Goal: Task Accomplishment & Management: Use online tool/utility

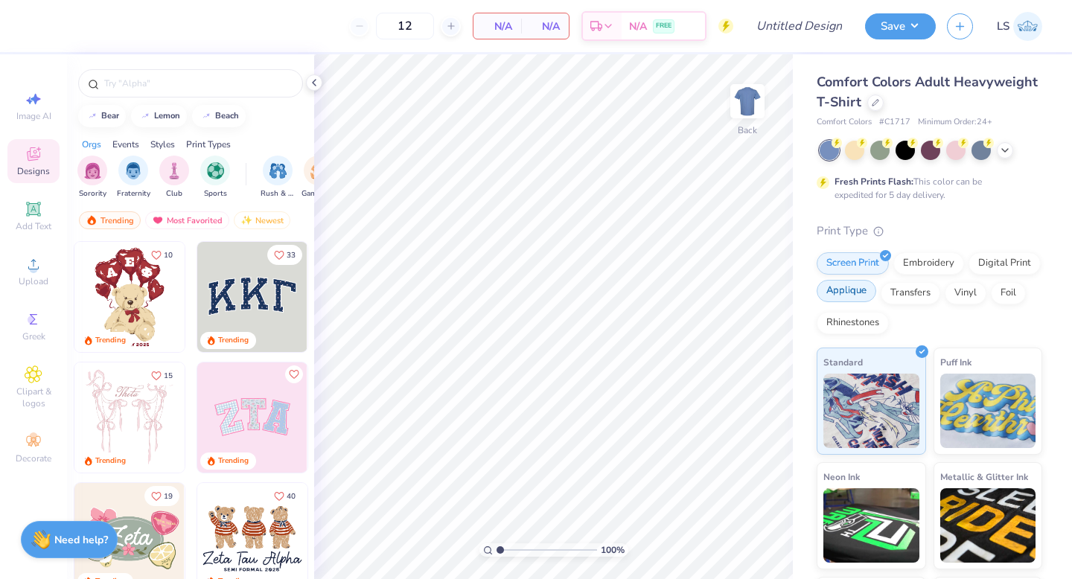
click at [844, 291] on div "Applique" at bounding box center [847, 291] width 60 height 22
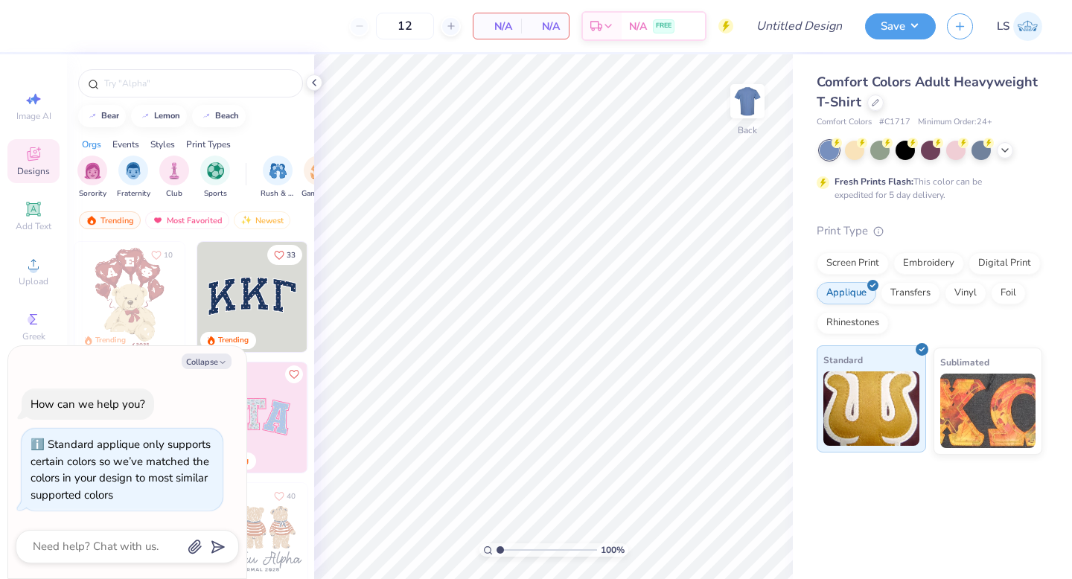
click at [869, 388] on img at bounding box center [872, 409] width 96 height 74
click at [226, 355] on button "Collapse" at bounding box center [207, 362] width 50 height 16
type textarea "x"
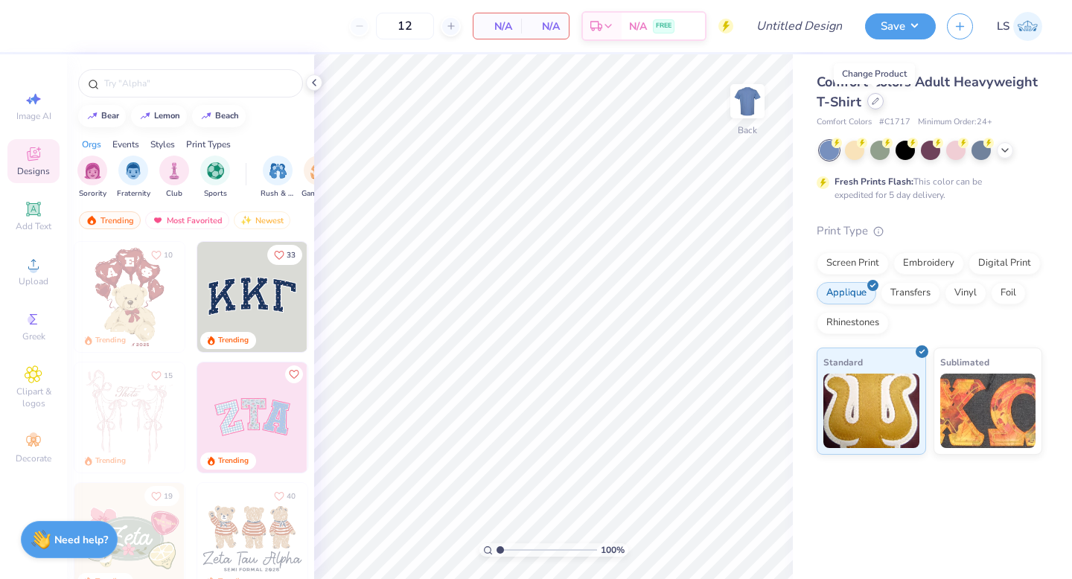
click at [876, 101] on icon at bounding box center [875, 101] width 7 height 7
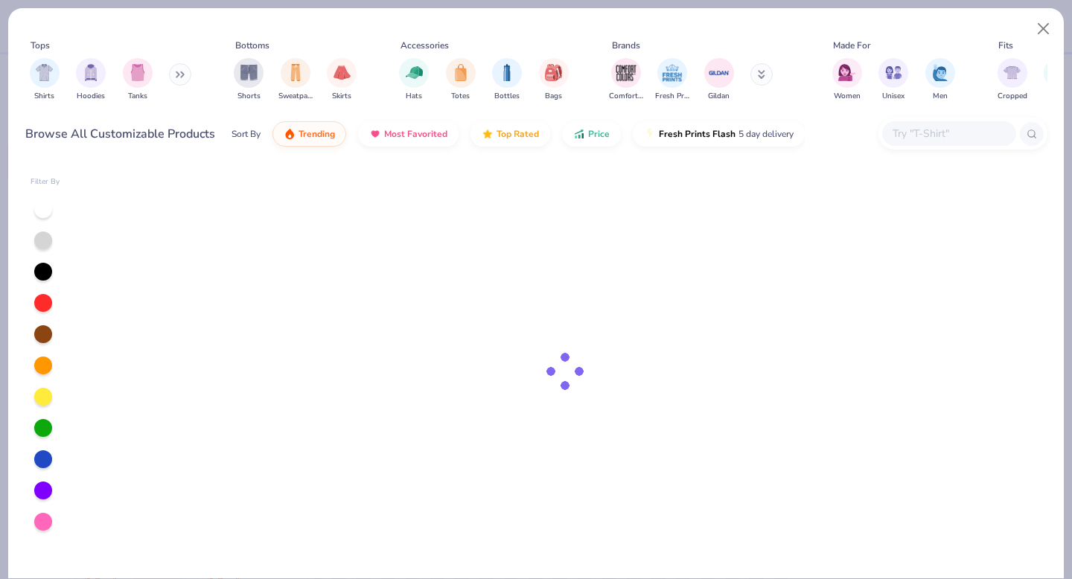
click at [928, 131] on input "text" at bounding box center [948, 133] width 115 height 17
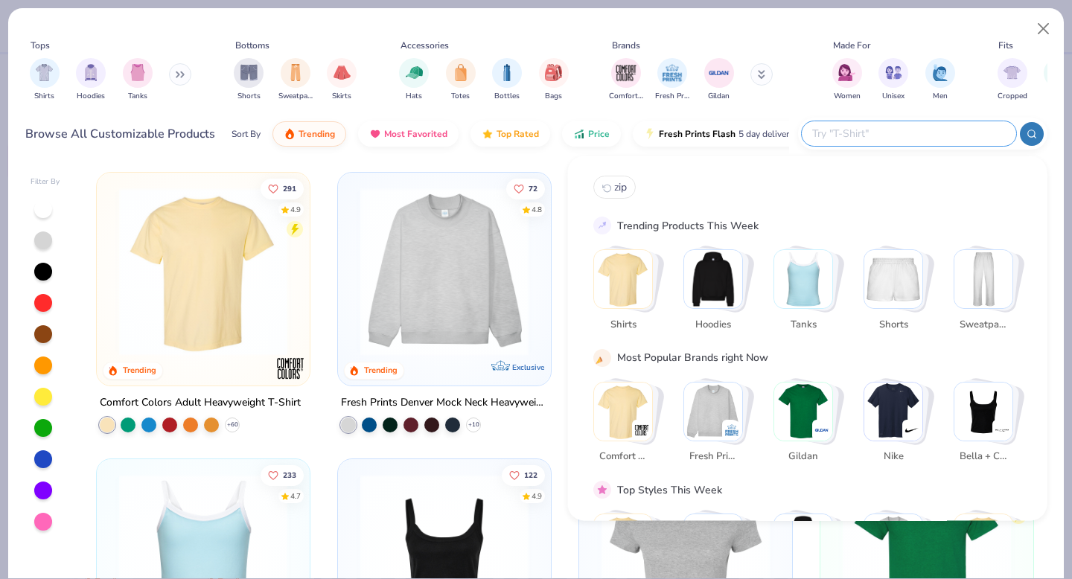
paste input "LS16001"
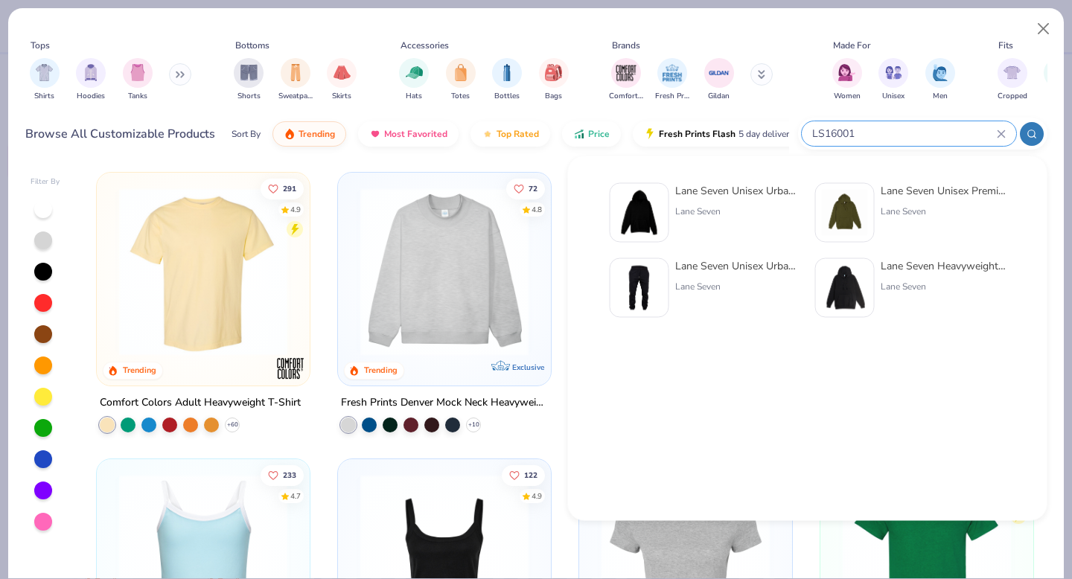
type input "LS16001"
click at [709, 216] on div "Lane Seven" at bounding box center [737, 211] width 125 height 13
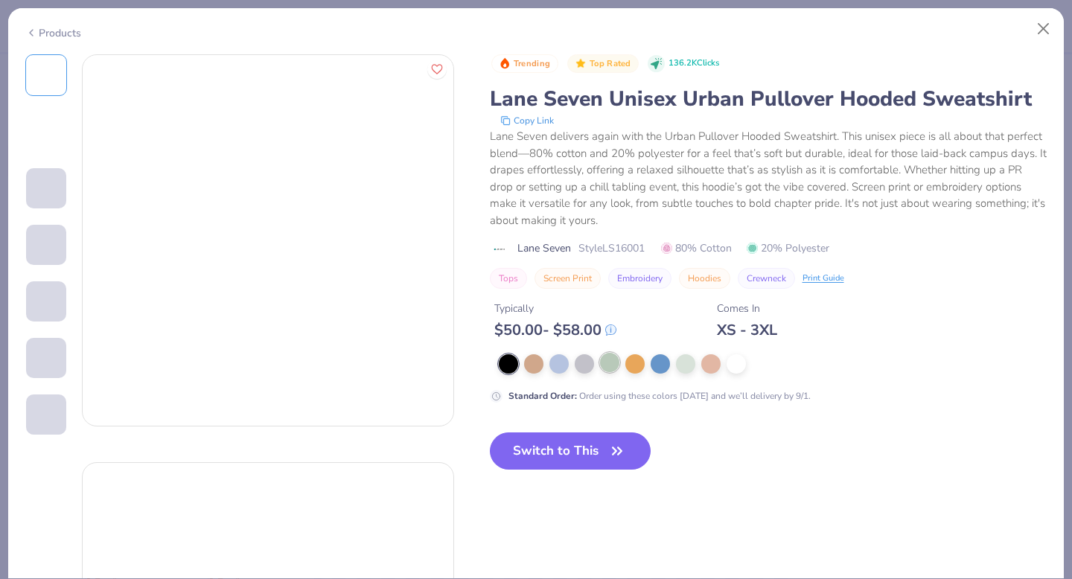
click at [609, 363] on div at bounding box center [609, 362] width 19 height 19
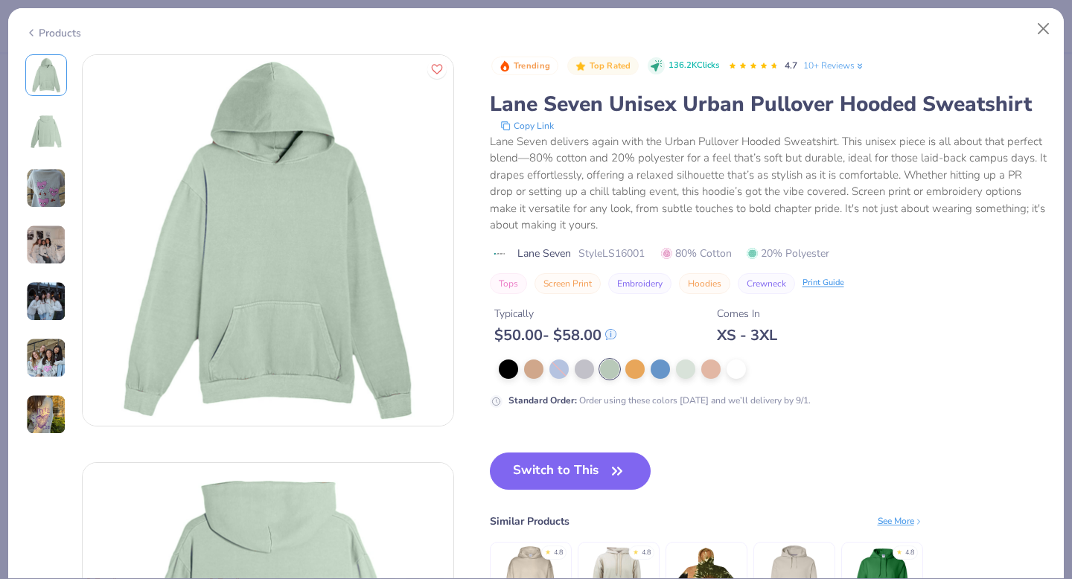
click at [562, 469] on button "Switch to This" at bounding box center [571, 471] width 162 height 37
click at [570, 474] on button "Switch to This" at bounding box center [571, 471] width 162 height 37
click at [713, 445] on div "Trending Top Rated 136.2K Clicks 4.7 10+ Reviews Lane Seven Unisex Urban Pullov…" at bounding box center [769, 354] width 558 height 600
click at [580, 469] on button "Switch to This" at bounding box center [571, 471] width 162 height 37
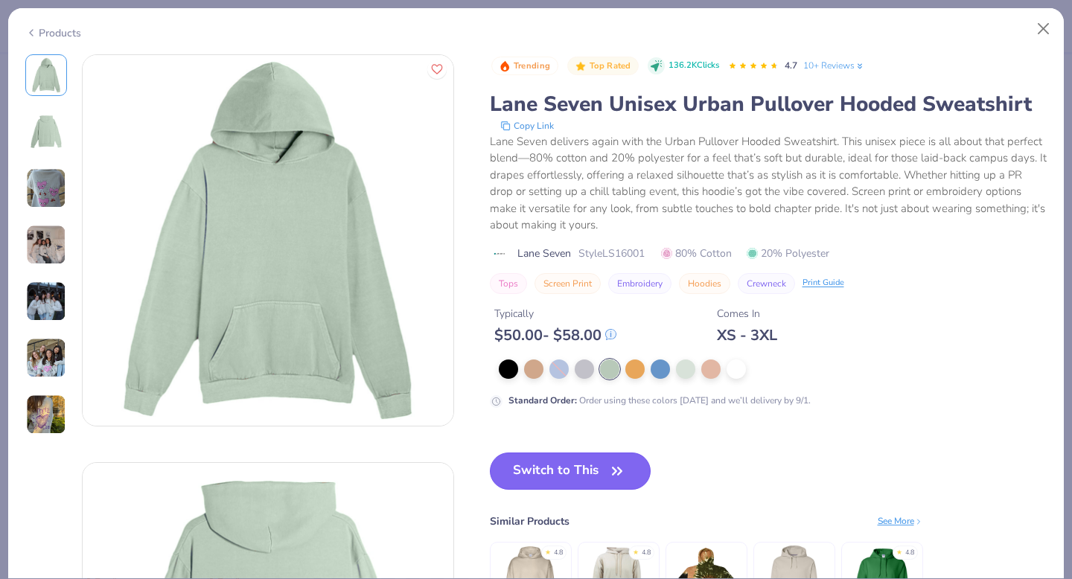
click at [580, 469] on button "Switch to This" at bounding box center [571, 471] width 162 height 37
click at [588, 465] on button "Switch to This" at bounding box center [571, 471] width 162 height 37
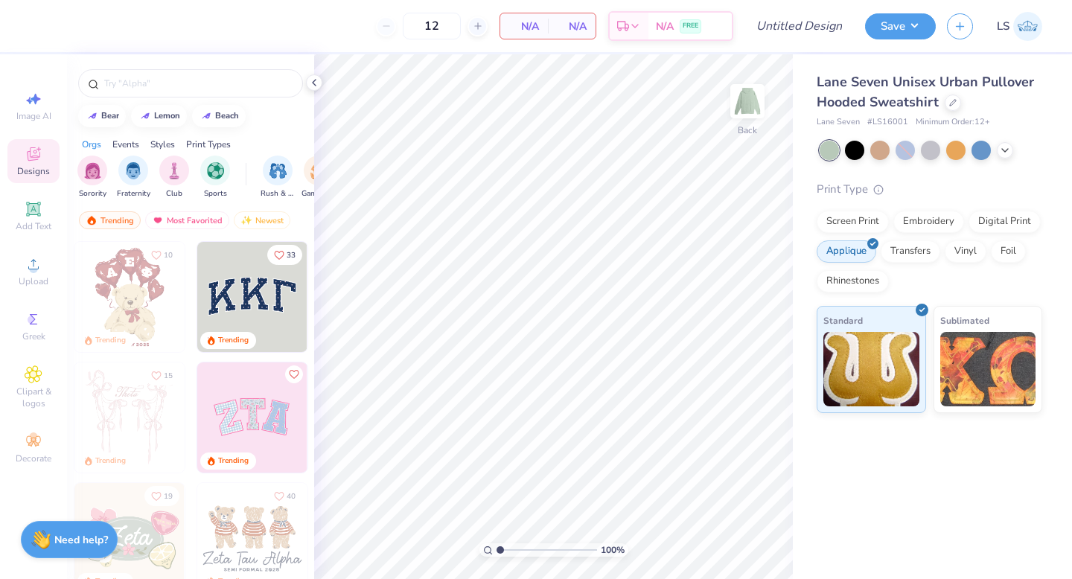
click at [86, 412] on img at bounding box center [31, 418] width 110 height 110
click at [36, 331] on span "Greek" at bounding box center [33, 337] width 23 height 12
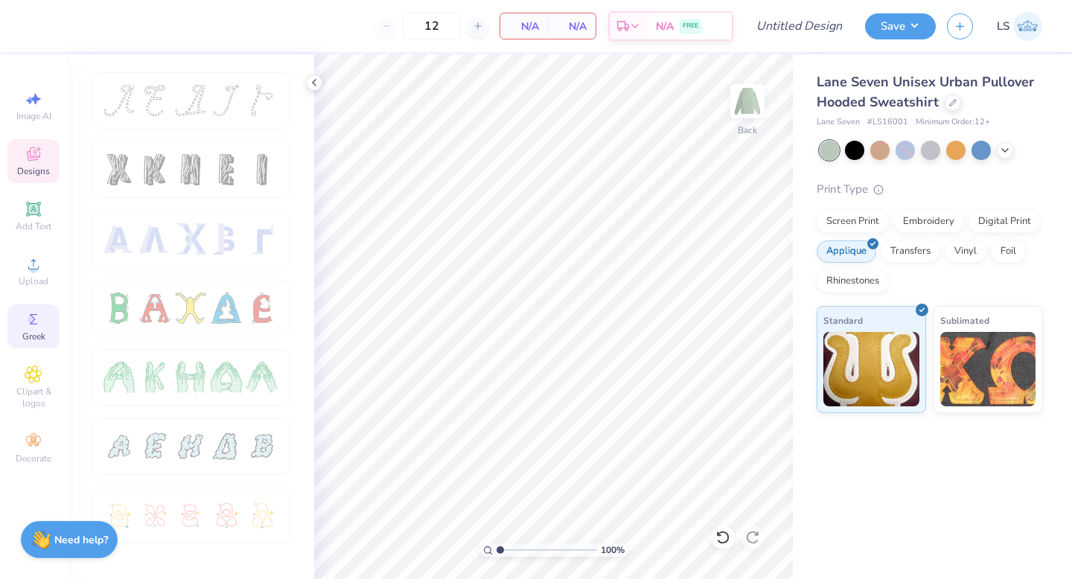
click at [36, 166] on span "Designs" at bounding box center [33, 171] width 33 height 12
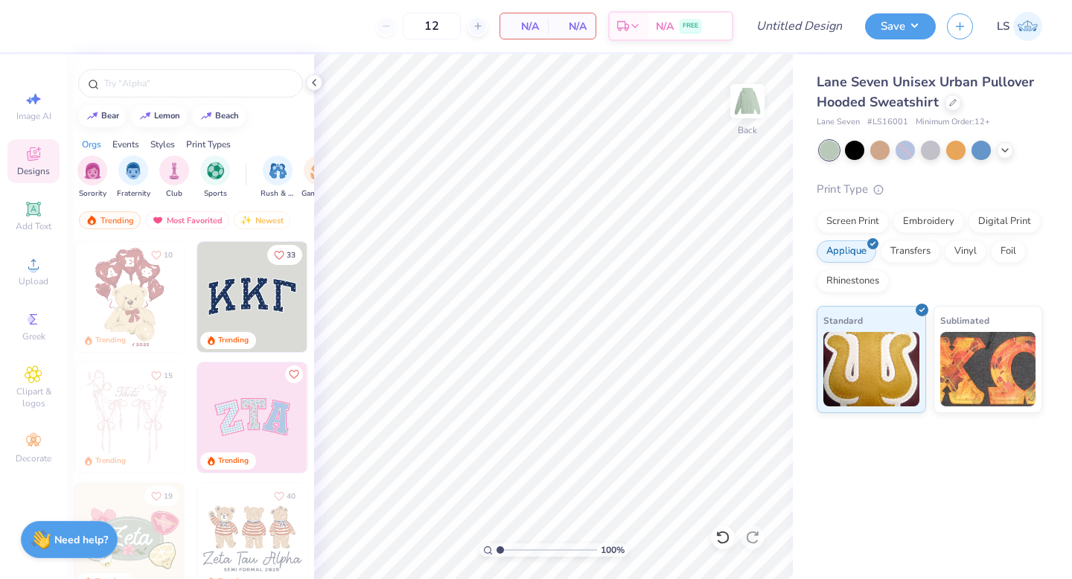
click at [270, 144] on div "Orgs Events Styles Print Types" at bounding box center [190, 140] width 247 height 21
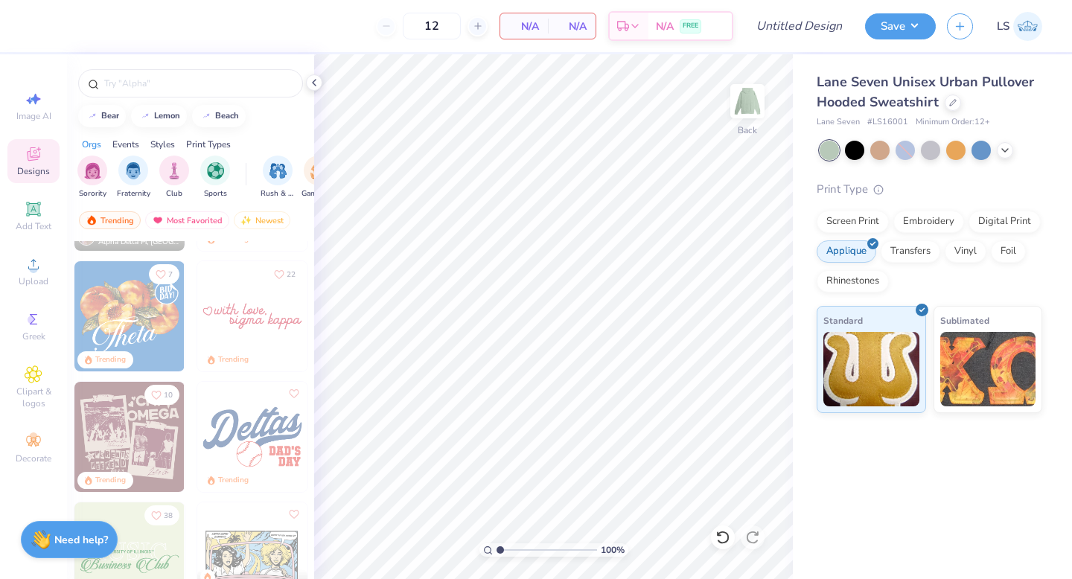
scroll to position [1251, 0]
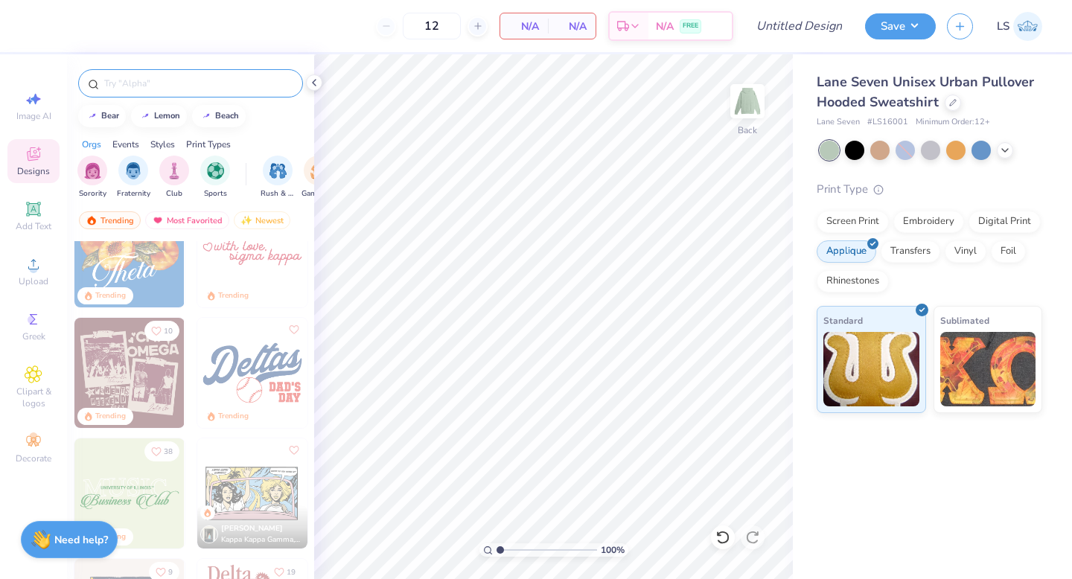
click at [214, 84] on input "text" at bounding box center [198, 83] width 191 height 15
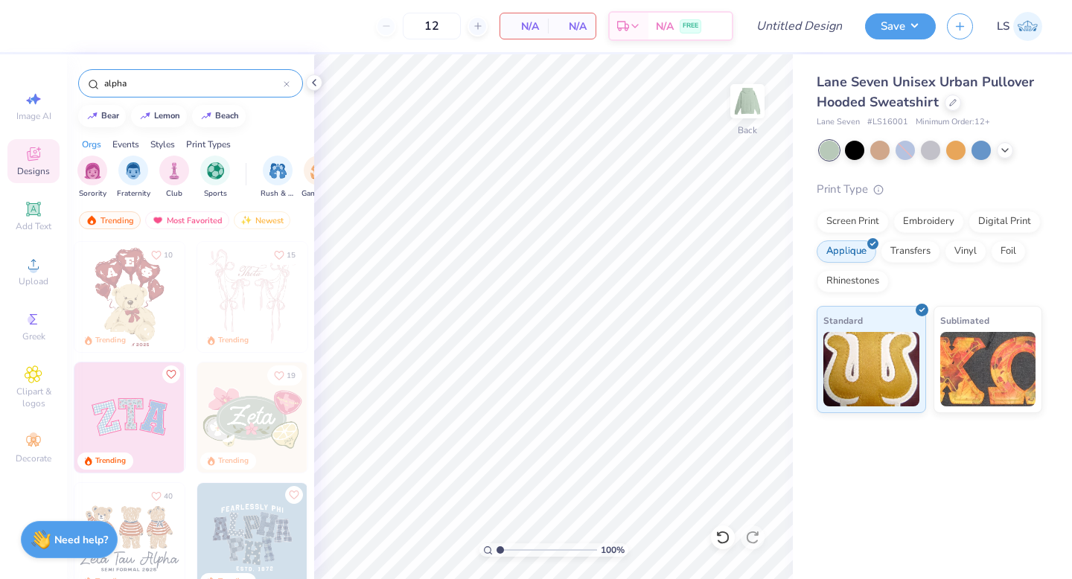
type input "alpha"
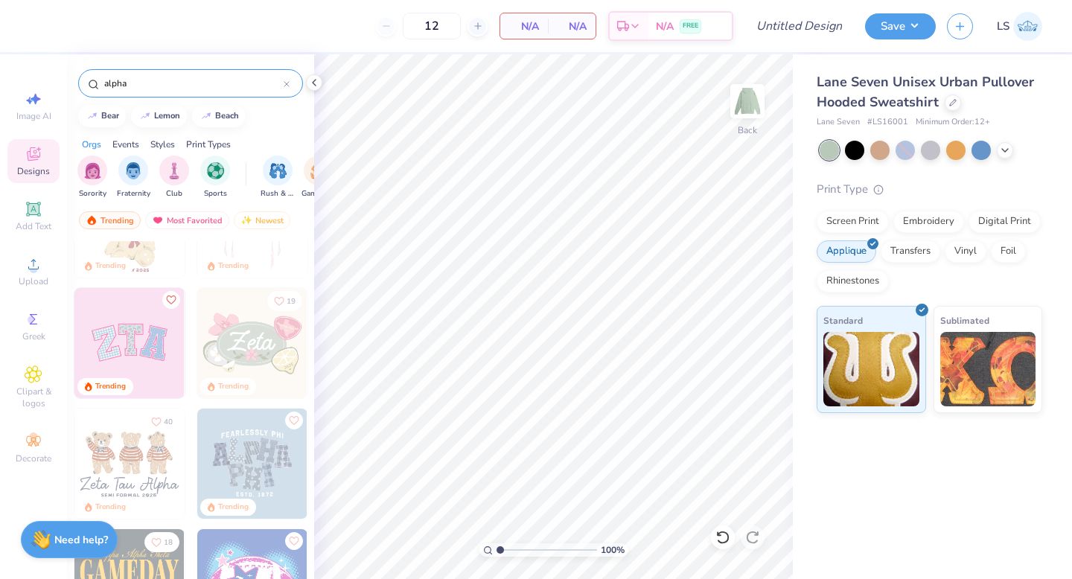
scroll to position [30, 0]
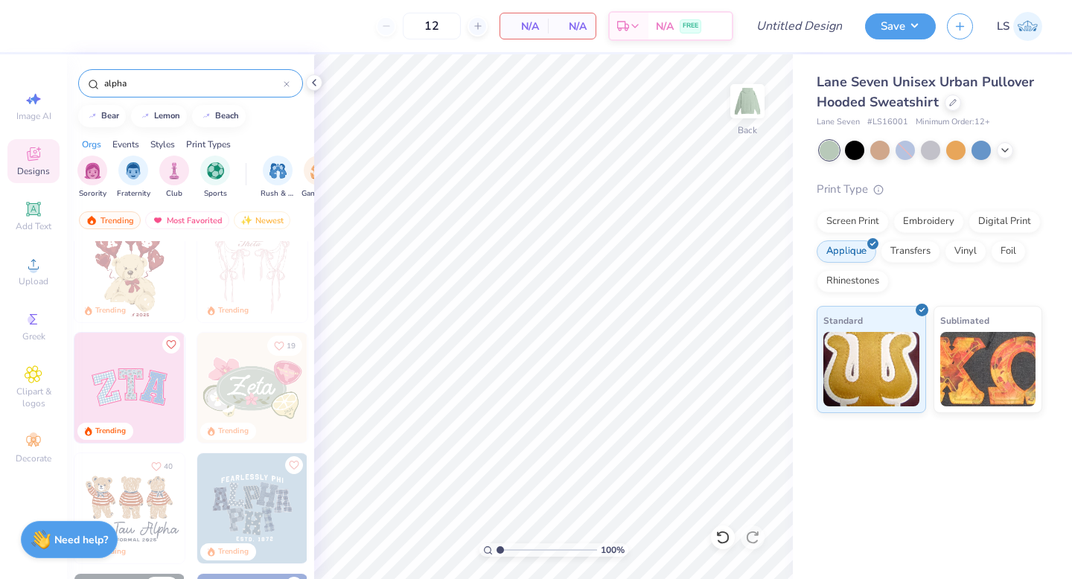
click at [144, 387] on img at bounding box center [129, 388] width 110 height 110
click at [130, 380] on img at bounding box center [129, 388] width 110 height 110
type input "3.68"
type input "4.79"
type input "3.16"
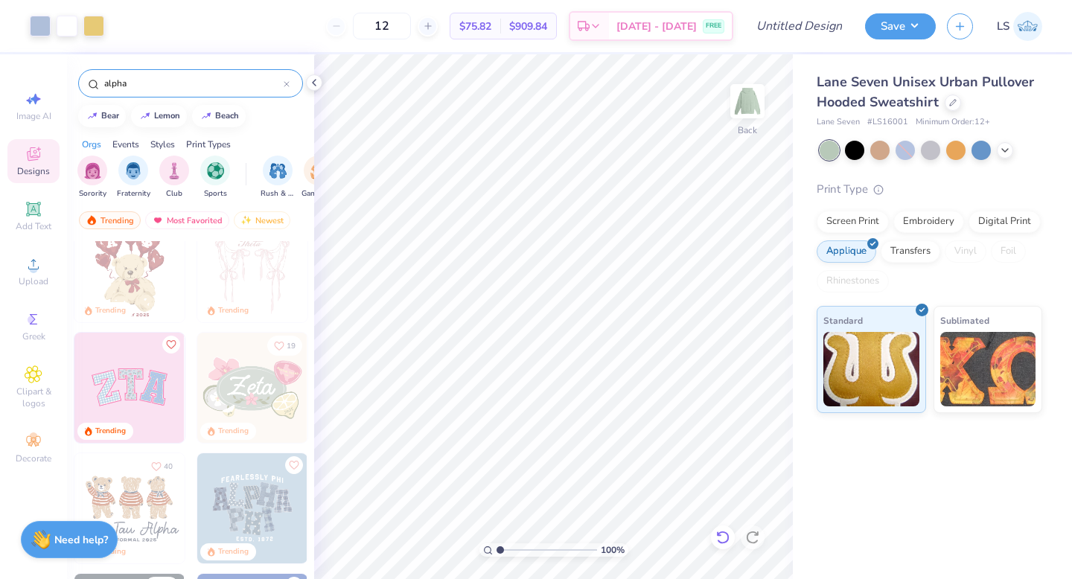
click at [719, 532] on icon at bounding box center [722, 537] width 13 height 13
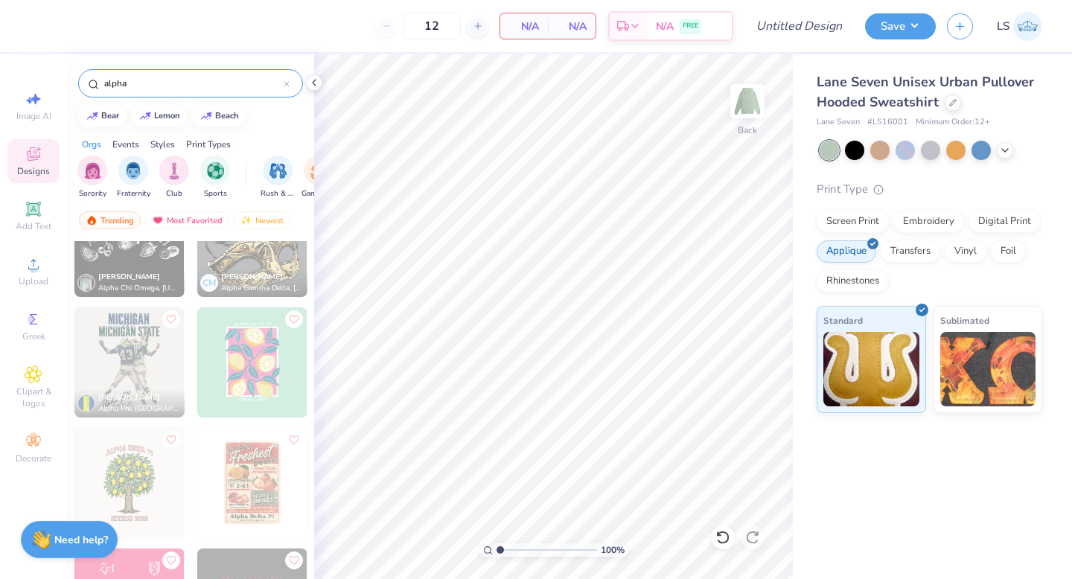
scroll to position [7775, 0]
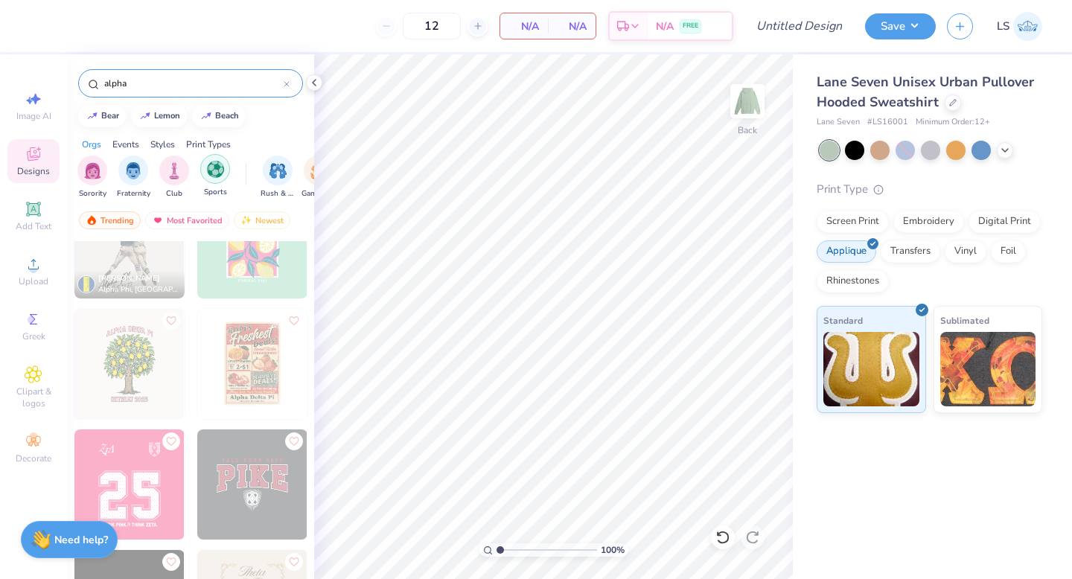
drag, startPoint x: 267, startPoint y: 169, endPoint x: 223, endPoint y: 159, distance: 45.0
click at [220, 159] on div "Sorority Fraternity Club Sports Rush & Bid Game Day Parent's Weekend PR & Gener…" at bounding box center [190, 179] width 247 height 56
click at [214, 139] on div "Print Types" at bounding box center [208, 144] width 45 height 13
click at [213, 167] on img "filter for Applique" at bounding box center [215, 169] width 17 height 17
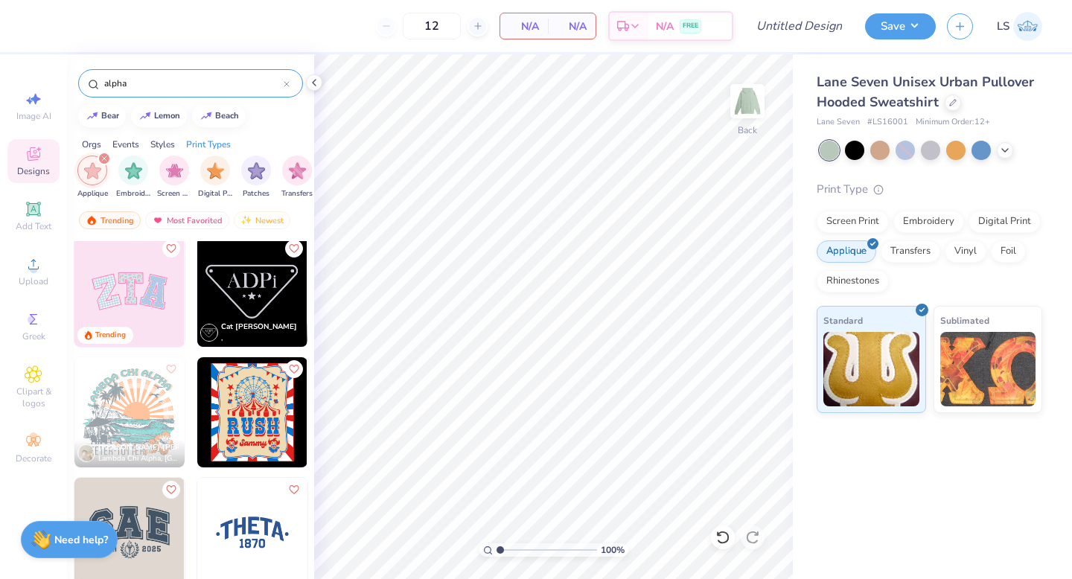
scroll to position [0, 0]
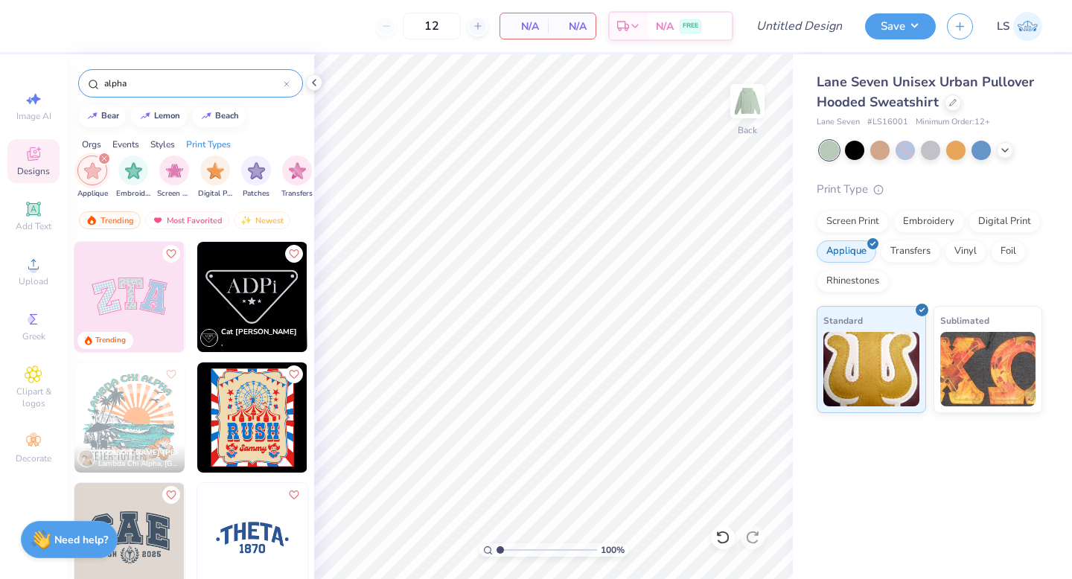
click at [260, 290] on img at bounding box center [252, 297] width 110 height 110
type input "8.22"
type input "4.77"
type input "2.39"
type input "8.87"
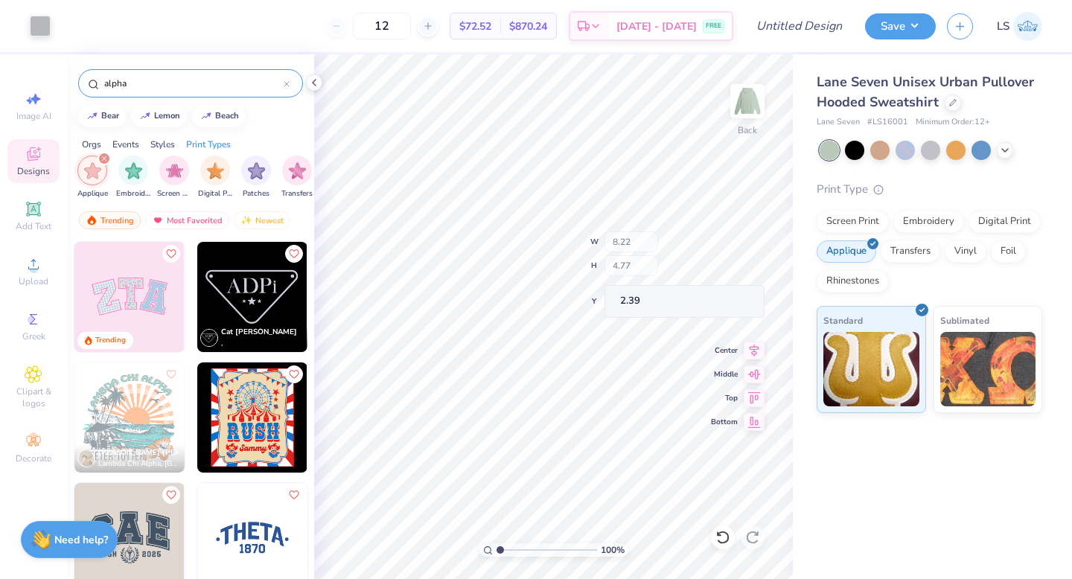
type input "5.15"
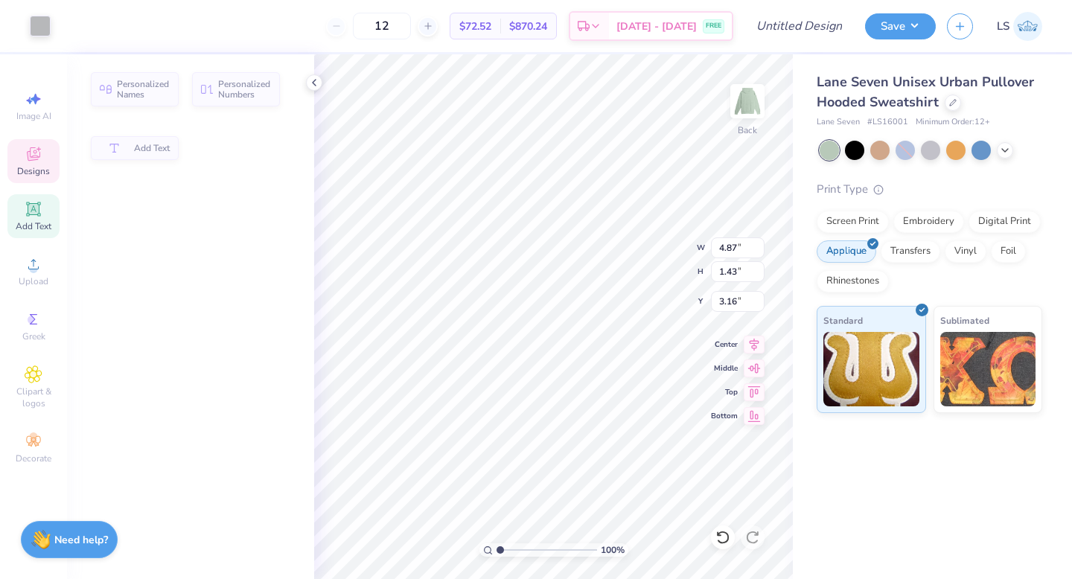
type input "4.87"
type input "1.43"
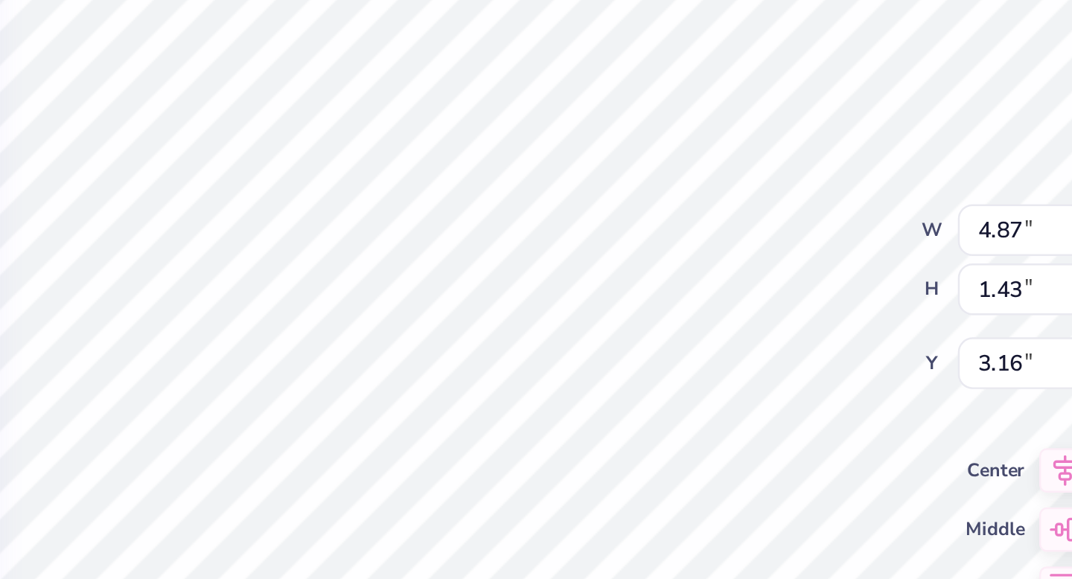
type input "3.00"
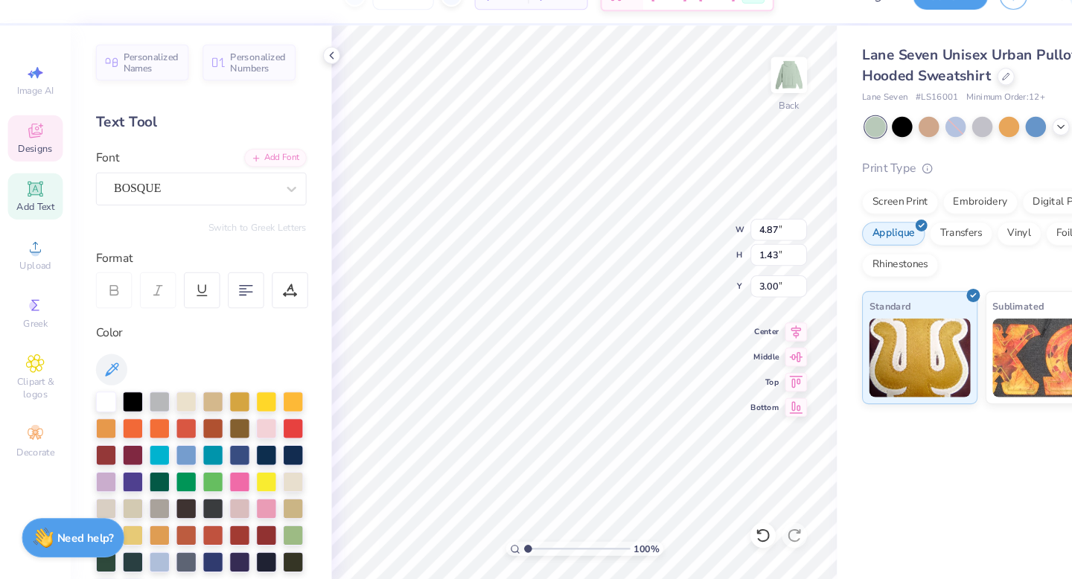
click at [924, 220] on div "Embroidery" at bounding box center [929, 222] width 71 height 22
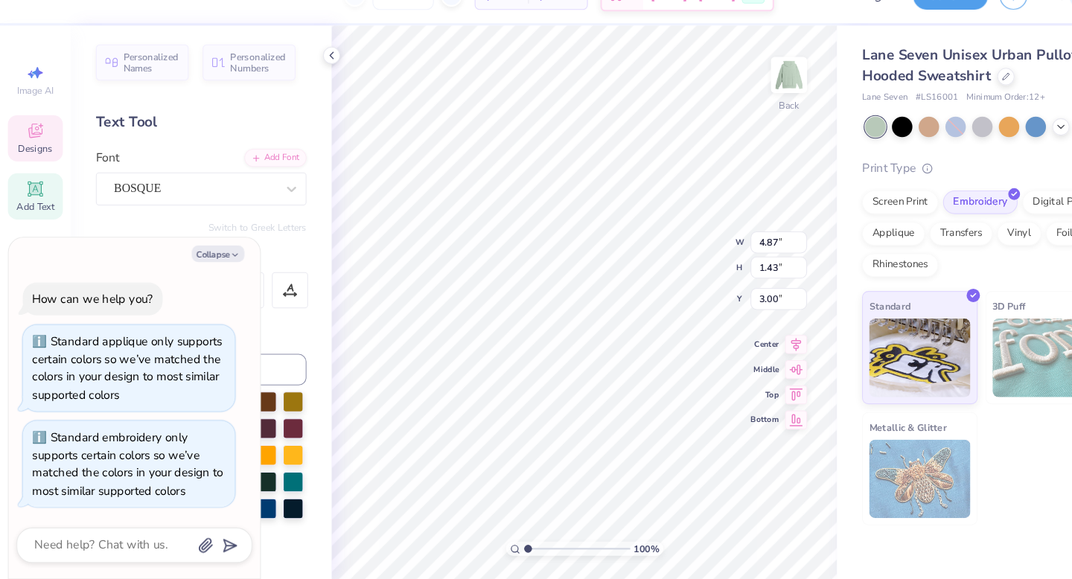
type textarea "x"
type textarea "A"
type textarea "x"
type textarea "AK"
type textarea "x"
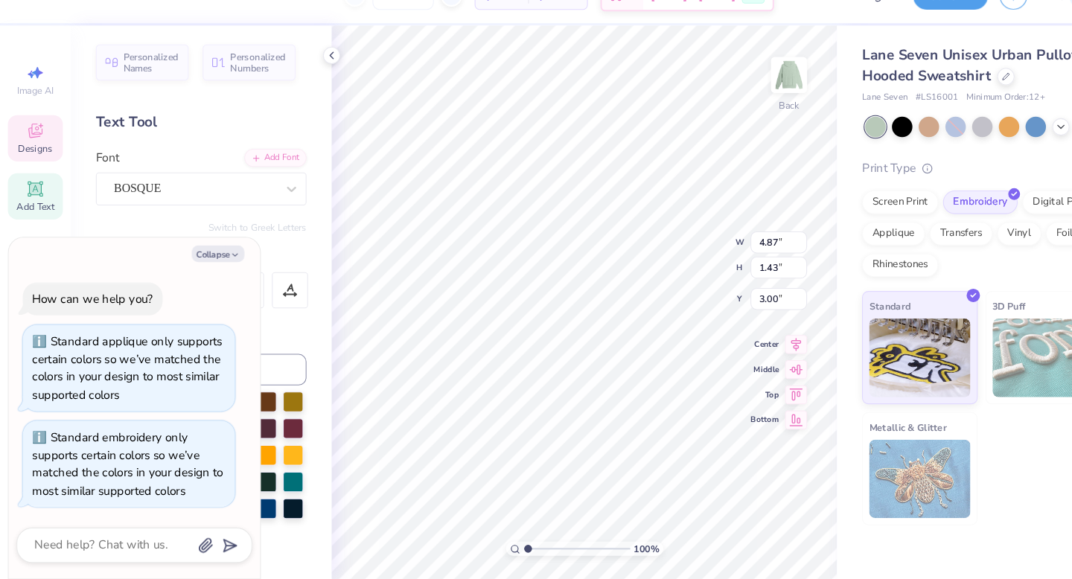
type textarea "AKA"
click at [212, 269] on button "Collapse" at bounding box center [207, 271] width 50 height 16
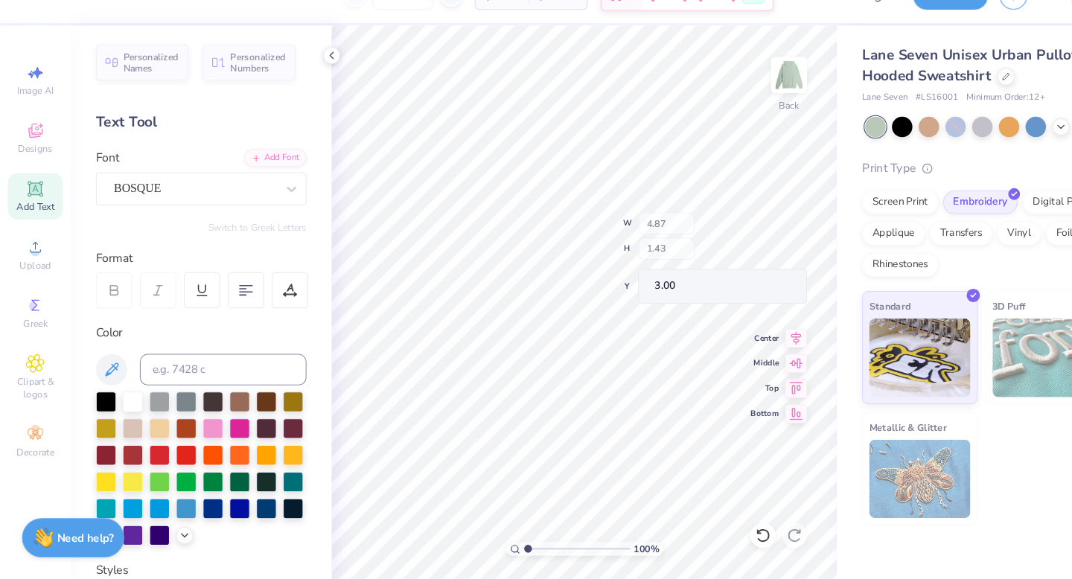
type textarea "x"
type input "4.41"
click at [203, 431] on div at bounding box center [201, 434] width 19 height 19
click at [203, 434] on div at bounding box center [201, 434] width 19 height 19
click at [203, 435] on div at bounding box center [201, 434] width 19 height 19
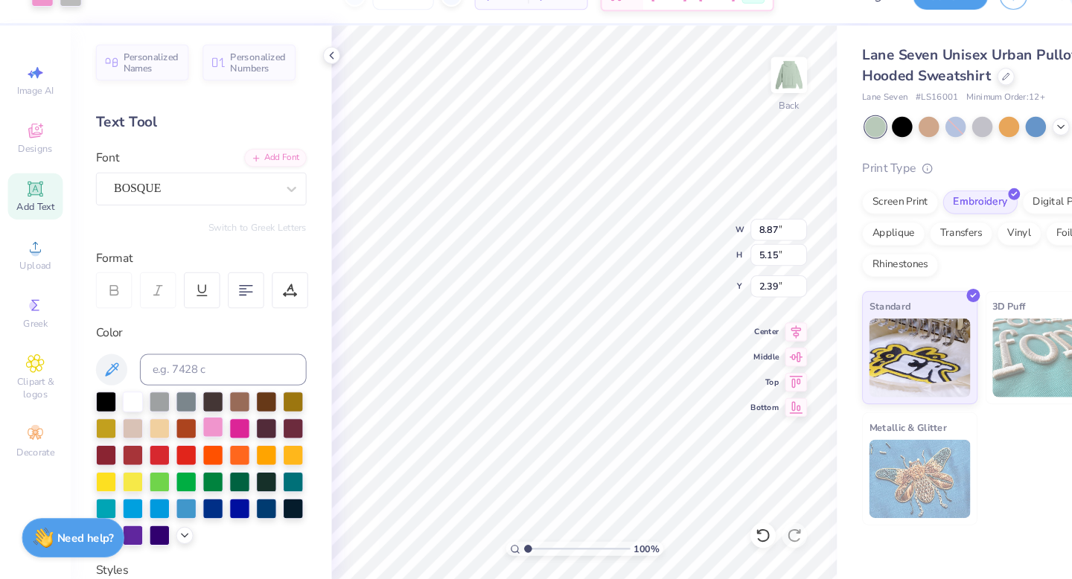
click at [203, 435] on div at bounding box center [201, 434] width 19 height 19
click at [63, 32] on div at bounding box center [67, 24] width 21 height 21
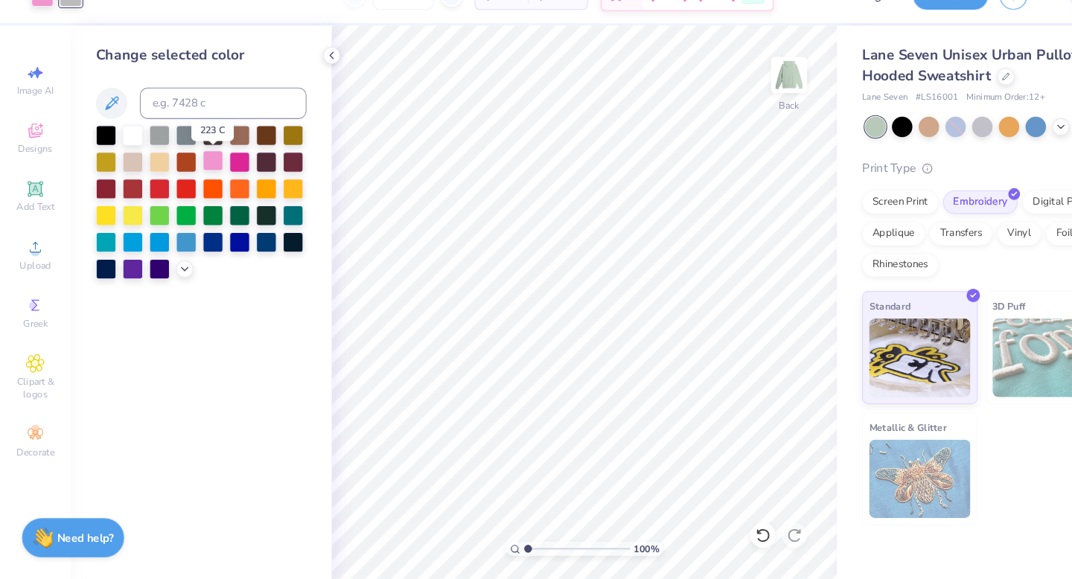
click at [201, 175] on div at bounding box center [201, 182] width 19 height 19
click at [314, 85] on polyline at bounding box center [314, 83] width 3 height 6
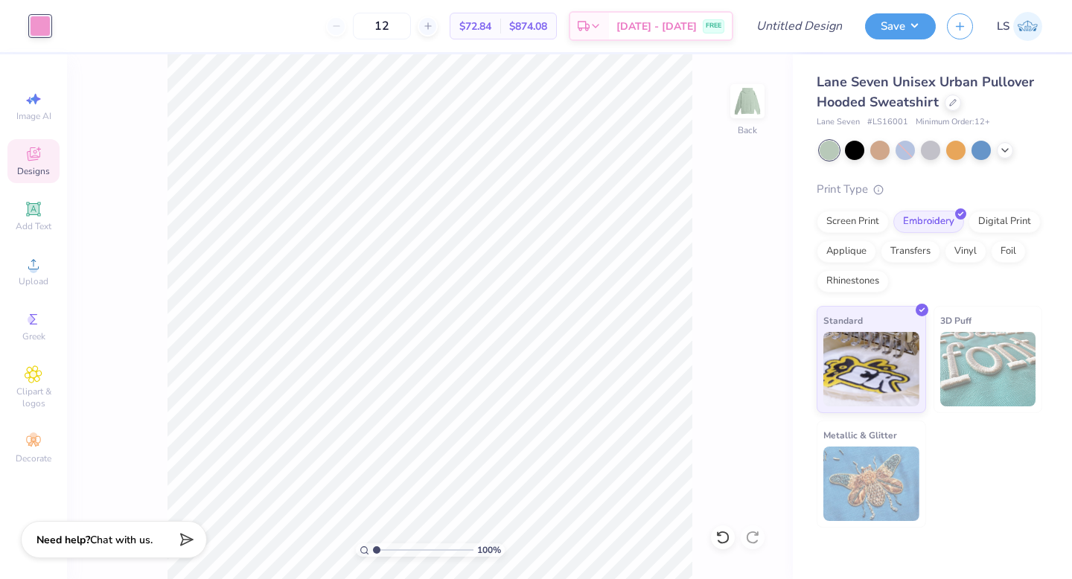
click at [36, 155] on icon at bounding box center [34, 154] width 18 height 18
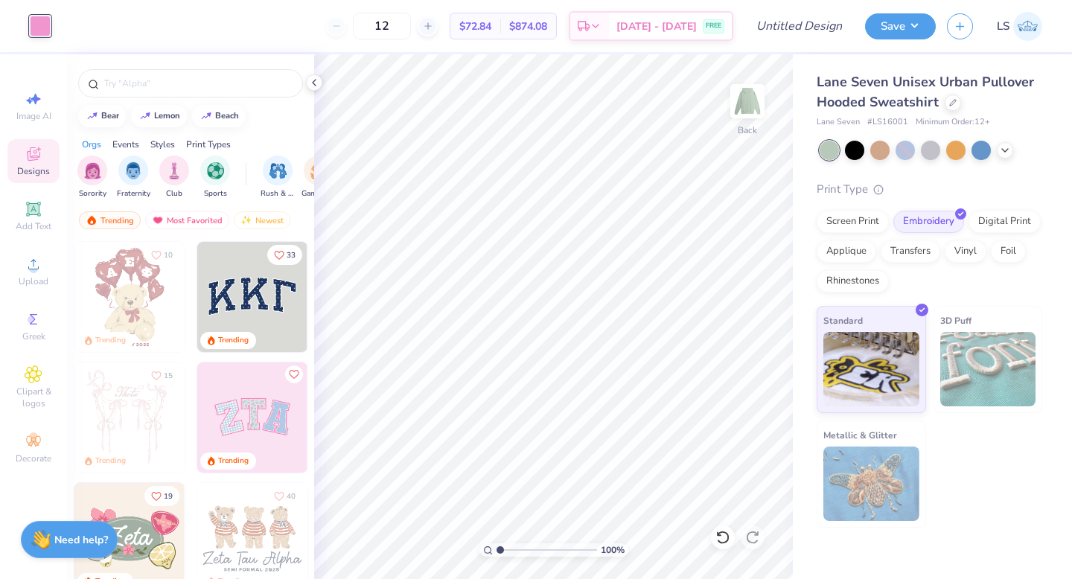
click at [208, 139] on div "Print Types" at bounding box center [208, 144] width 45 height 13
click at [94, 175] on img "filter for Embroidery" at bounding box center [92, 169] width 17 height 17
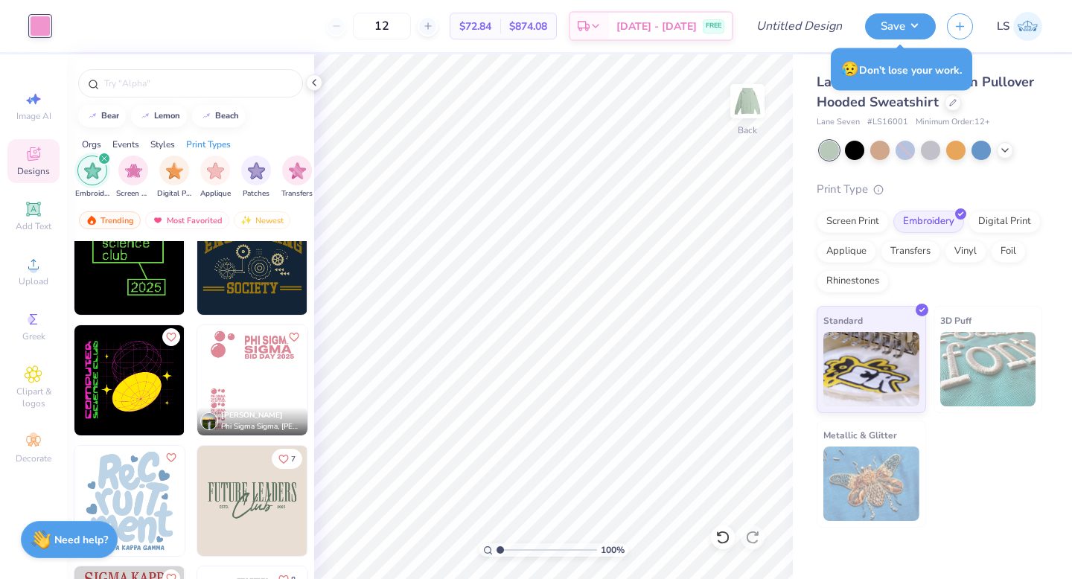
scroll to position [1907, 0]
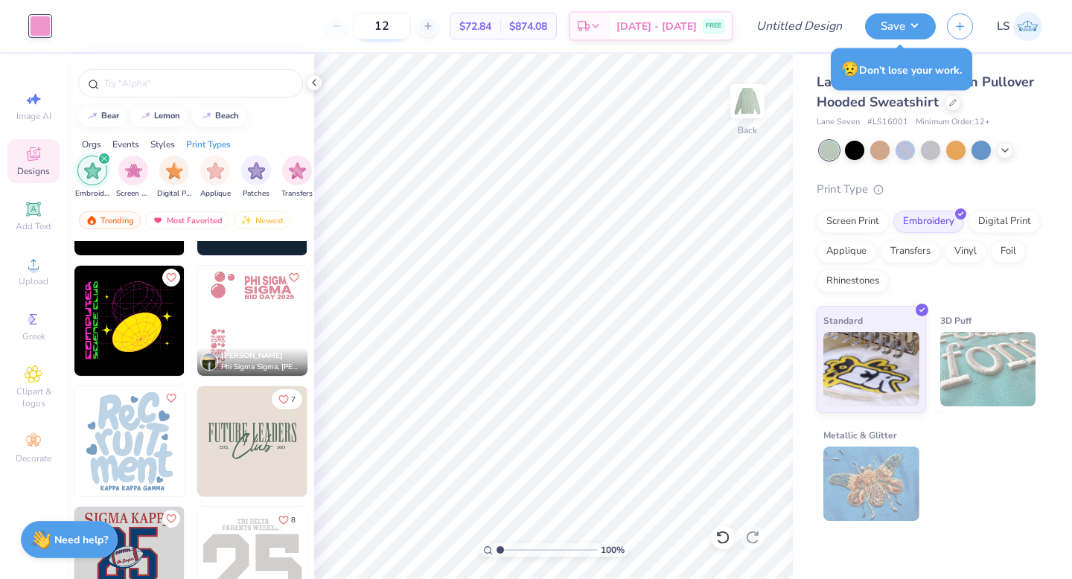
click at [393, 22] on input "12" at bounding box center [382, 26] width 58 height 27
type input "1"
type input "30"
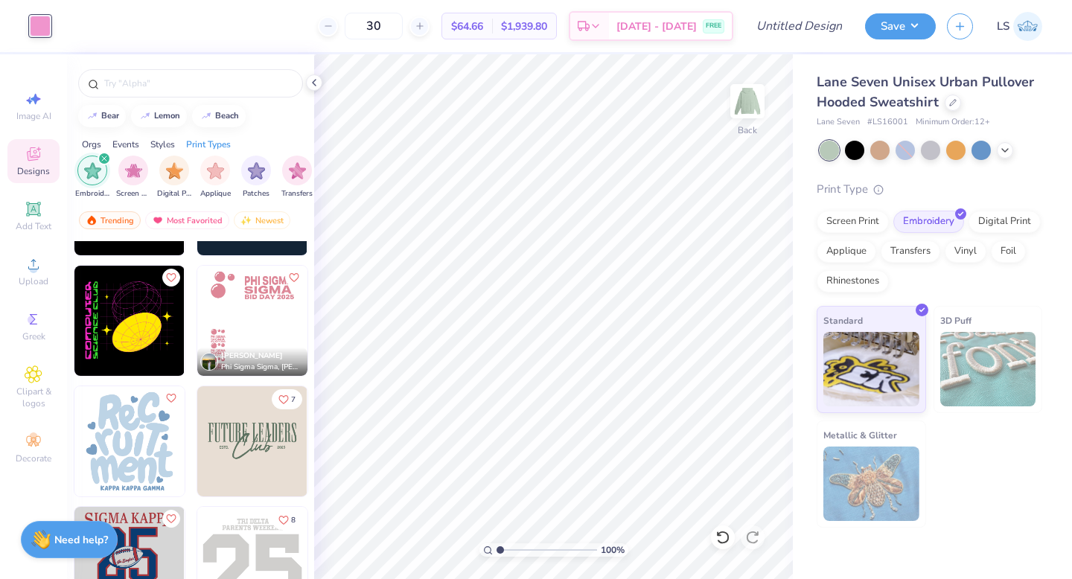
click at [188, 387] on div "Emma Triggiano Phi Sigma Sigma, James Madison University 7 8 5" at bounding box center [191, 193] width 235 height 3717
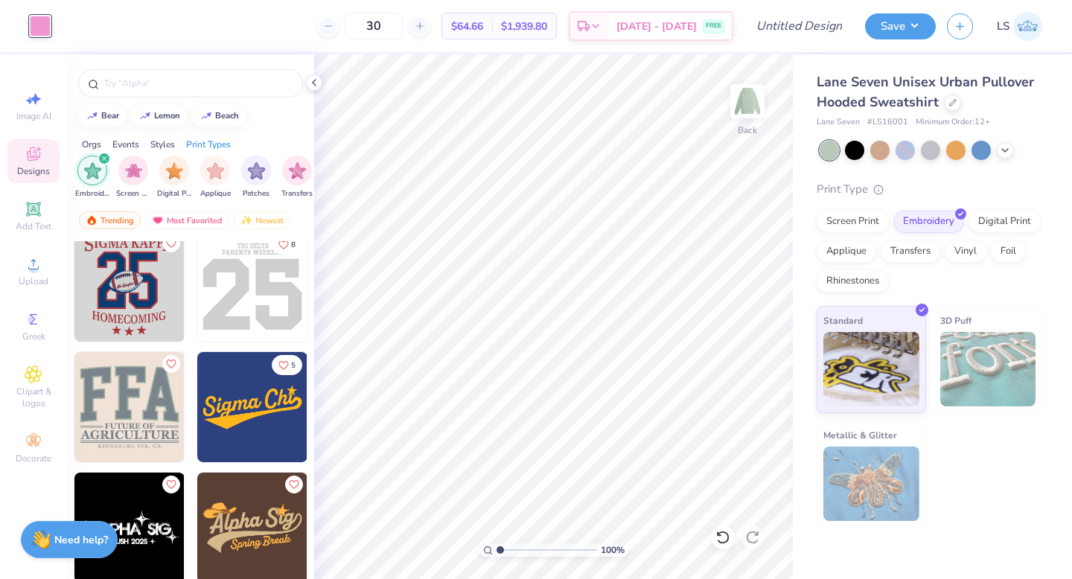
scroll to position [2264, 0]
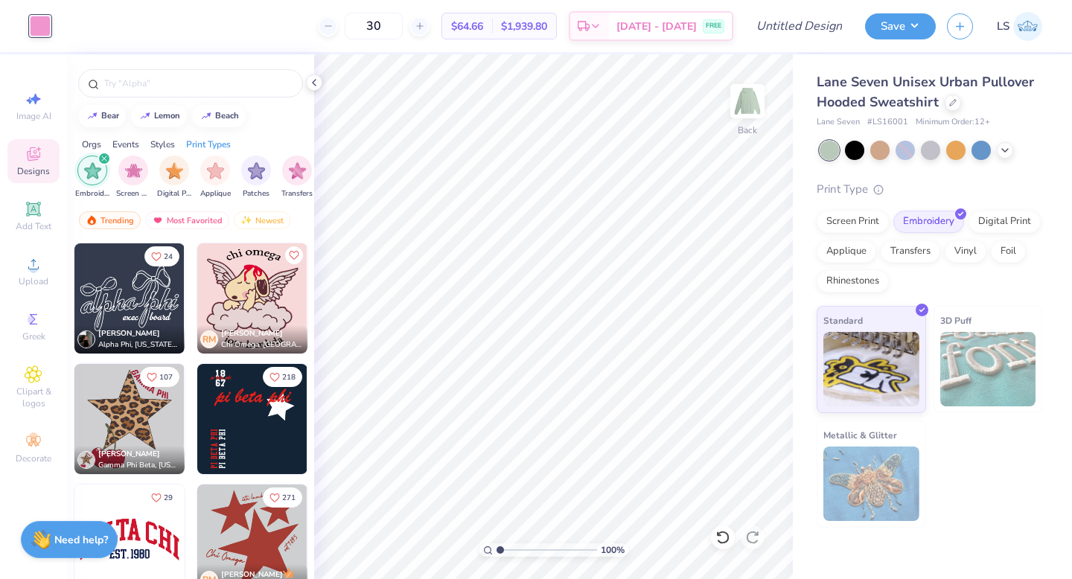
scroll to position [7805, 0]
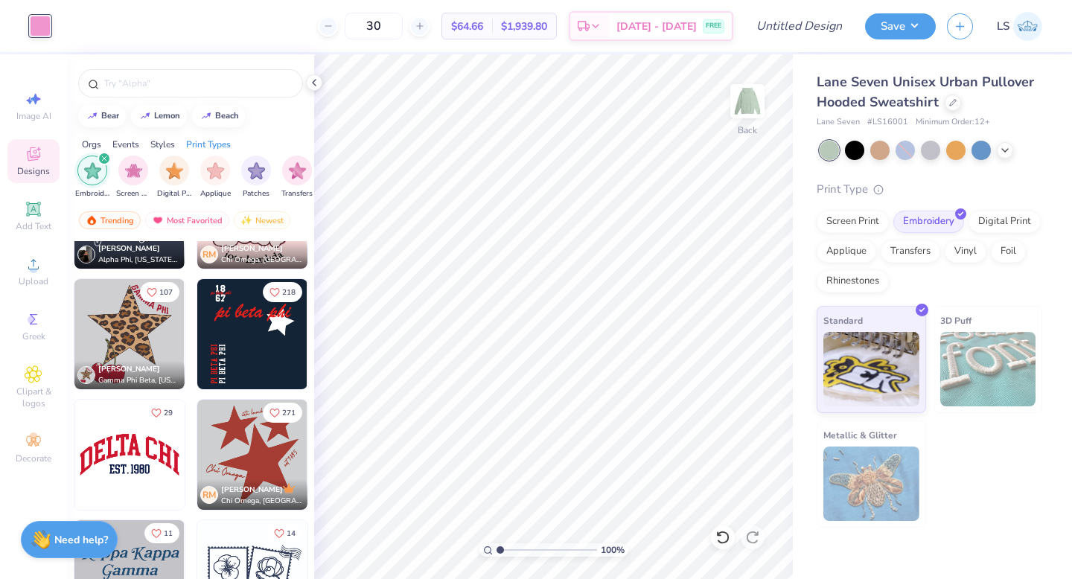
click at [119, 334] on img at bounding box center [129, 334] width 110 height 110
click at [853, 219] on div "Screen Print" at bounding box center [853, 220] width 72 height 22
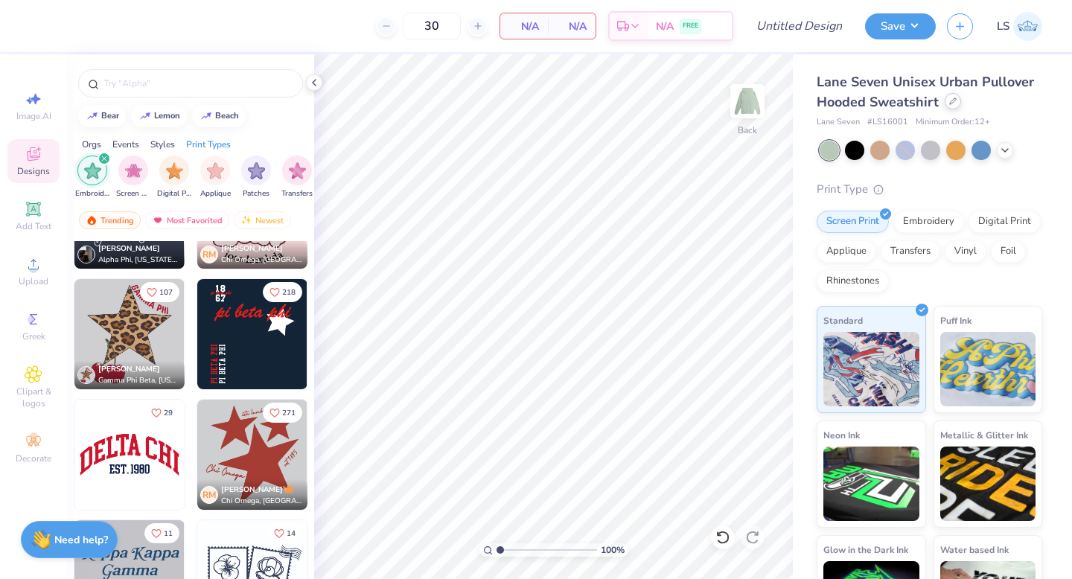
click at [953, 103] on icon at bounding box center [953, 101] width 7 height 7
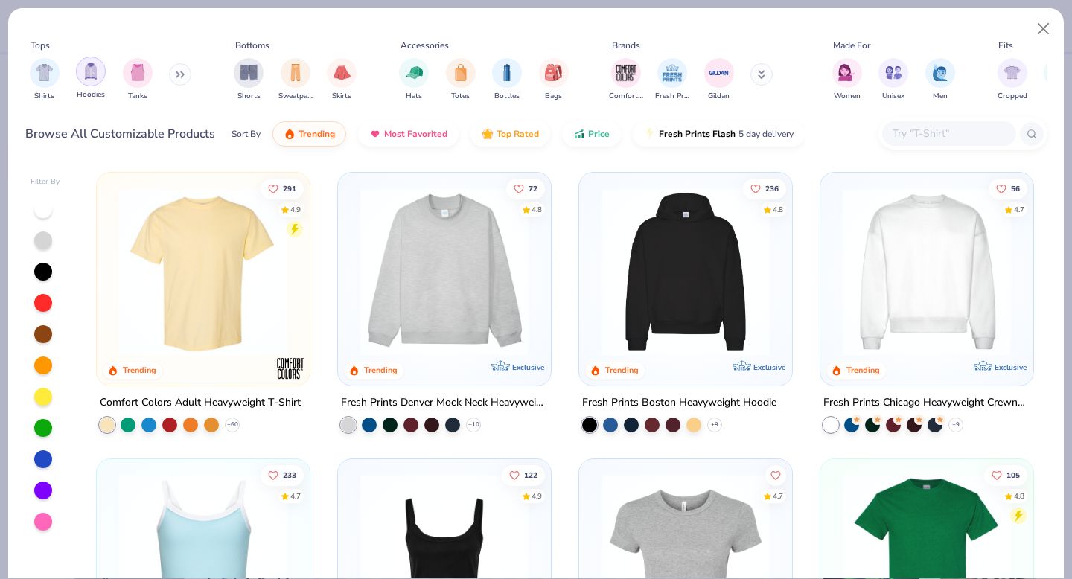
click at [98, 78] on div "filter for Hoodies" at bounding box center [91, 72] width 30 height 30
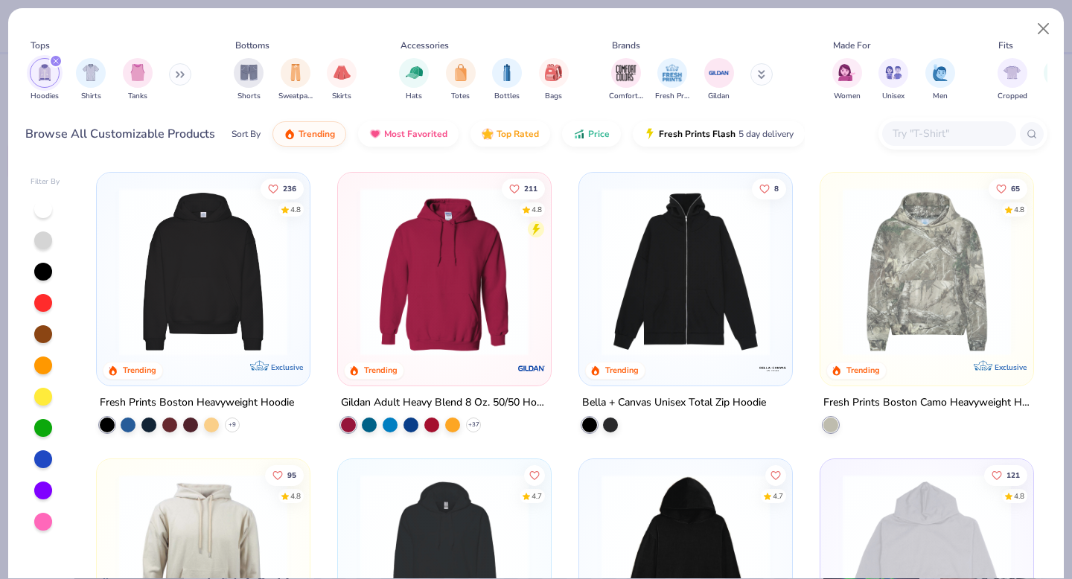
click at [267, 334] on img at bounding box center [203, 272] width 183 height 168
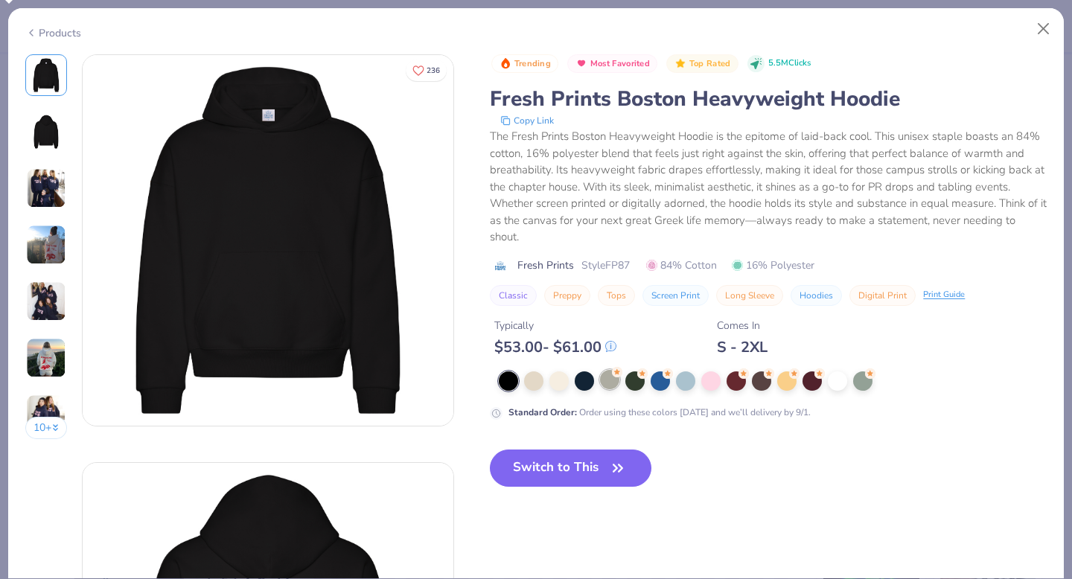
click at [609, 384] on div at bounding box center [609, 379] width 19 height 19
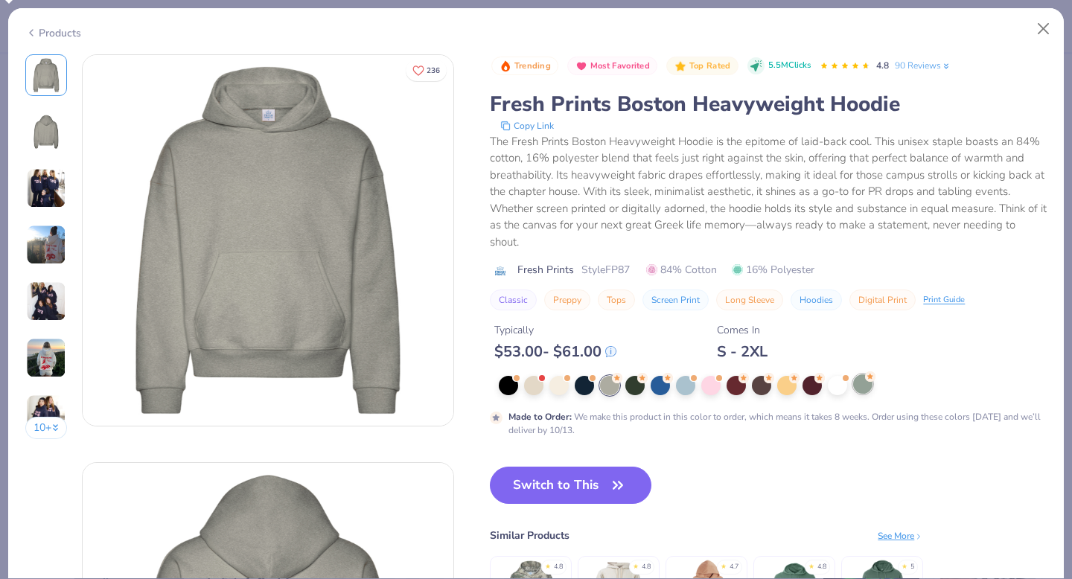
click at [866, 381] on icon at bounding box center [870, 377] width 10 height 10
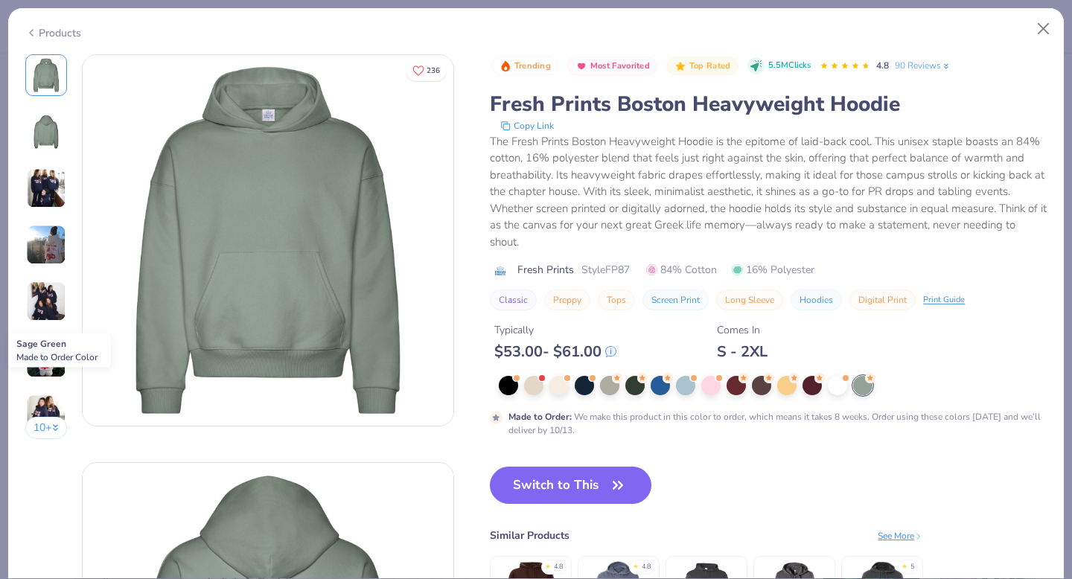
click at [70, 33] on div "Products" at bounding box center [53, 33] width 56 height 16
click at [54, 28] on div "Products" at bounding box center [53, 33] width 56 height 16
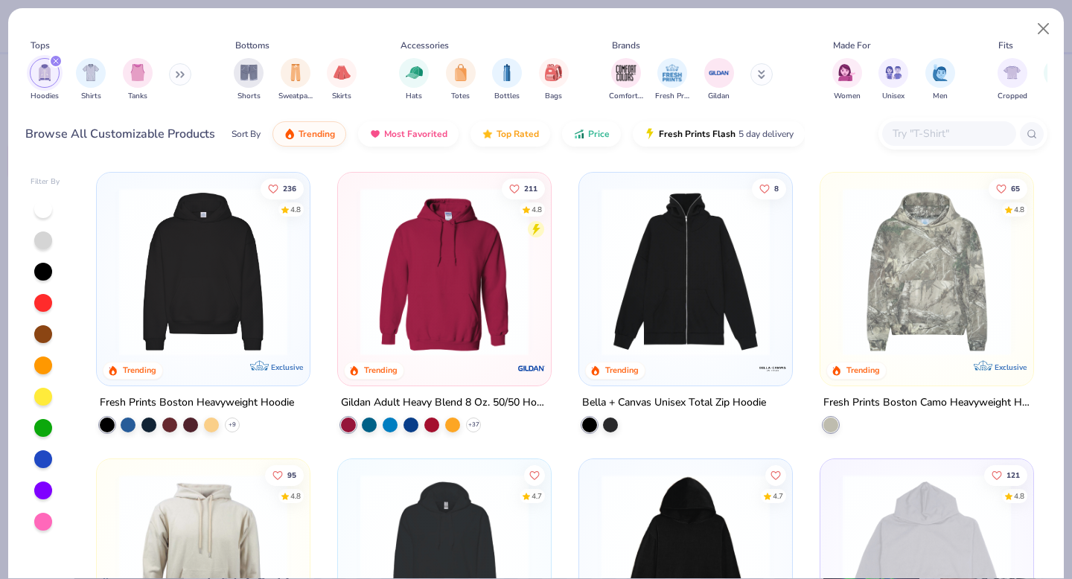
click at [896, 313] on img at bounding box center [927, 272] width 183 height 168
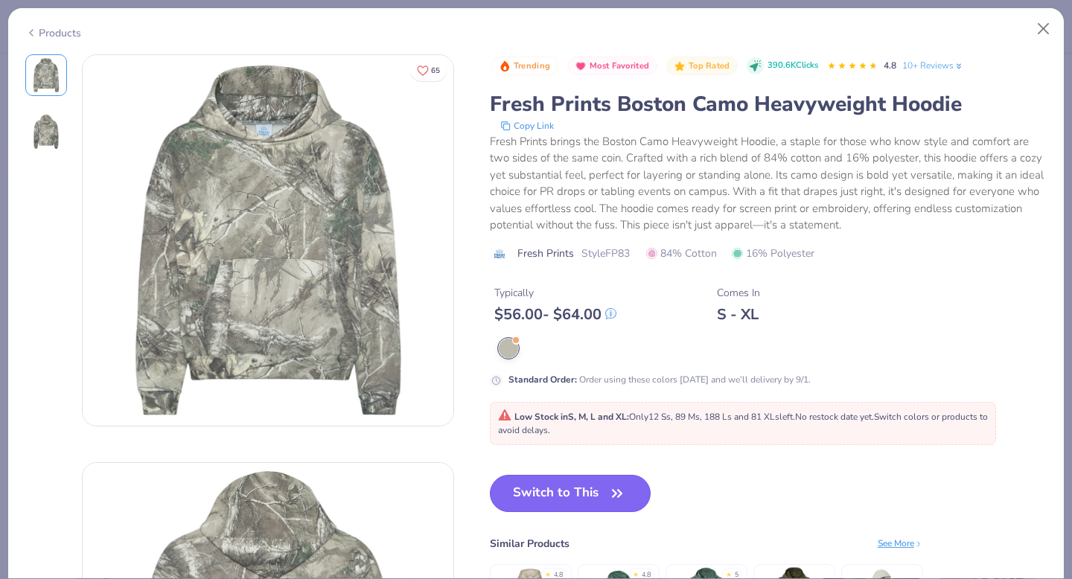
click at [550, 499] on button "Switch to This" at bounding box center [571, 493] width 162 height 37
click at [518, 492] on button "Switch to This" at bounding box center [571, 493] width 162 height 37
click at [548, 491] on button "Switch to This" at bounding box center [571, 493] width 162 height 37
click at [521, 491] on button "Switch to This" at bounding box center [571, 493] width 162 height 37
click at [521, 490] on button "Switch to This" at bounding box center [571, 493] width 162 height 37
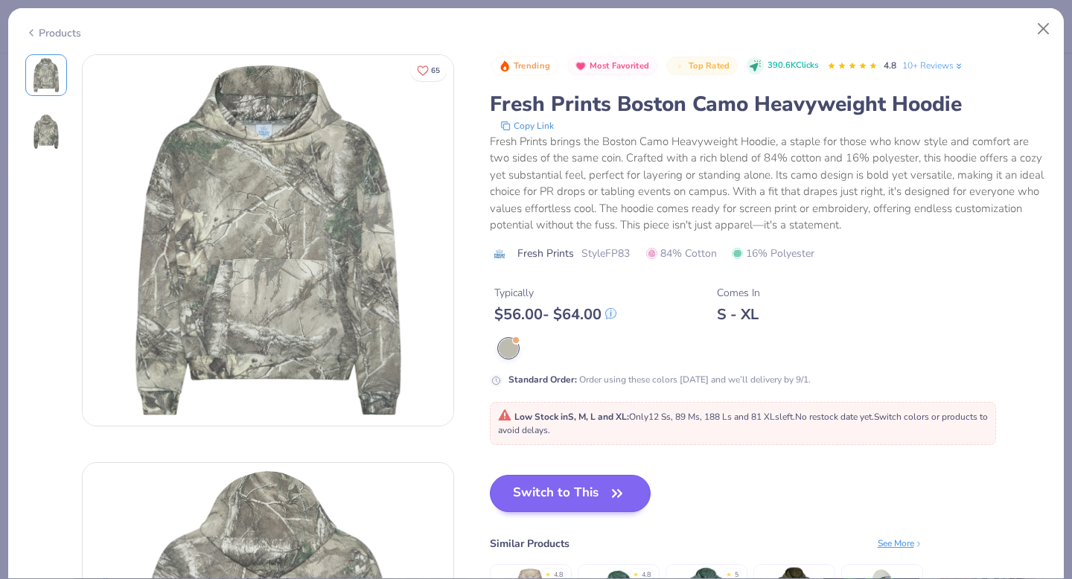
click at [509, 343] on div at bounding box center [508, 348] width 19 height 19
click at [558, 506] on button "Switch to This" at bounding box center [571, 493] width 162 height 37
click at [558, 487] on button "Switch to This" at bounding box center [571, 493] width 162 height 37
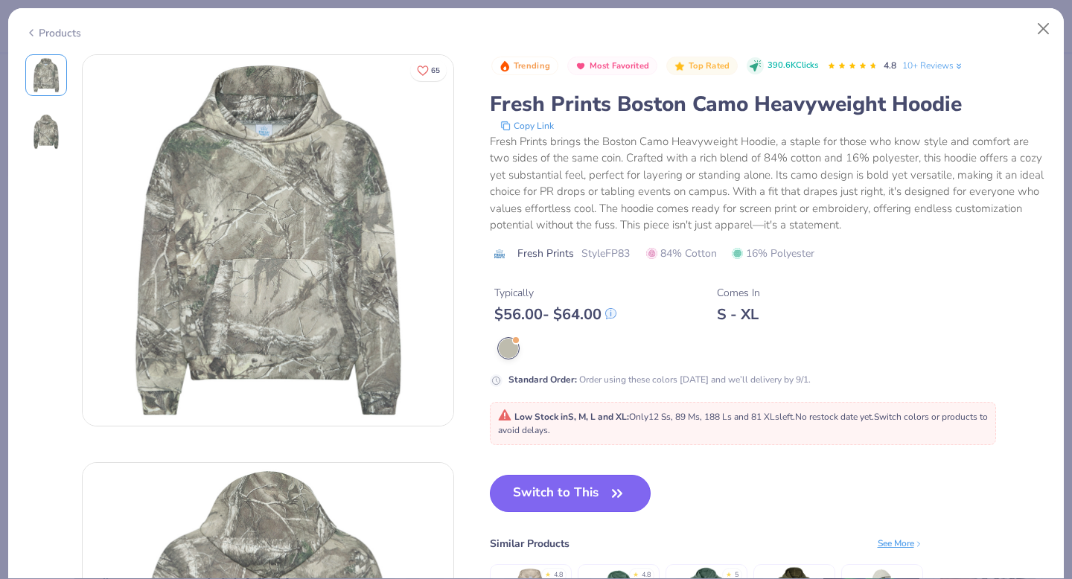
click at [558, 487] on button "Switch to This" at bounding box center [571, 493] width 162 height 37
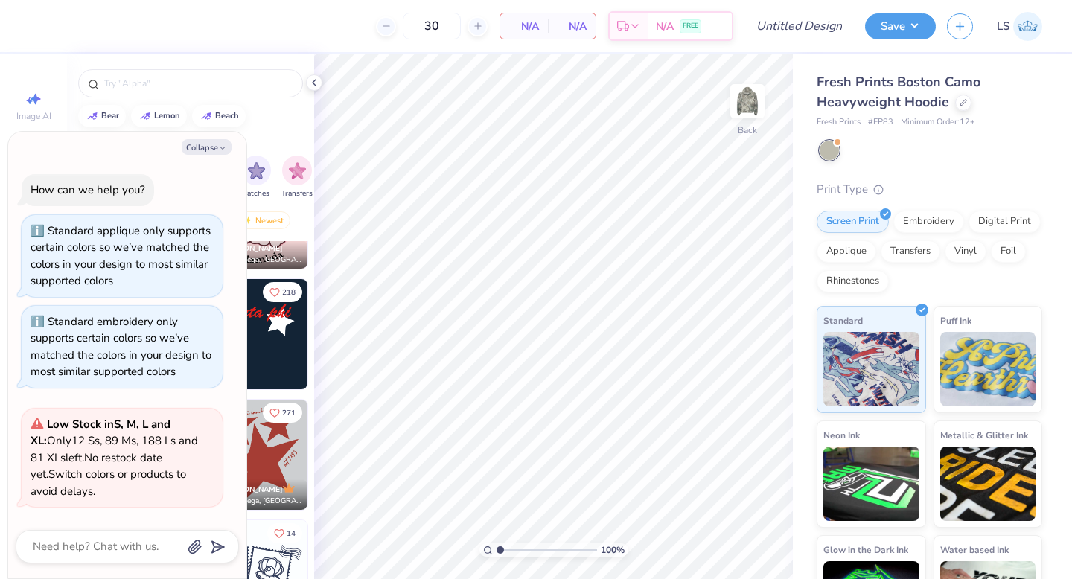
scroll to position [104, 0]
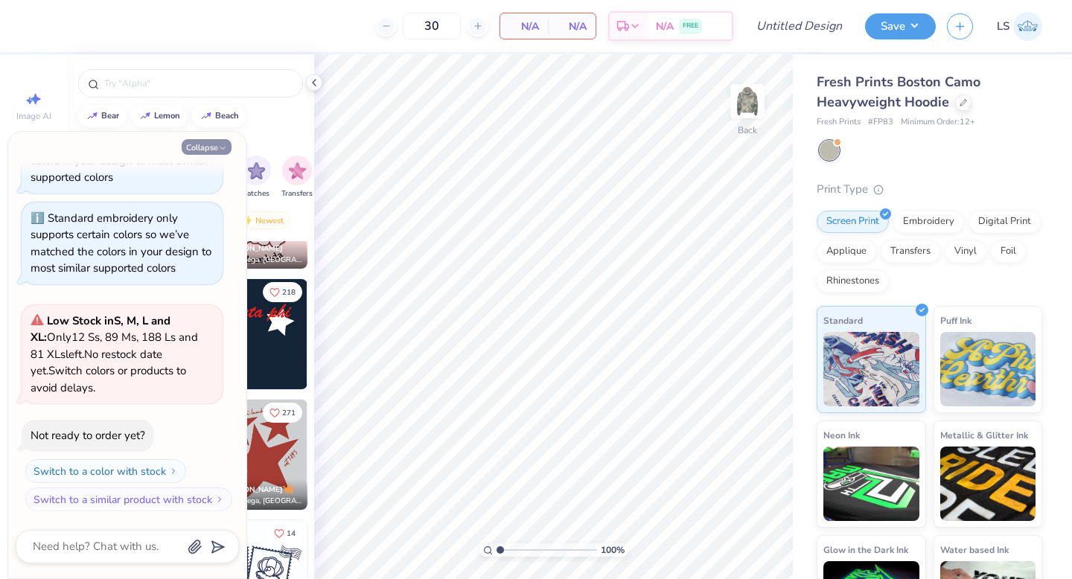
click at [222, 150] on icon "button" at bounding box center [222, 148] width 9 height 9
type textarea "x"
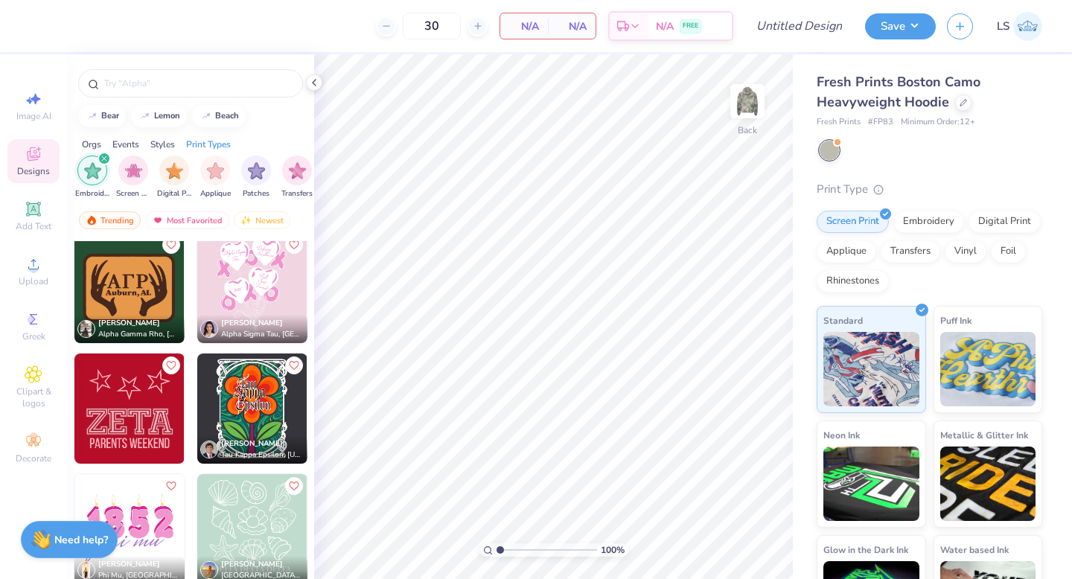
scroll to position [16206, 0]
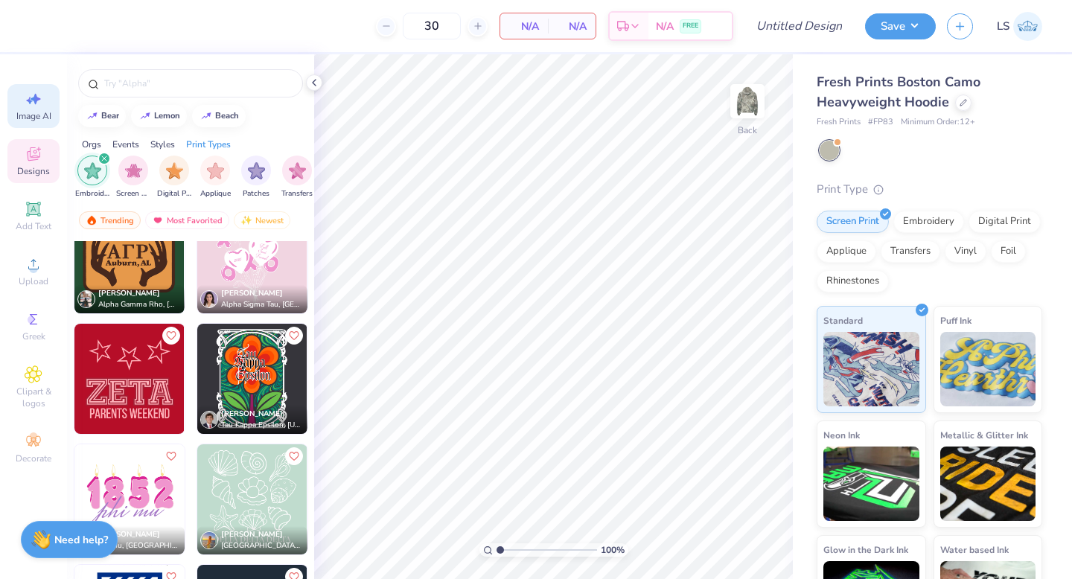
click at [45, 121] on span "Image AI" at bounding box center [33, 116] width 35 height 12
select select "4"
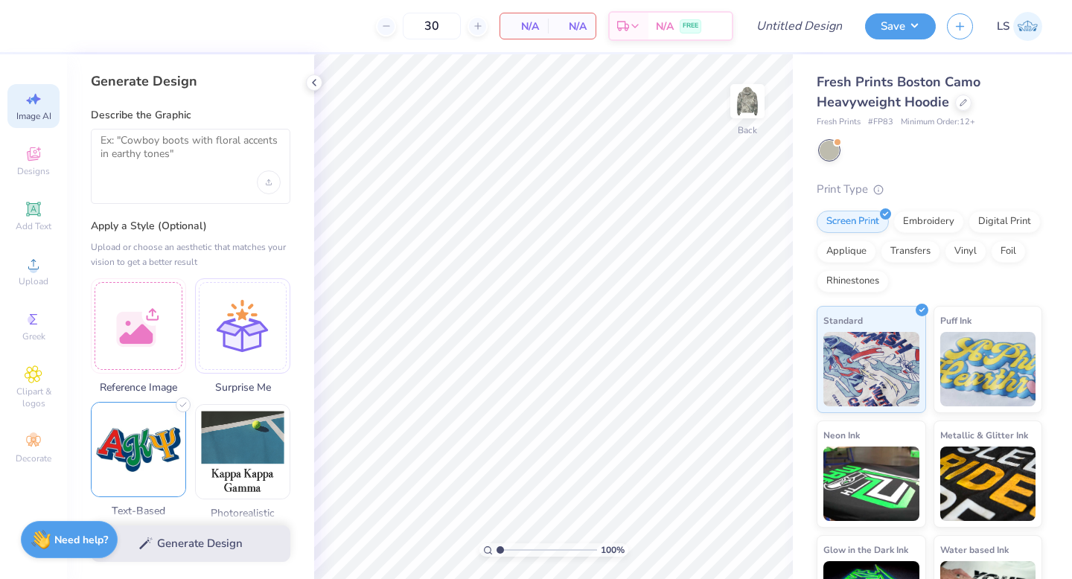
click at [127, 451] on img at bounding box center [139, 450] width 94 height 94
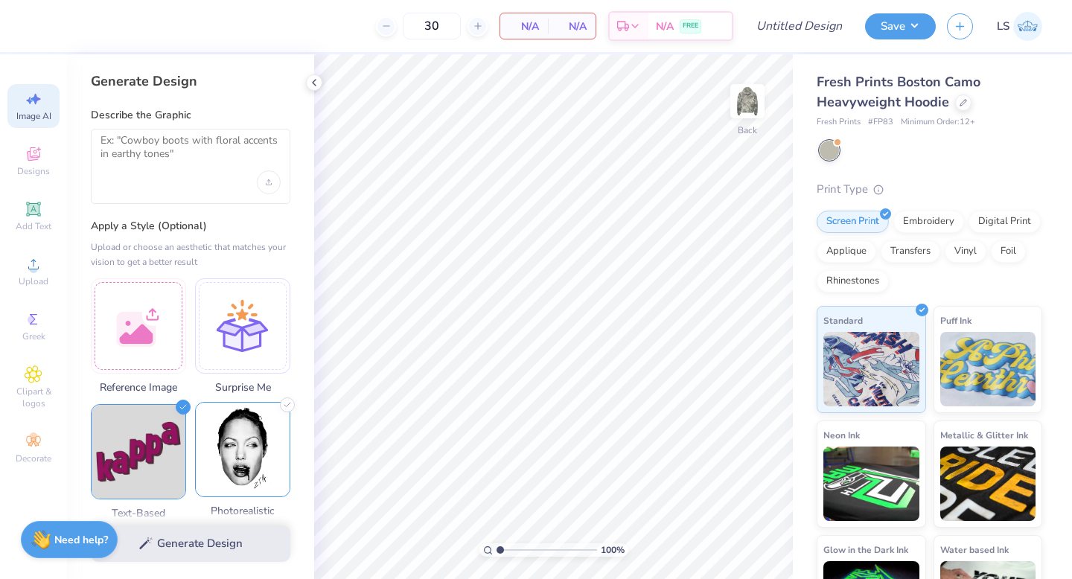
click at [224, 459] on img at bounding box center [243, 450] width 94 height 94
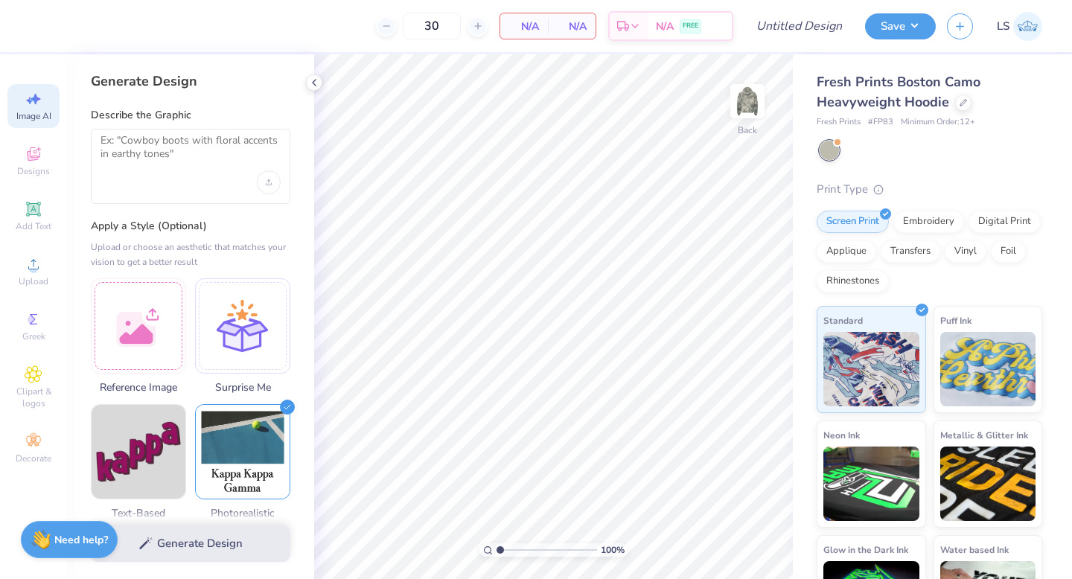
click at [196, 181] on div at bounding box center [191, 166] width 200 height 75
click at [196, 385] on span "Surprise Me" at bounding box center [242, 386] width 95 height 16
select select "4"
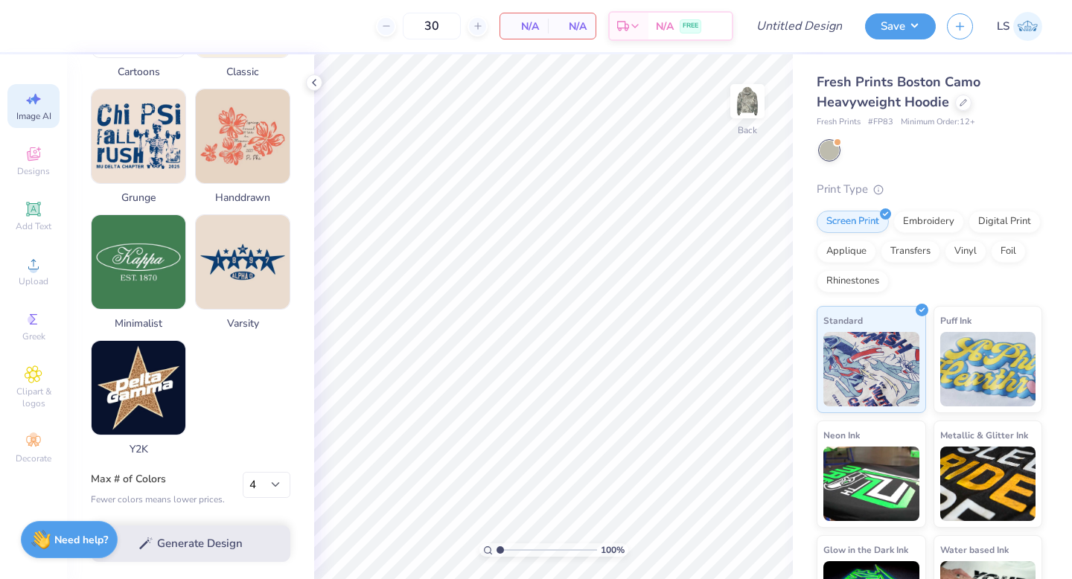
scroll to position [694, 0]
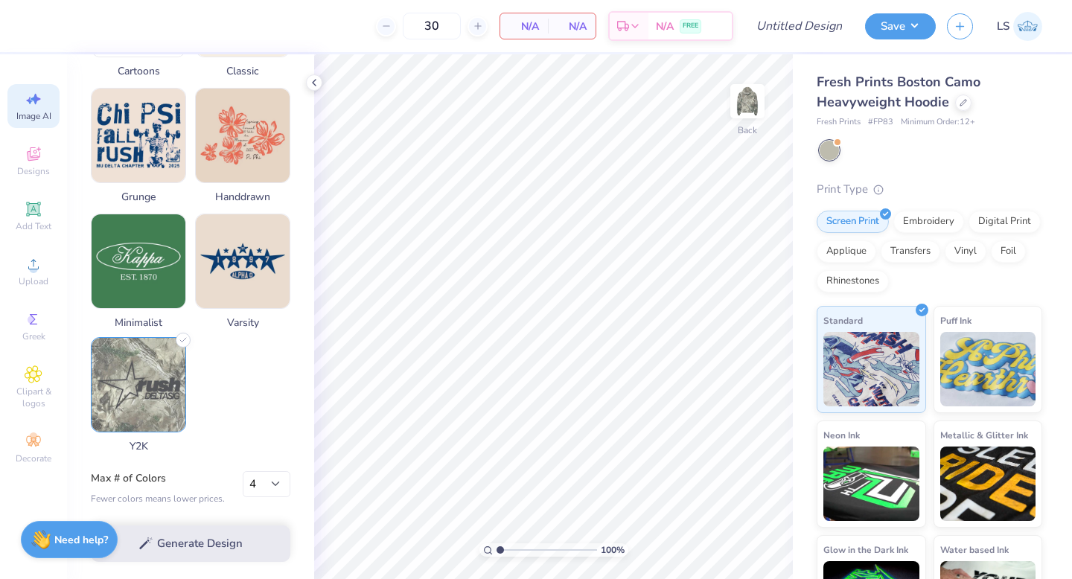
click at [137, 392] on img at bounding box center [139, 385] width 94 height 94
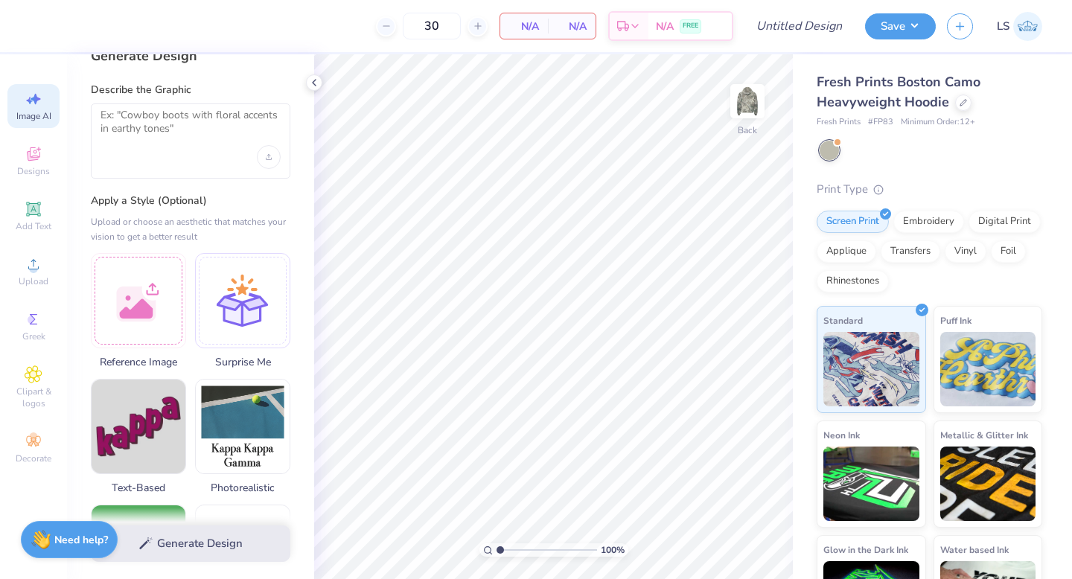
scroll to position [9, 0]
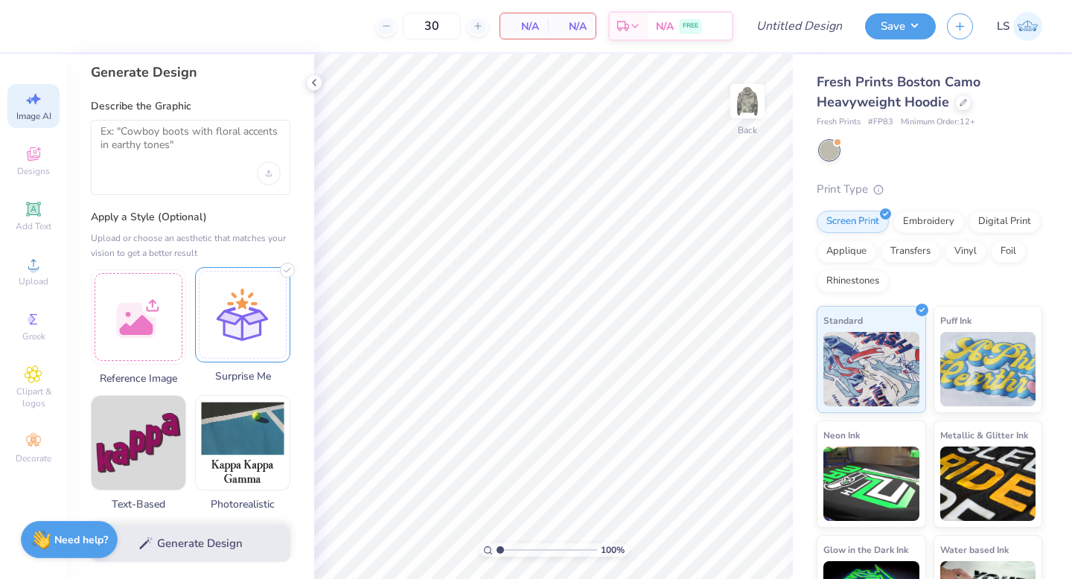
click at [249, 326] on div at bounding box center [242, 314] width 95 height 95
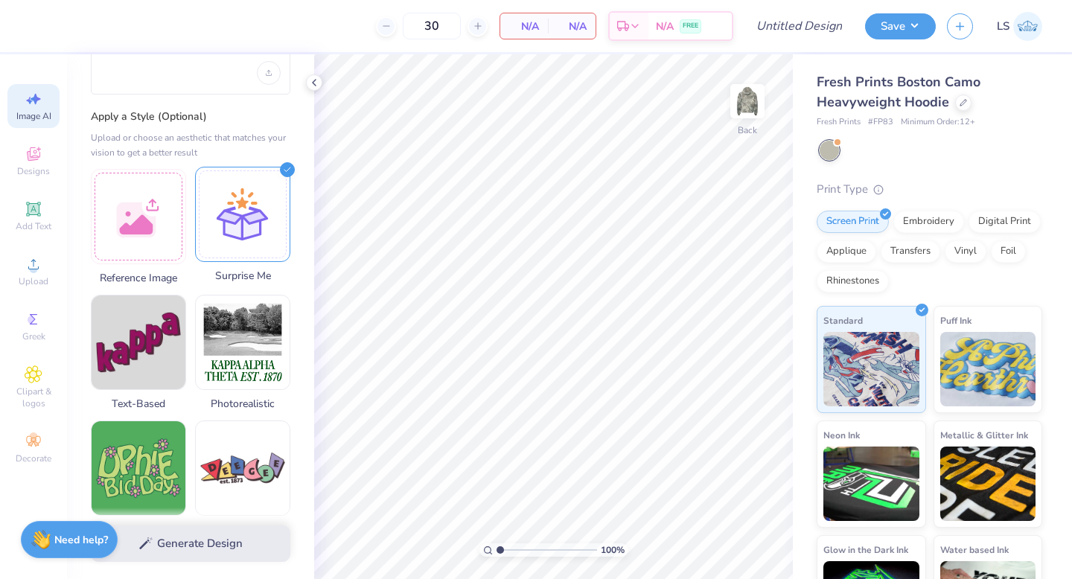
scroll to position [98, 0]
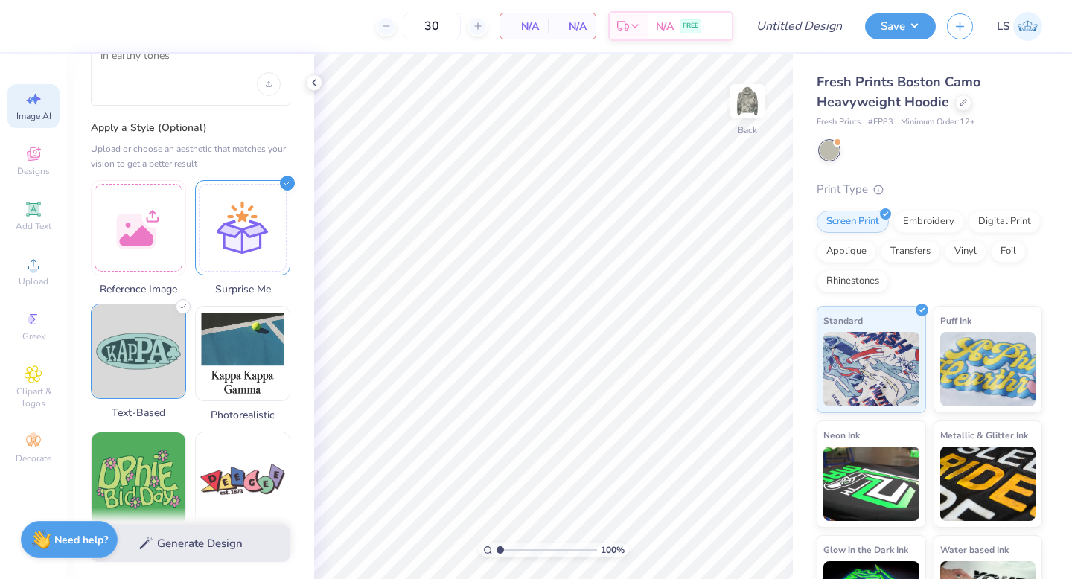
click at [107, 351] on img at bounding box center [139, 352] width 94 height 94
click at [245, 153] on div "Upload or choose an aesthetic that matches your vision to get a better result" at bounding box center [191, 157] width 200 height 30
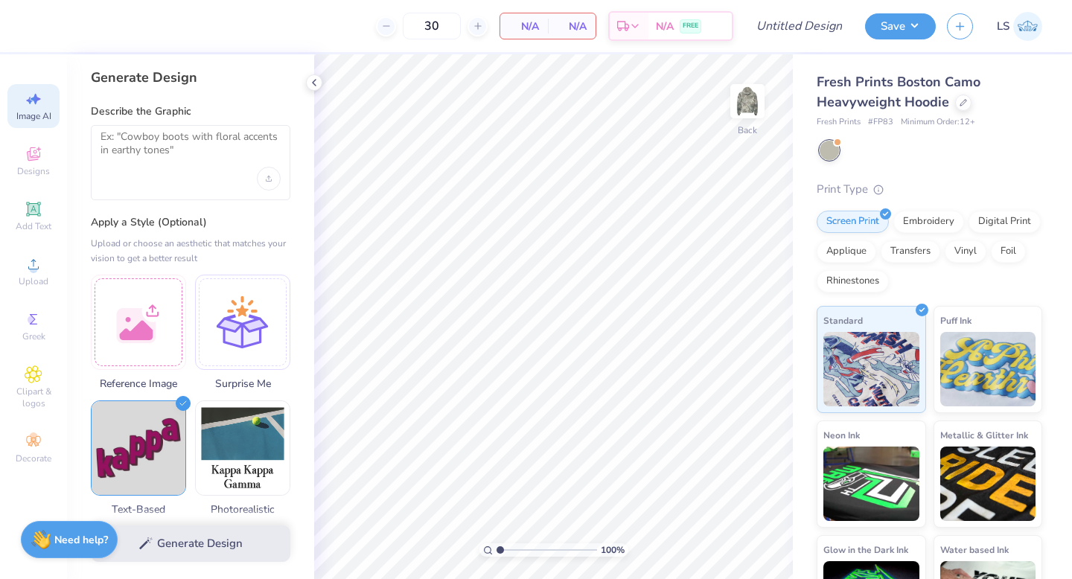
scroll to position [0, 0]
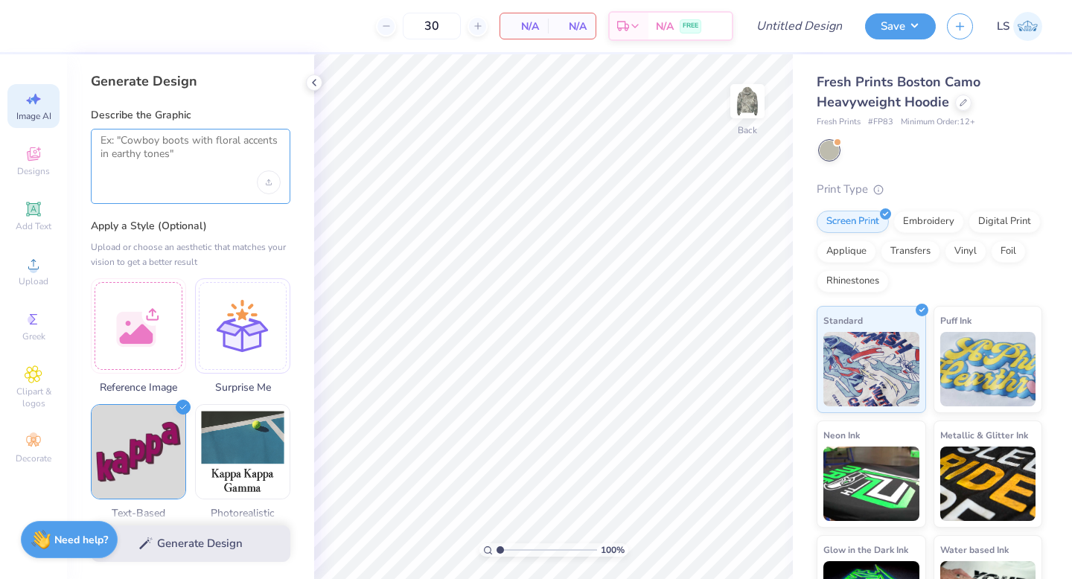
click at [214, 153] on textarea at bounding box center [191, 152] width 180 height 37
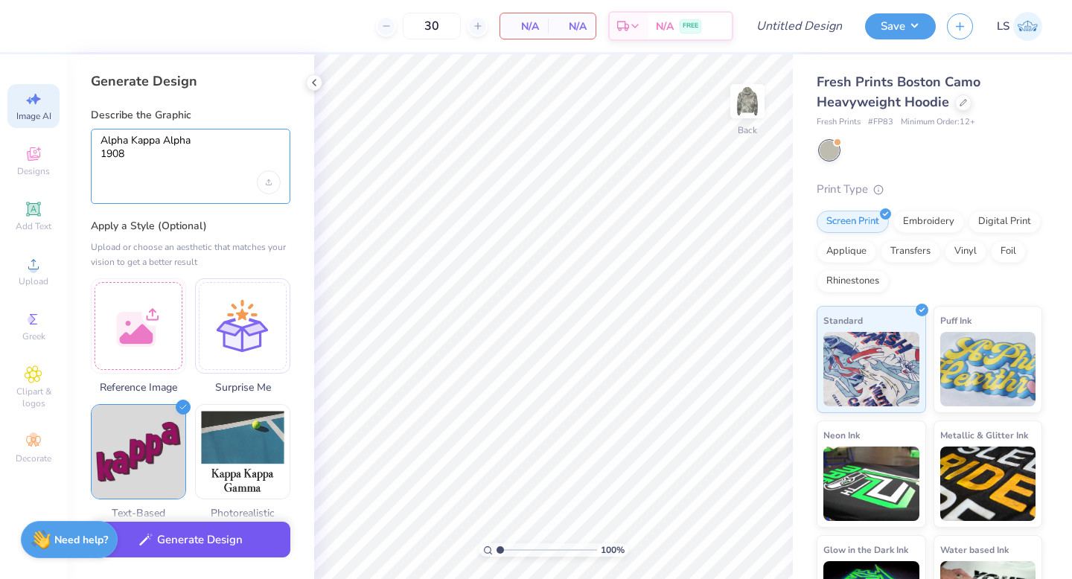
type textarea "Alpha Kappa Alpha 1908"
click at [207, 543] on button "Generate Design" at bounding box center [191, 540] width 200 height 36
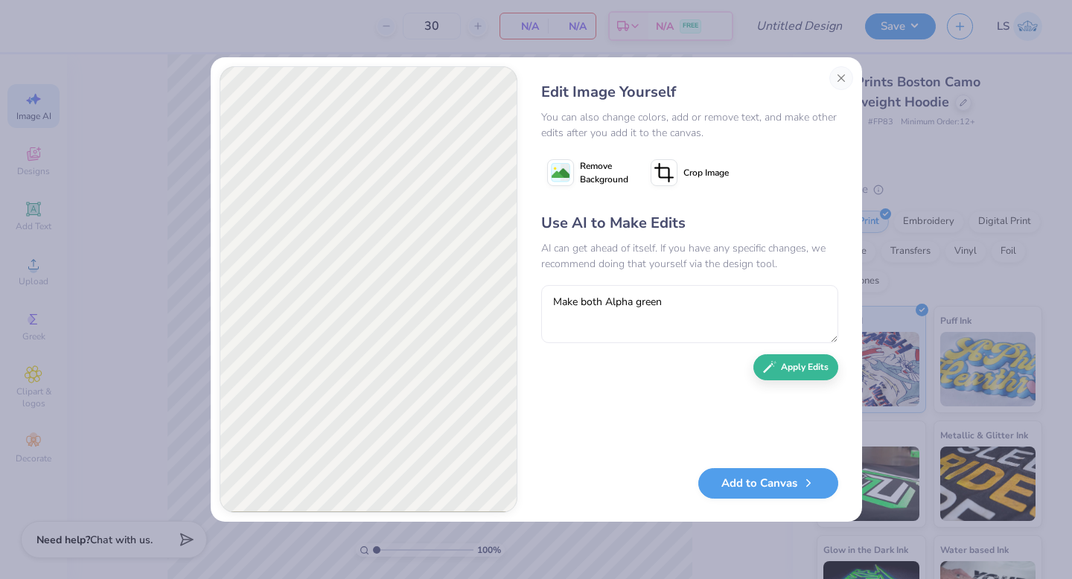
click at [657, 302] on textarea "Make both Alpha green" at bounding box center [689, 314] width 297 height 58
type textarea "Make both Alpha pink"
click at [804, 367] on button "Apply Edits" at bounding box center [796, 364] width 85 height 26
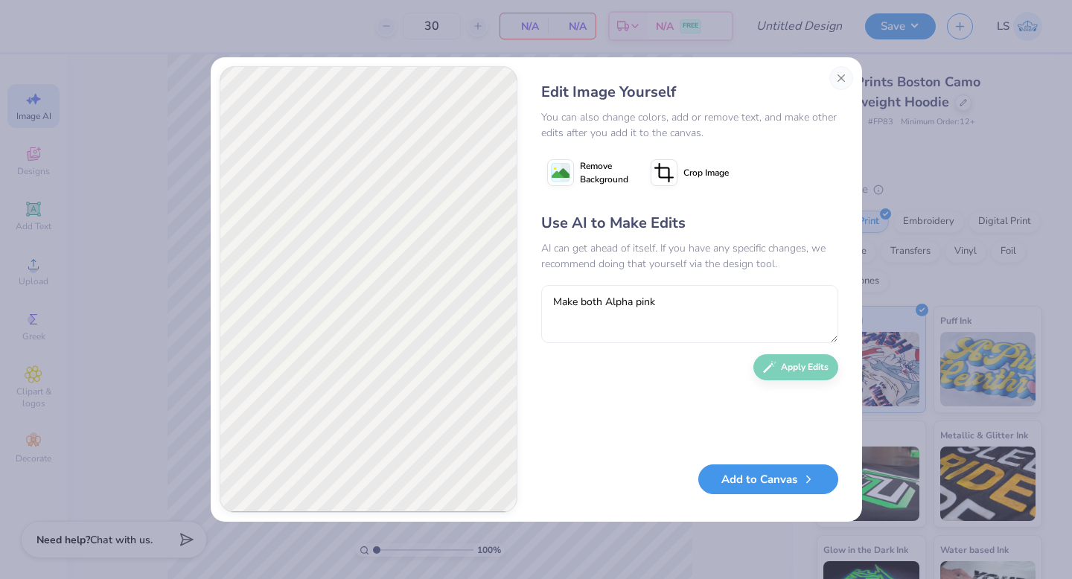
click at [756, 473] on button "Add to Canvas" at bounding box center [769, 480] width 140 height 31
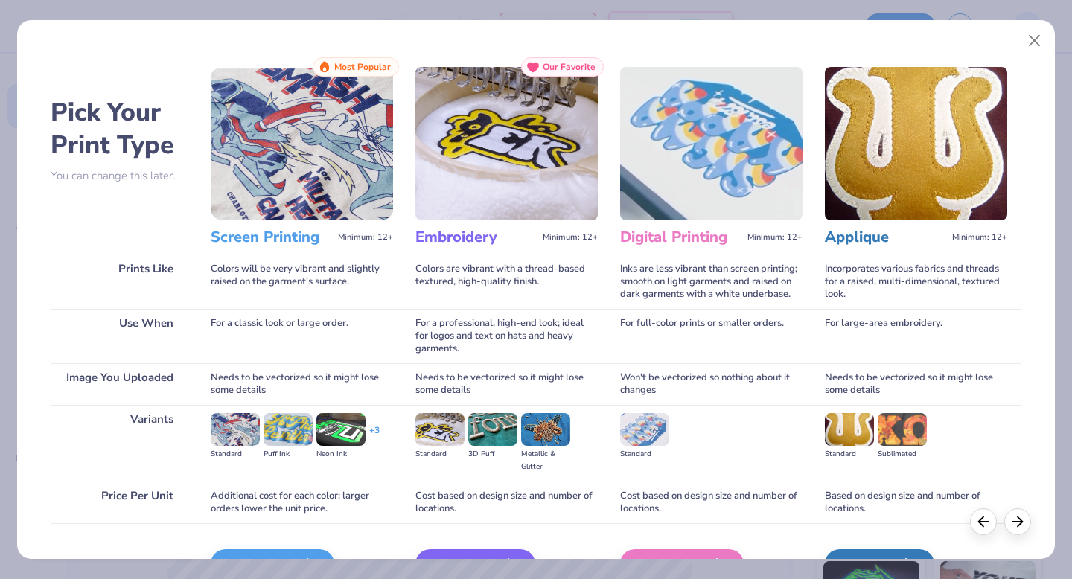
click at [314, 547] on div "Screen Print We'll vectorize your image." at bounding box center [302, 564] width 182 height 80
click at [314, 551] on div "Screen Print" at bounding box center [275, 565] width 124 height 30
click at [258, 533] on div "Screen Print We'll vectorize your image." at bounding box center [302, 564] width 182 height 80
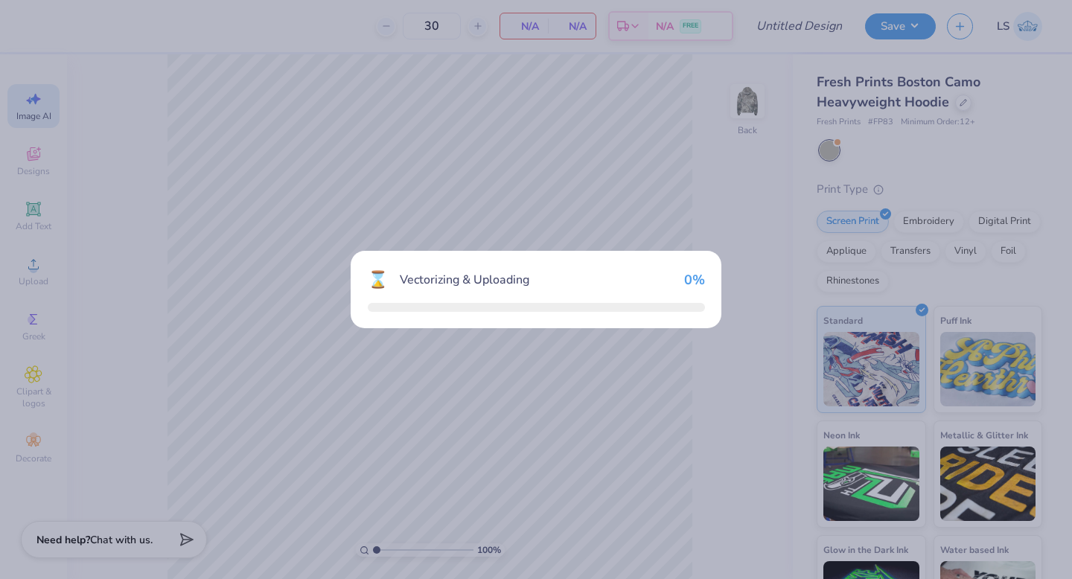
click at [270, 553] on div "⌛ Vectorizing & Uploading 0 %" at bounding box center [536, 289] width 1072 height 579
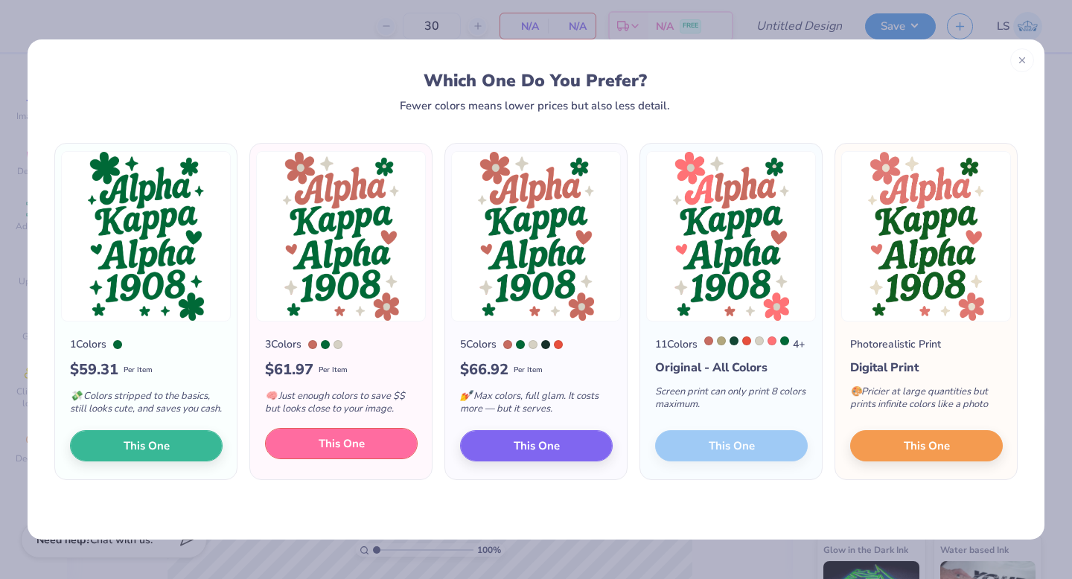
click at [340, 453] on span "This One" at bounding box center [342, 444] width 46 height 17
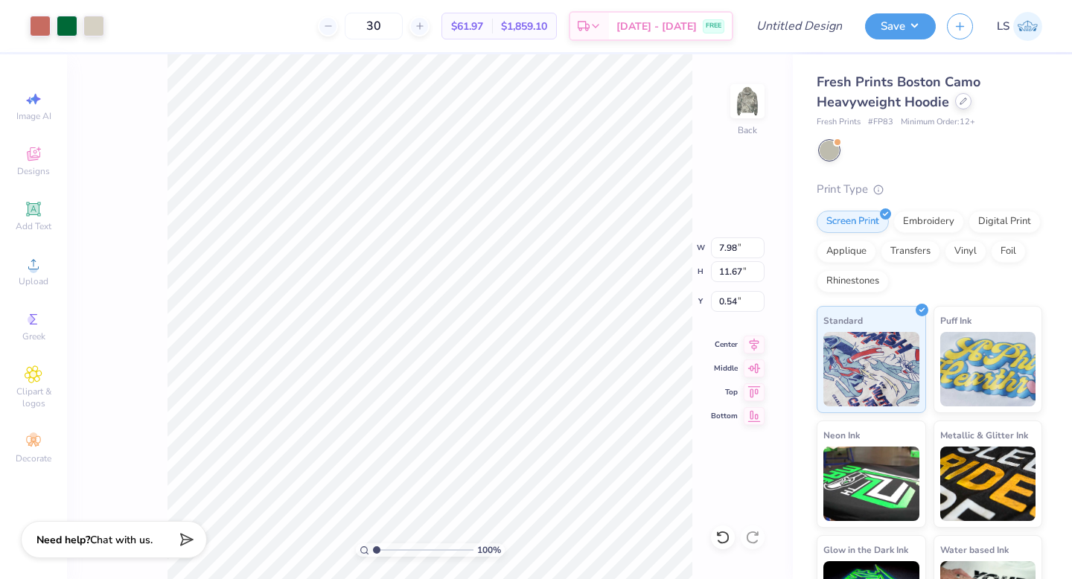
click at [969, 103] on div at bounding box center [964, 101] width 16 height 16
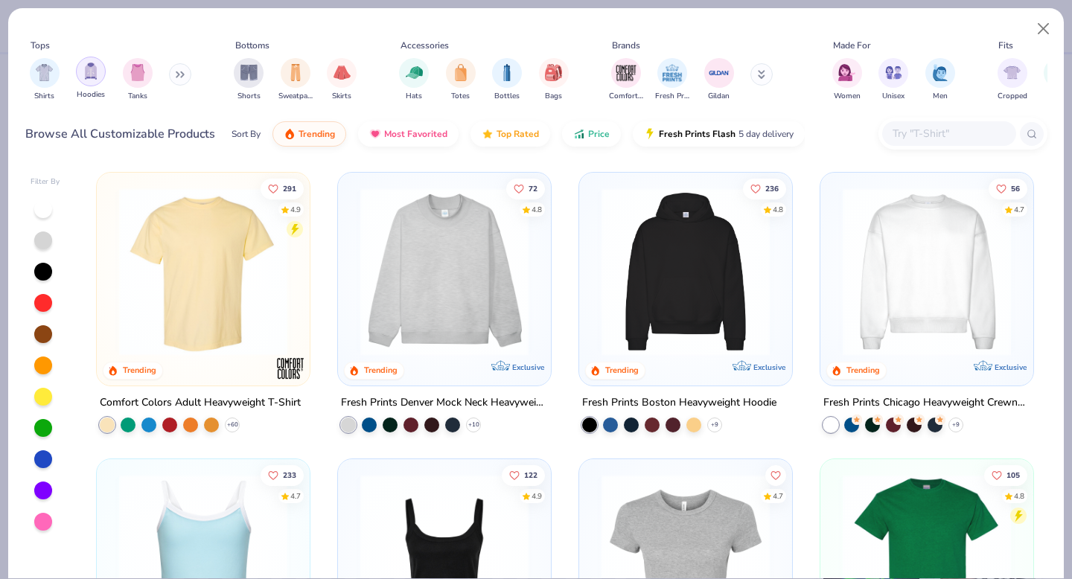
click at [95, 81] on div "filter for Hoodies" at bounding box center [91, 72] width 30 height 30
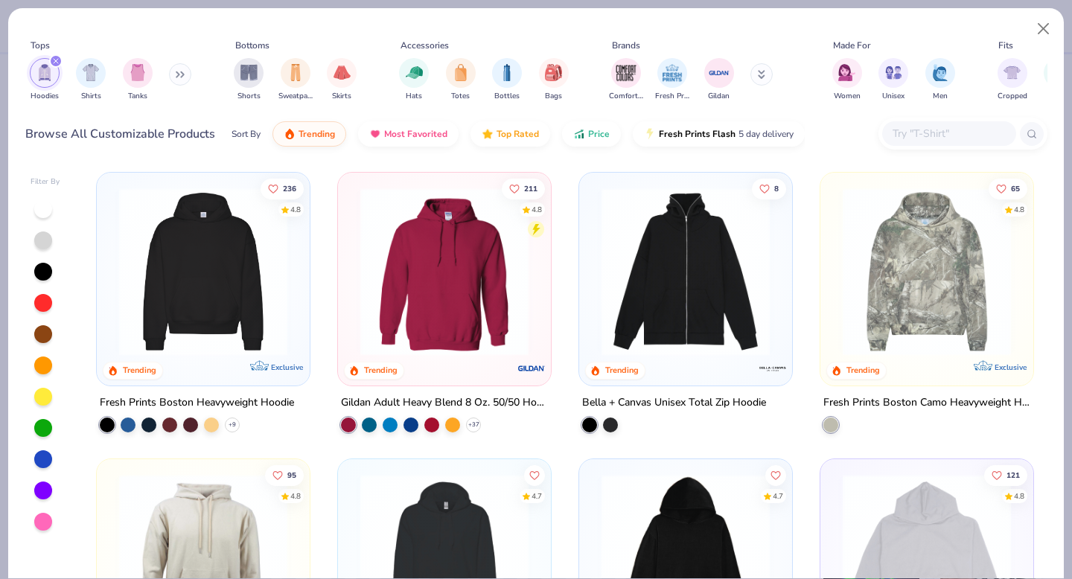
click at [202, 261] on img at bounding box center [203, 272] width 183 height 168
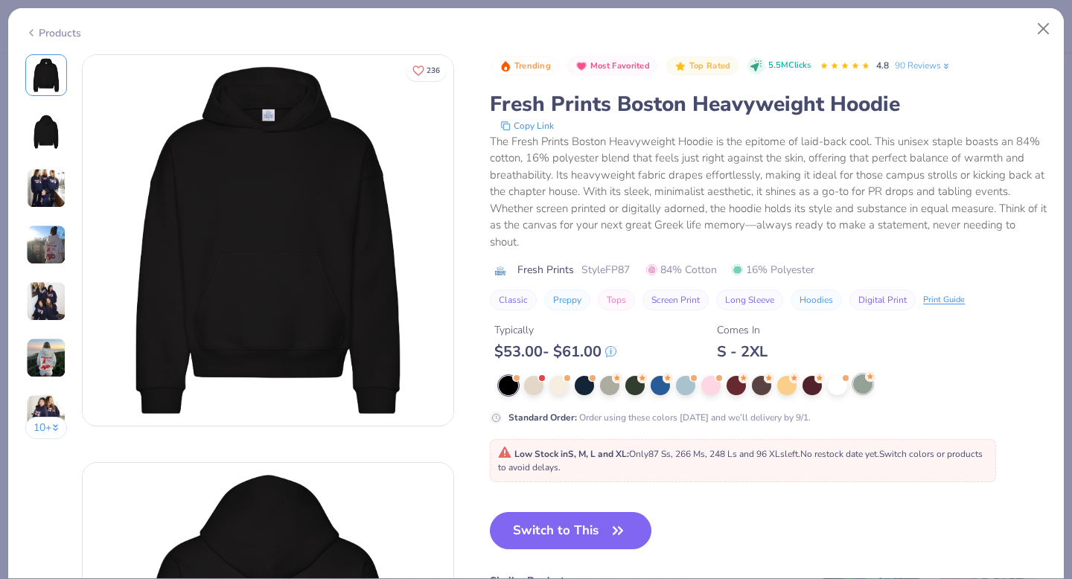
click at [864, 393] on div at bounding box center [862, 384] width 19 height 19
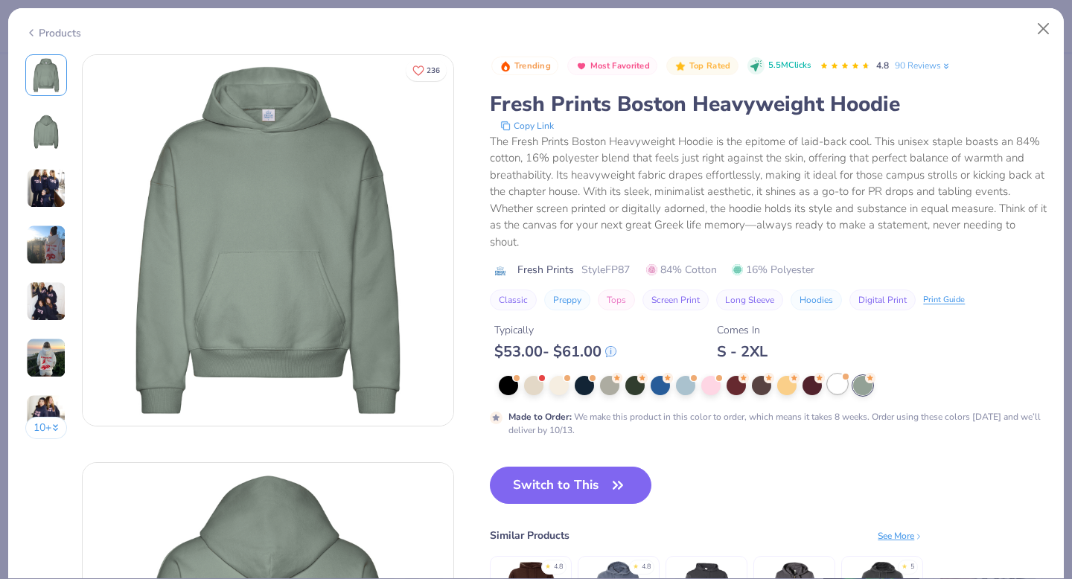
click at [837, 389] on div at bounding box center [837, 384] width 19 height 19
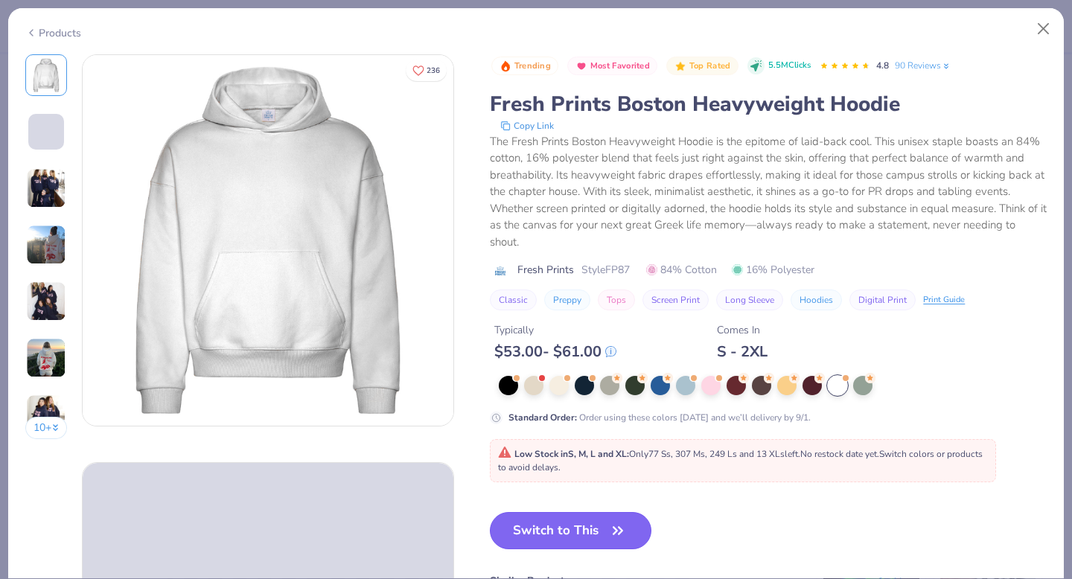
click at [596, 532] on button "Switch to This" at bounding box center [571, 530] width 162 height 37
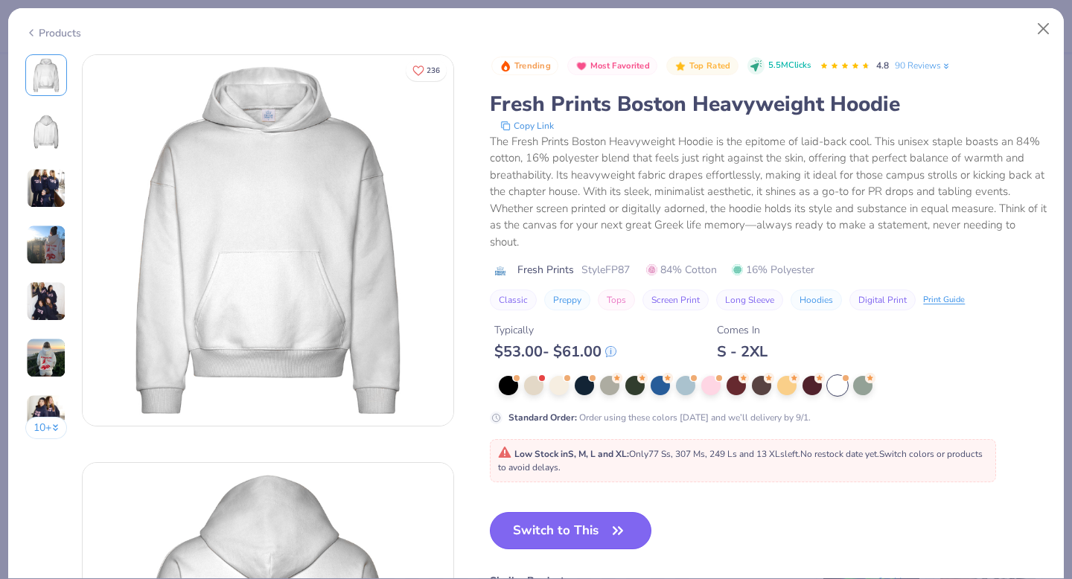
click at [596, 532] on button "Switch to This" at bounding box center [571, 530] width 162 height 37
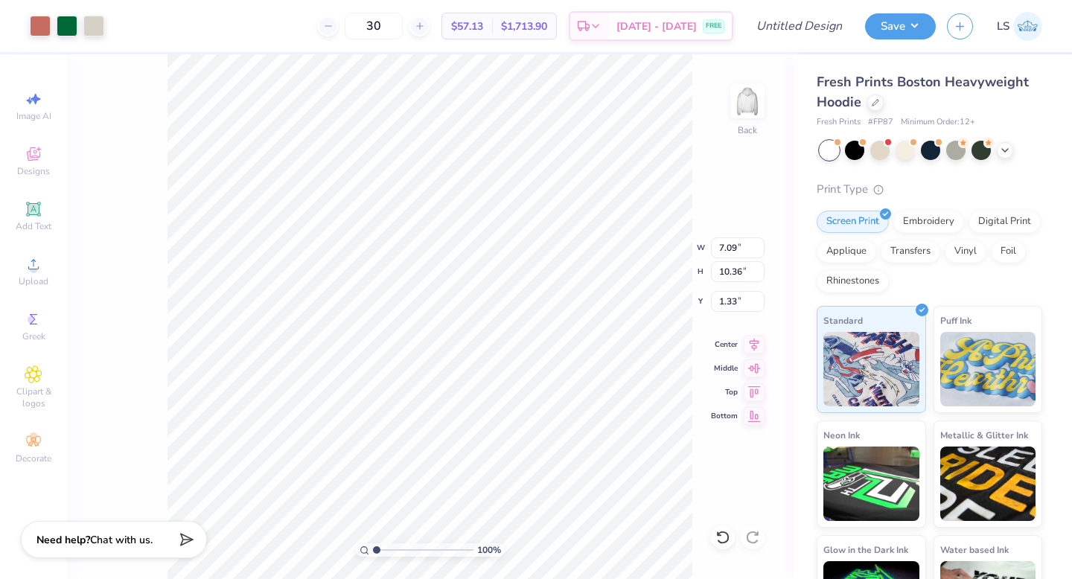
type input "7.09"
type input "10.36"
type input "1.57"
click at [36, 20] on div at bounding box center [40, 24] width 21 height 21
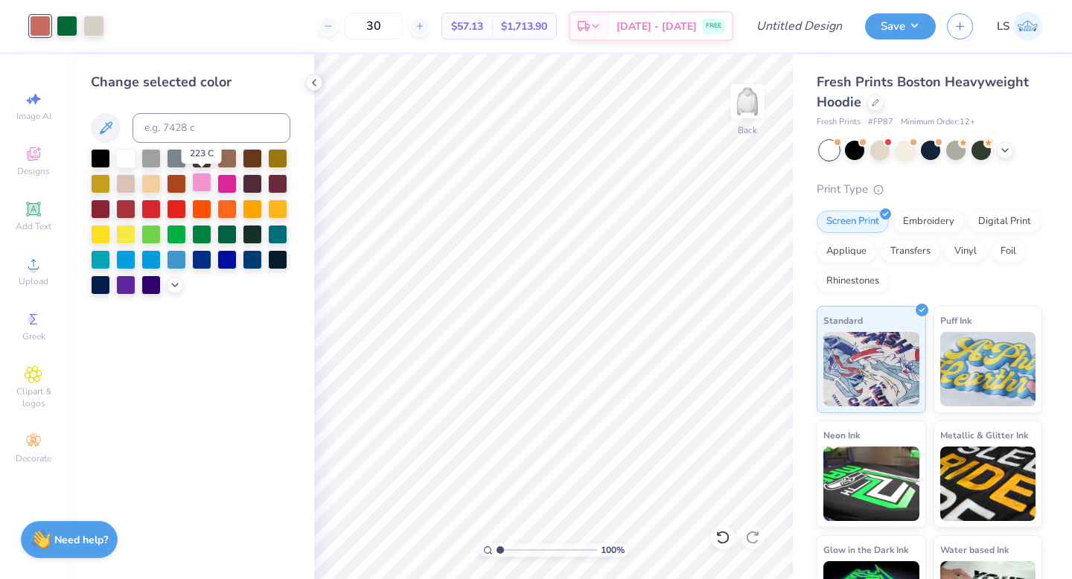
click at [204, 188] on div at bounding box center [201, 182] width 19 height 19
click at [164, 284] on div at bounding box center [191, 222] width 200 height 146
click at [171, 284] on icon at bounding box center [175, 284] width 12 height 12
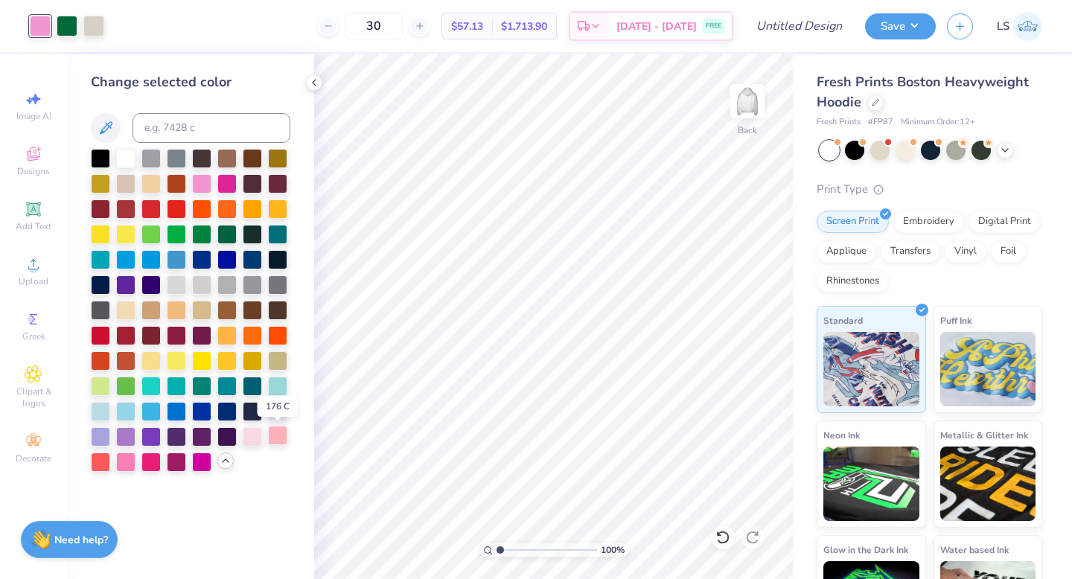
click at [279, 434] on div at bounding box center [277, 435] width 19 height 19
click at [127, 460] on div at bounding box center [125, 460] width 19 height 19
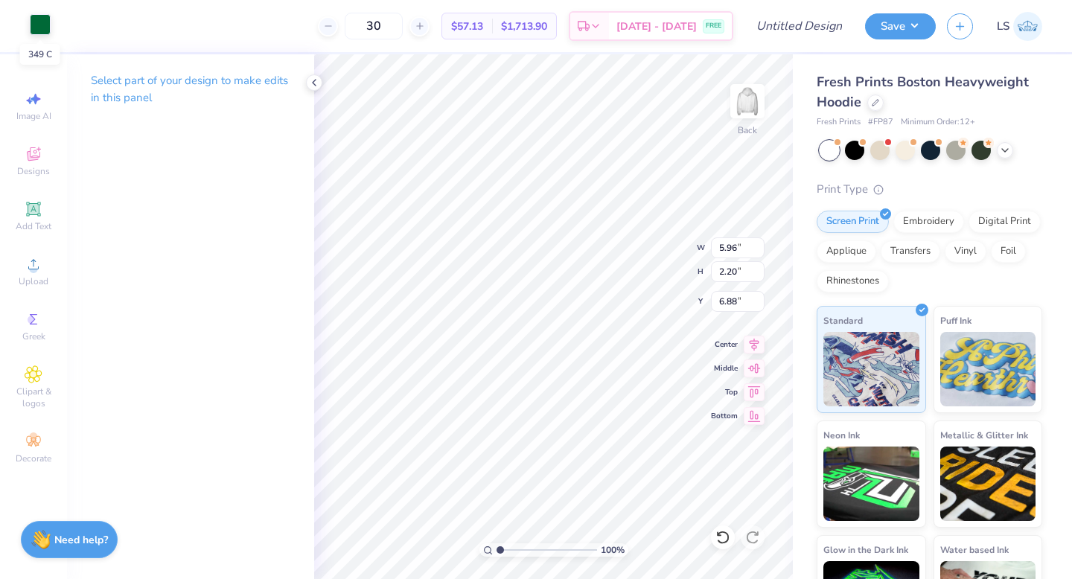
click at [38, 27] on div at bounding box center [40, 24] width 21 height 21
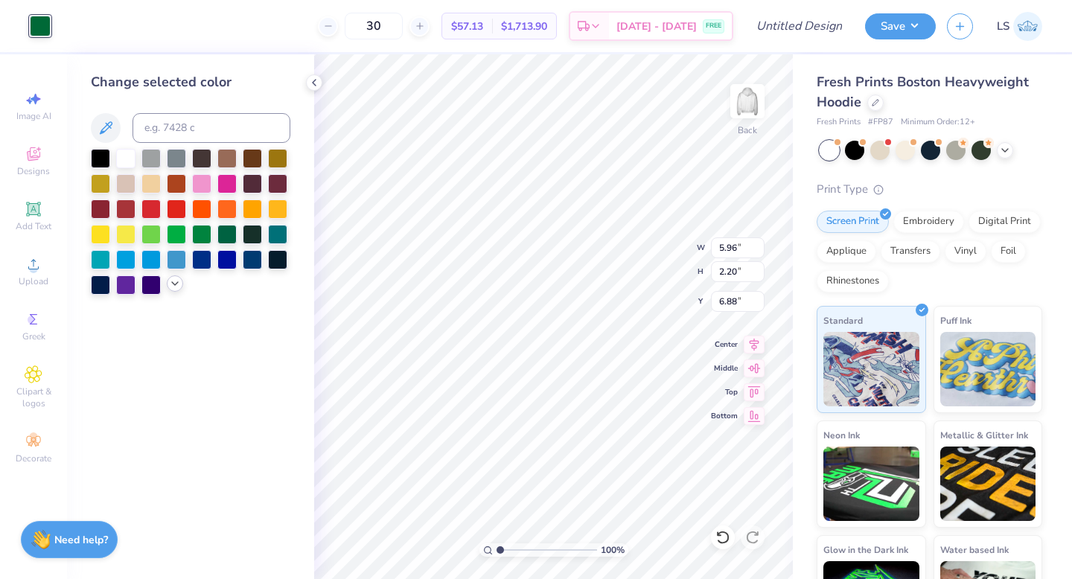
click at [179, 282] on icon at bounding box center [175, 284] width 12 height 12
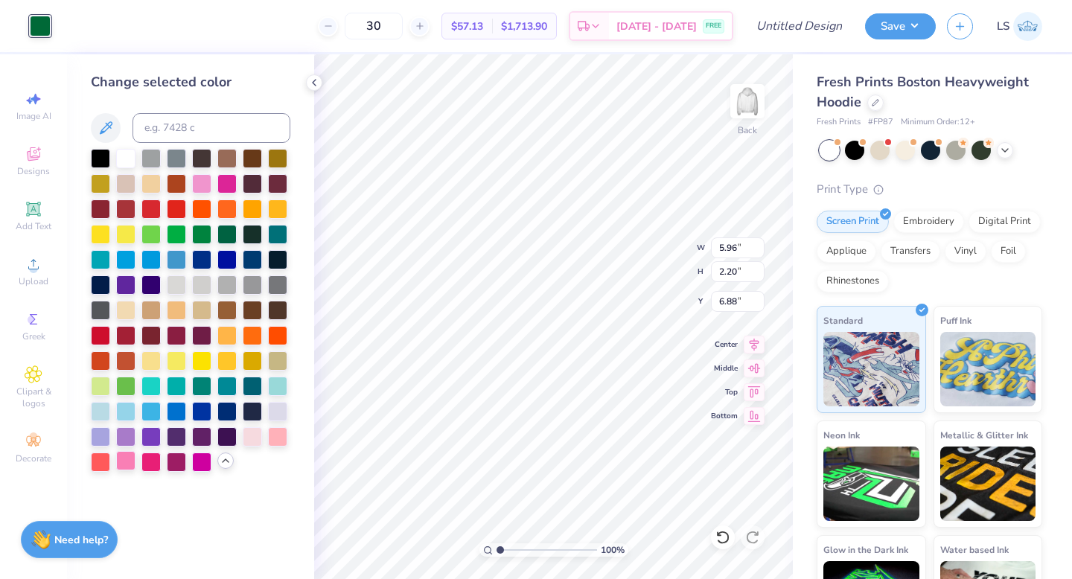
click at [126, 461] on div at bounding box center [125, 460] width 19 height 19
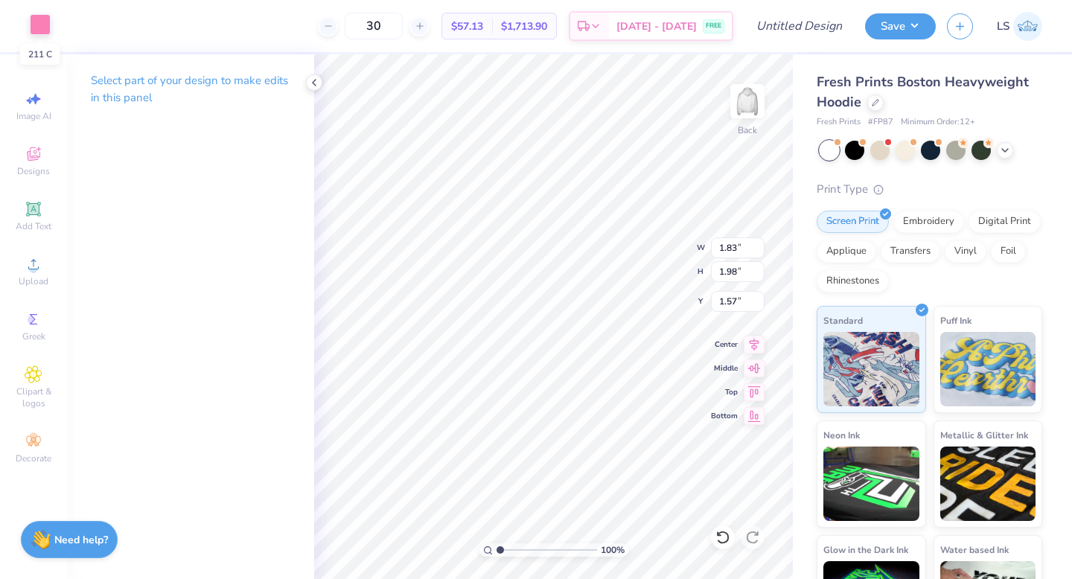
click at [34, 28] on div at bounding box center [40, 24] width 21 height 21
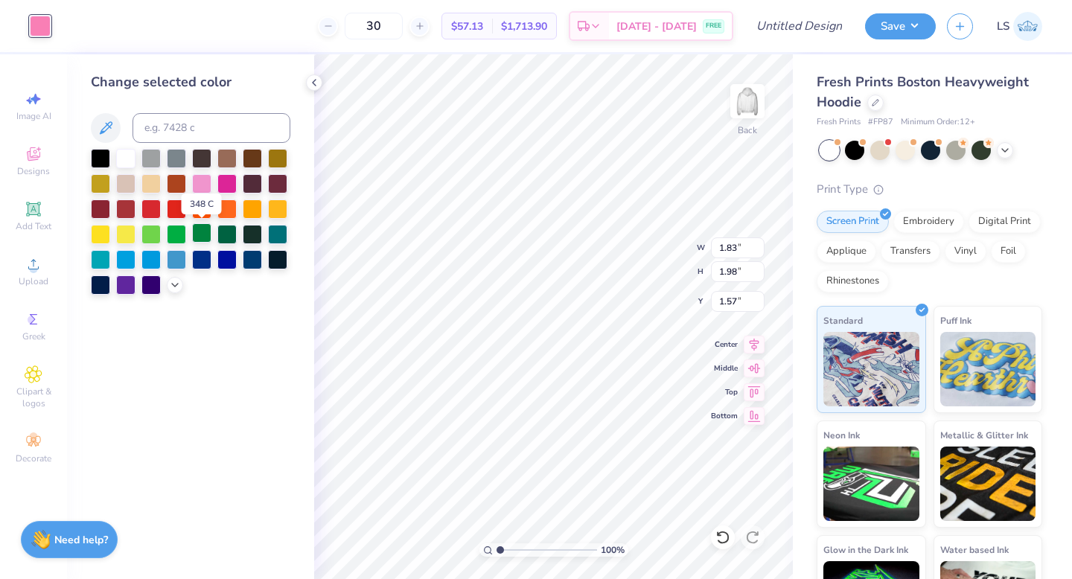
click at [206, 233] on div at bounding box center [201, 232] width 19 height 19
click at [224, 232] on div at bounding box center [226, 232] width 19 height 19
type input "0.68"
type input "0.64"
type input "7.22"
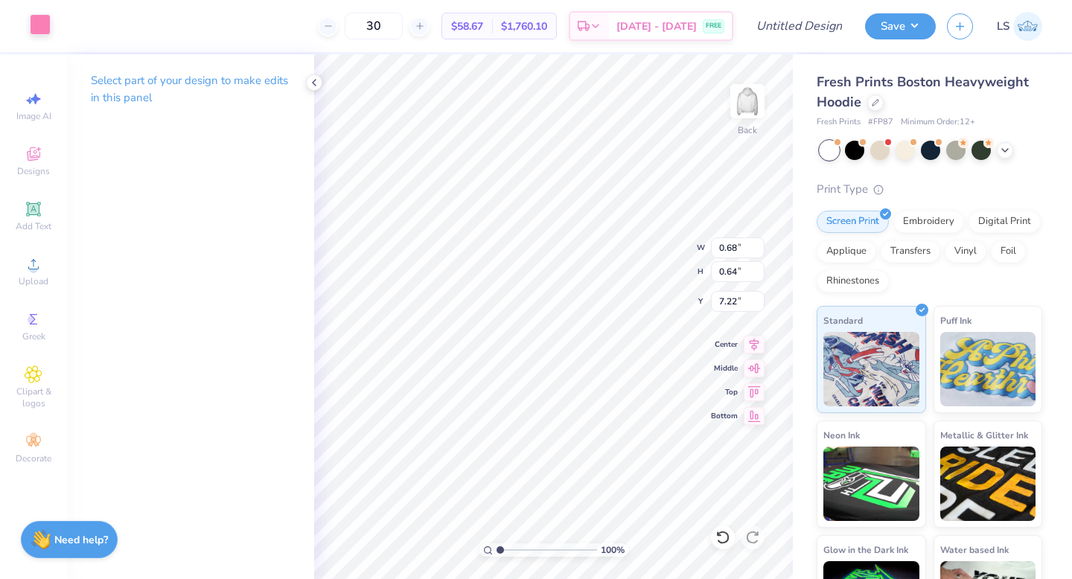
click at [41, 29] on div at bounding box center [40, 24] width 21 height 21
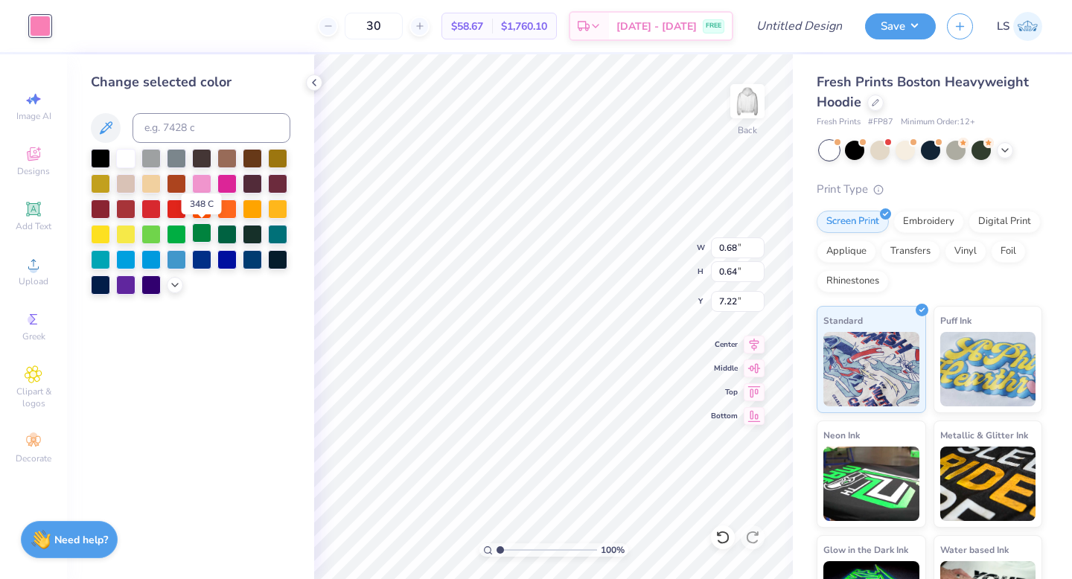
click at [209, 232] on div at bounding box center [201, 232] width 19 height 19
click at [235, 229] on div at bounding box center [226, 232] width 19 height 19
type input "0.97"
type input "0.89"
type input "6.37"
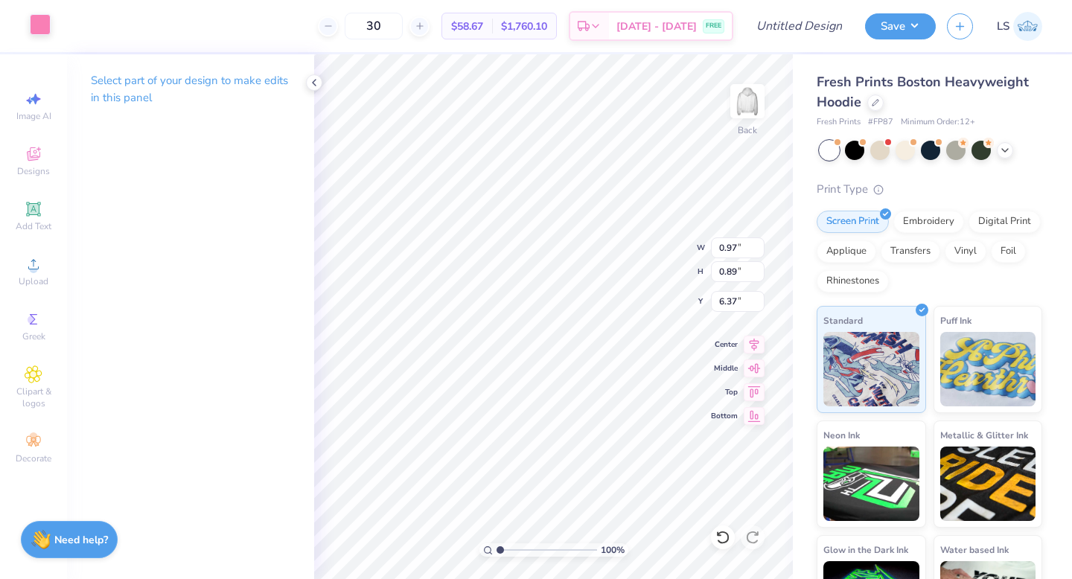
click at [42, 28] on div at bounding box center [40, 24] width 21 height 21
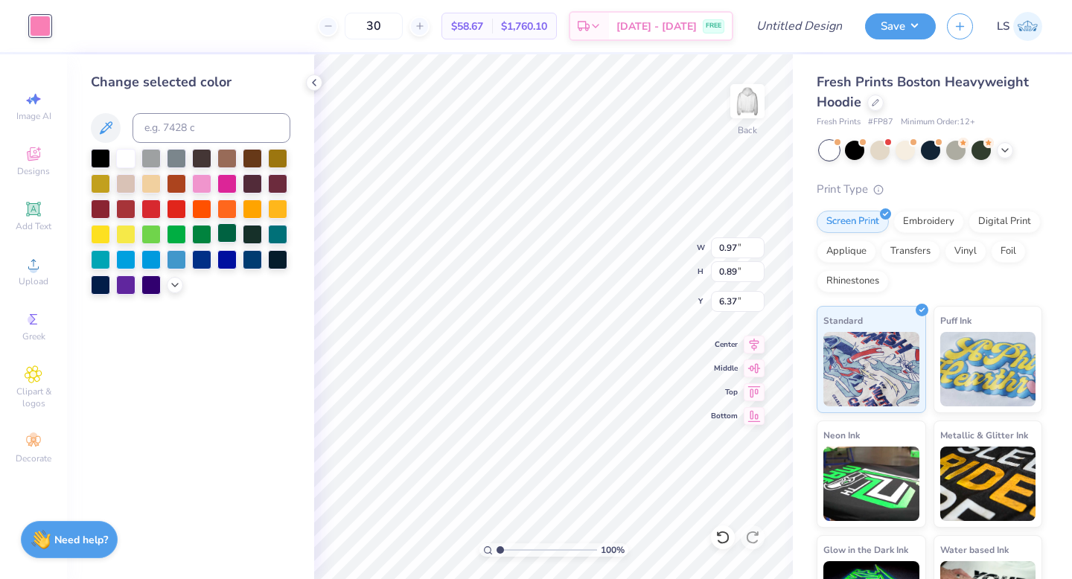
click at [229, 231] on div at bounding box center [226, 232] width 19 height 19
click at [34, 24] on div at bounding box center [40, 26] width 21 height 21
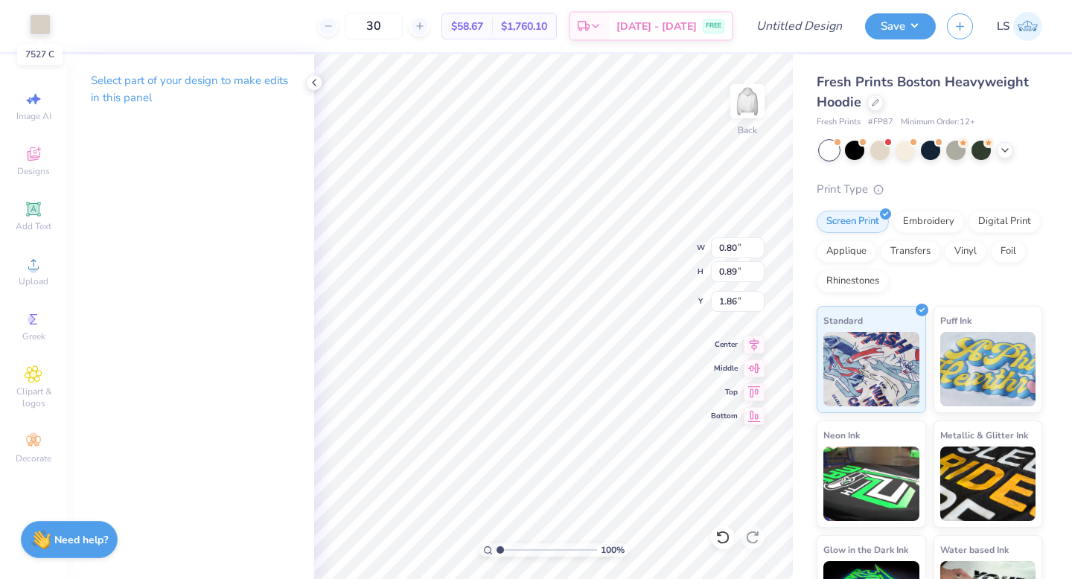
click at [36, 20] on div at bounding box center [40, 24] width 21 height 21
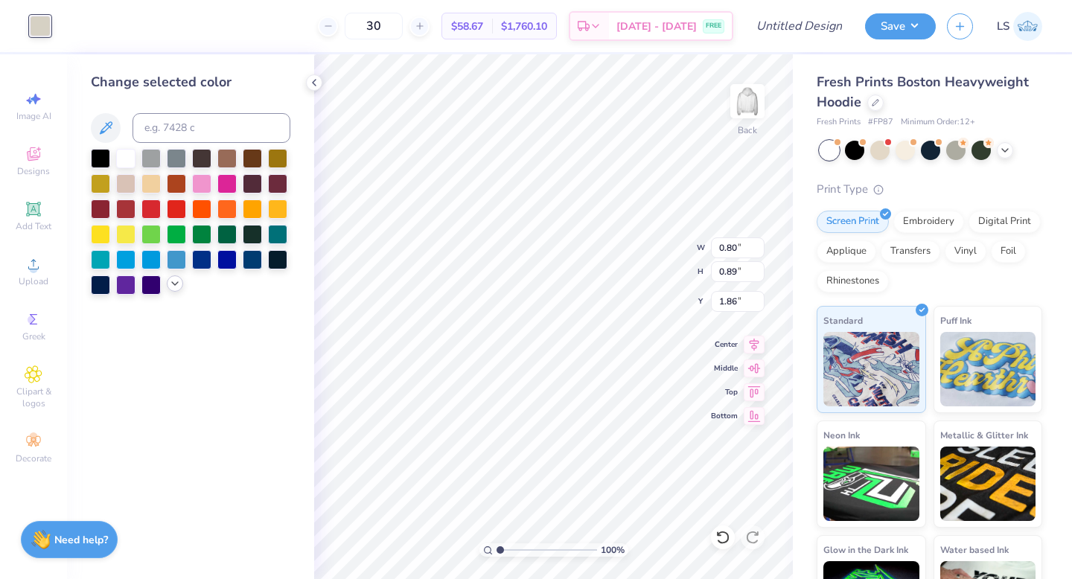
click at [171, 282] on icon at bounding box center [175, 284] width 12 height 12
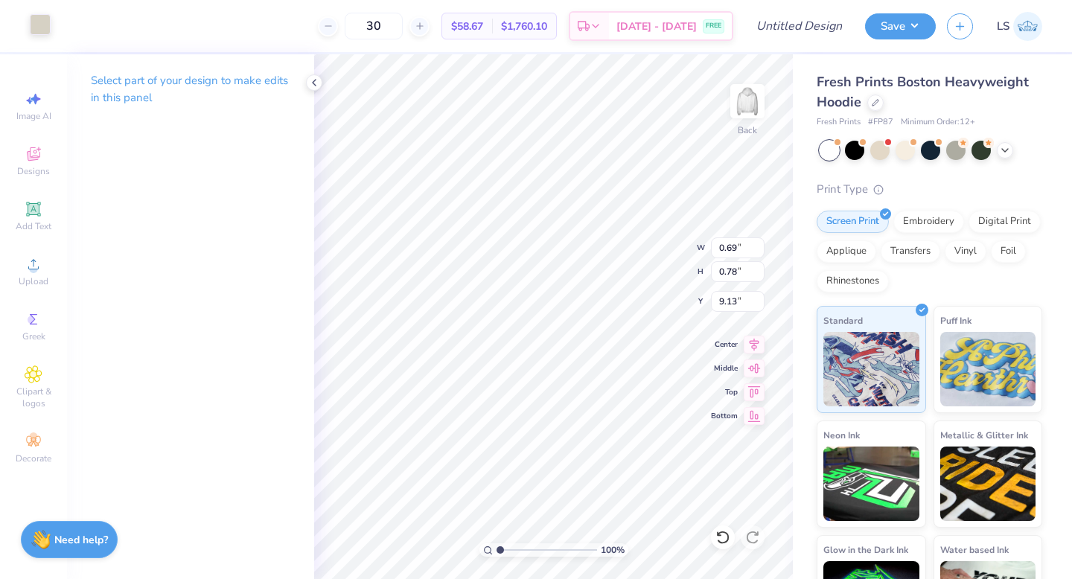
click at [41, 30] on div at bounding box center [40, 24] width 21 height 21
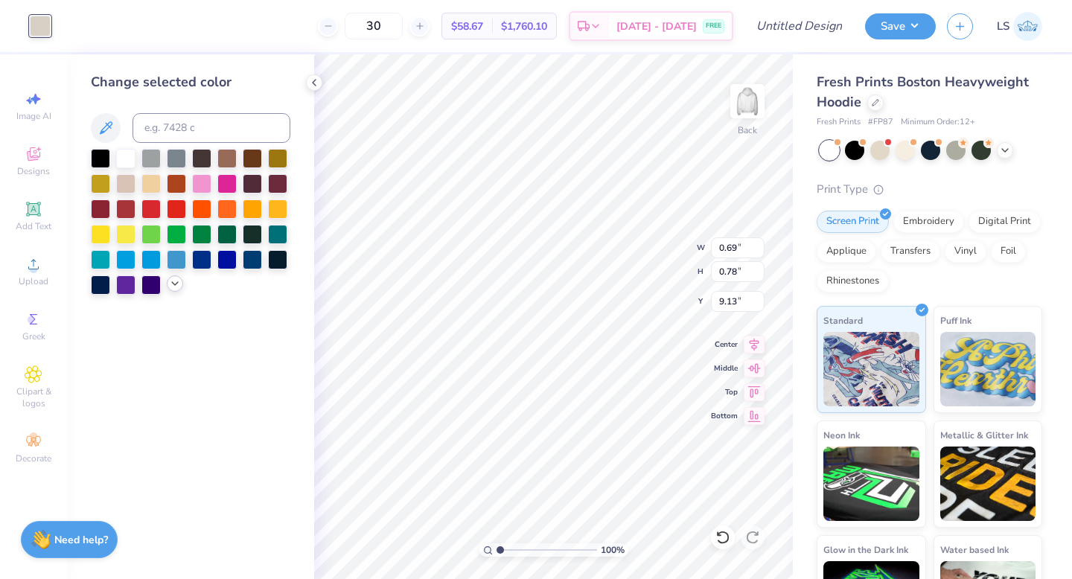
click at [171, 288] on icon at bounding box center [175, 284] width 12 height 12
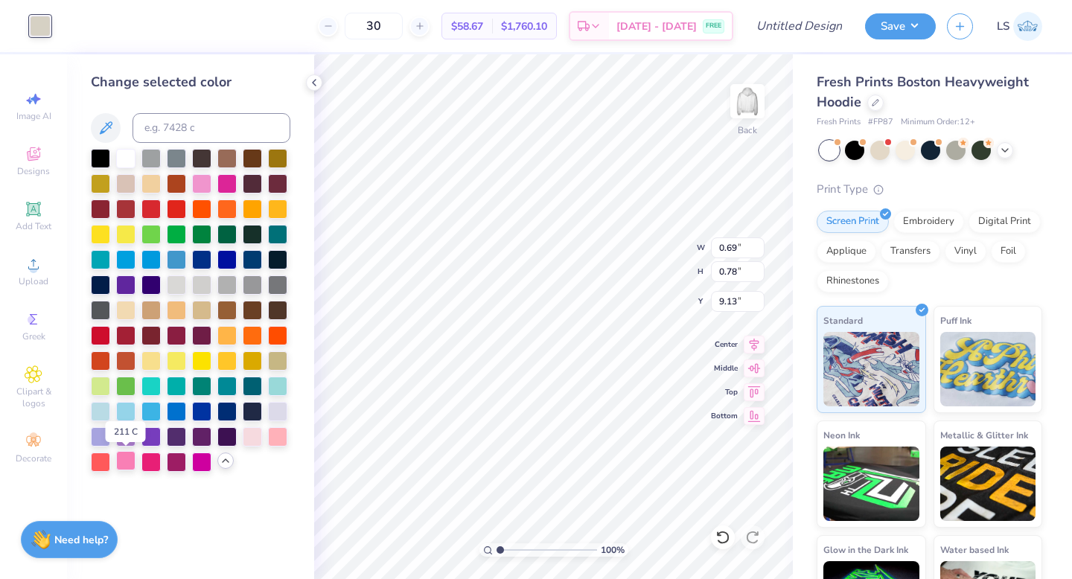
click at [127, 463] on div at bounding box center [125, 460] width 19 height 19
type input "0.77"
type input "0.87"
type input "9.45"
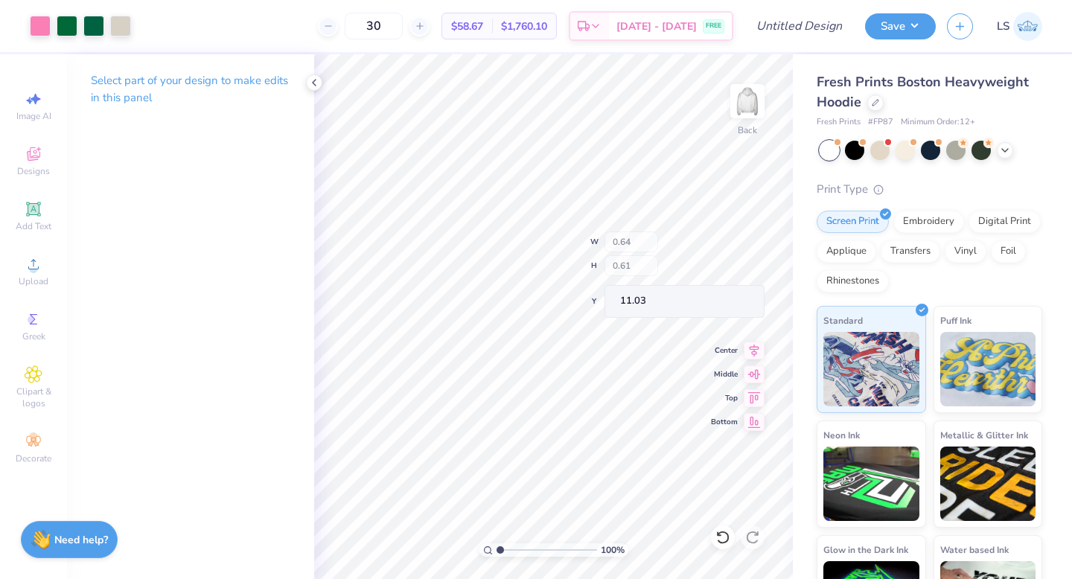
type input "11.01"
type input "9.46"
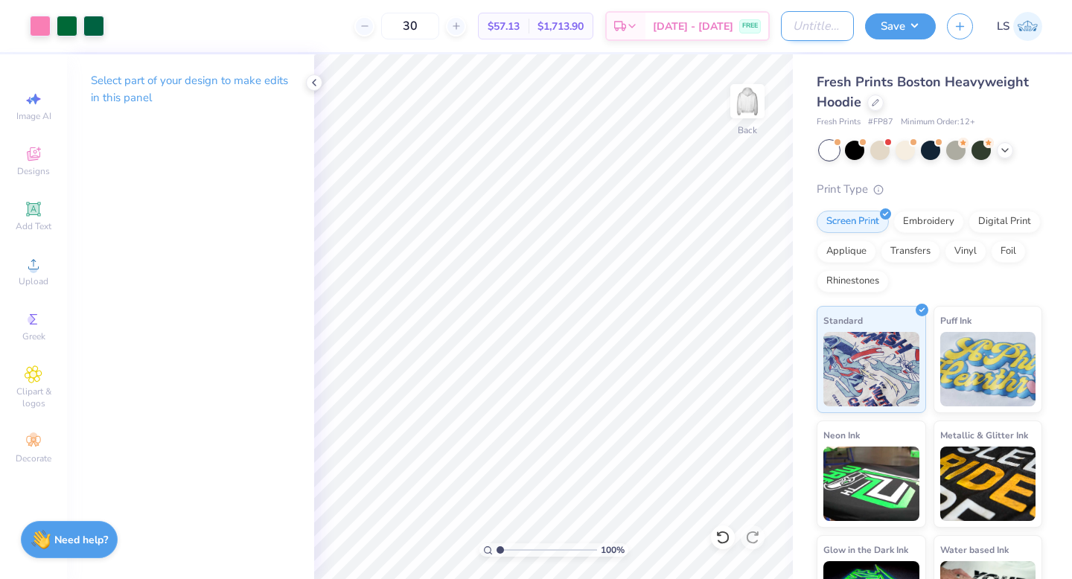
click at [811, 36] on input "Design Title" at bounding box center [817, 26] width 73 height 30
type input "aka hoodie"
click at [918, 28] on button "Save" at bounding box center [900, 24] width 71 height 26
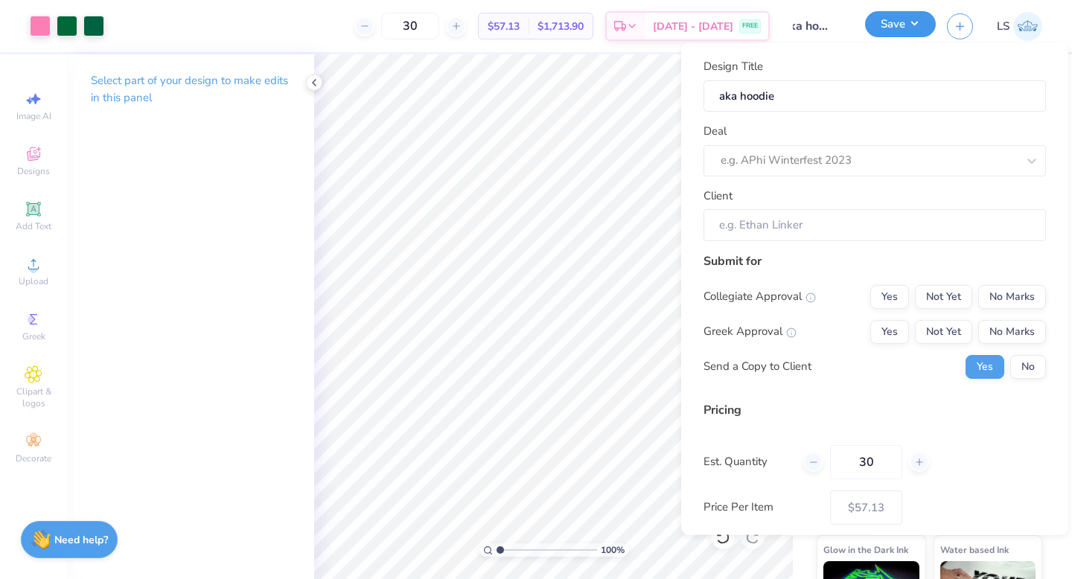
scroll to position [0, 0]
click at [883, 156] on div at bounding box center [854, 160] width 267 height 20
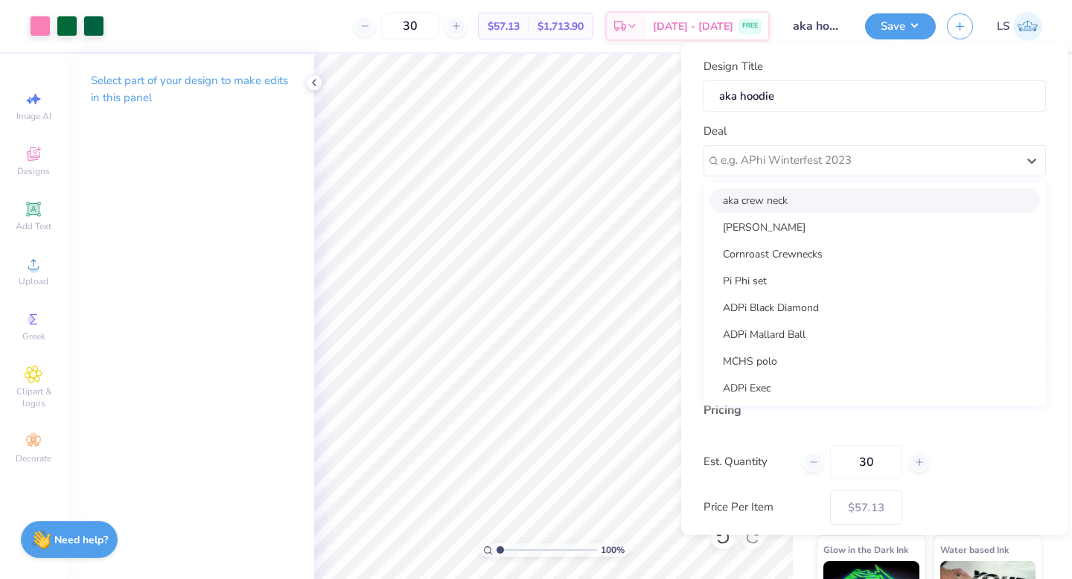
click at [833, 200] on div "aka crew neck" at bounding box center [875, 200] width 331 height 25
type input "Laken Salyers"
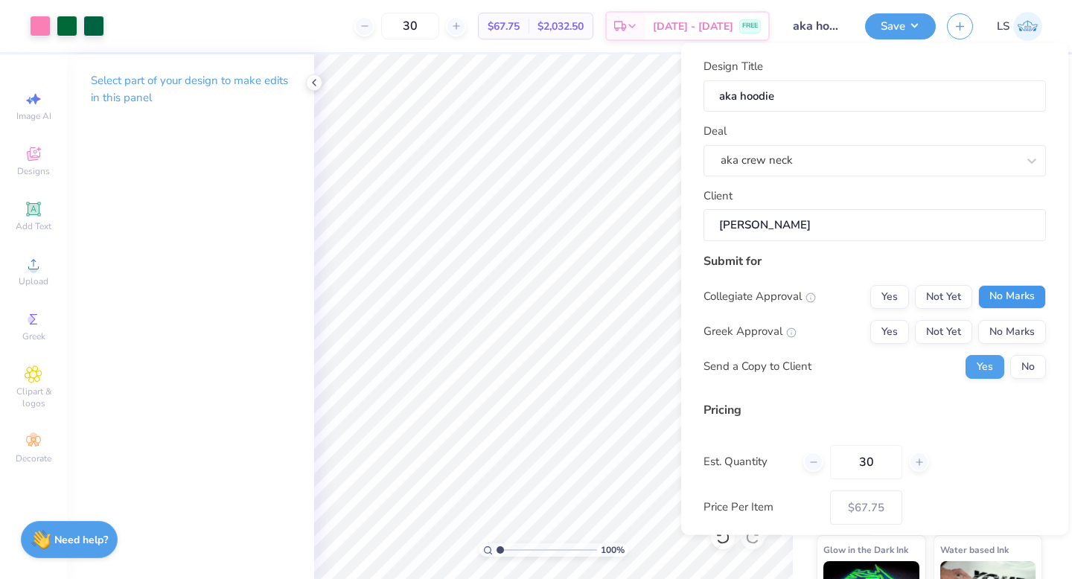
click at [989, 297] on button "No Marks" at bounding box center [1013, 296] width 68 height 24
click at [953, 333] on button "Not Yet" at bounding box center [943, 331] width 57 height 24
click at [895, 369] on div "Send a Copy to Client Yes No" at bounding box center [875, 367] width 343 height 24
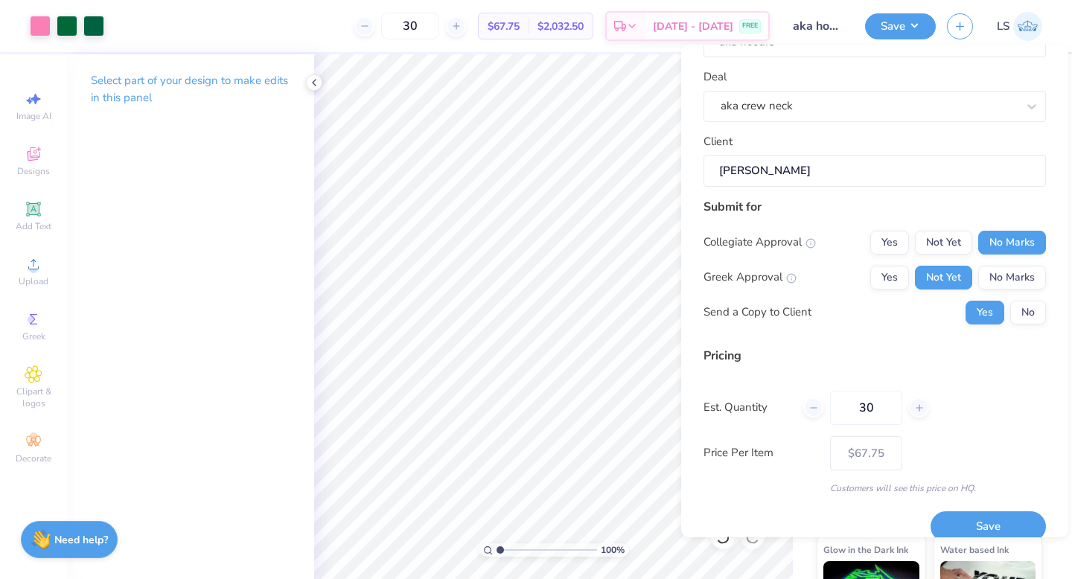
scroll to position [60, 0]
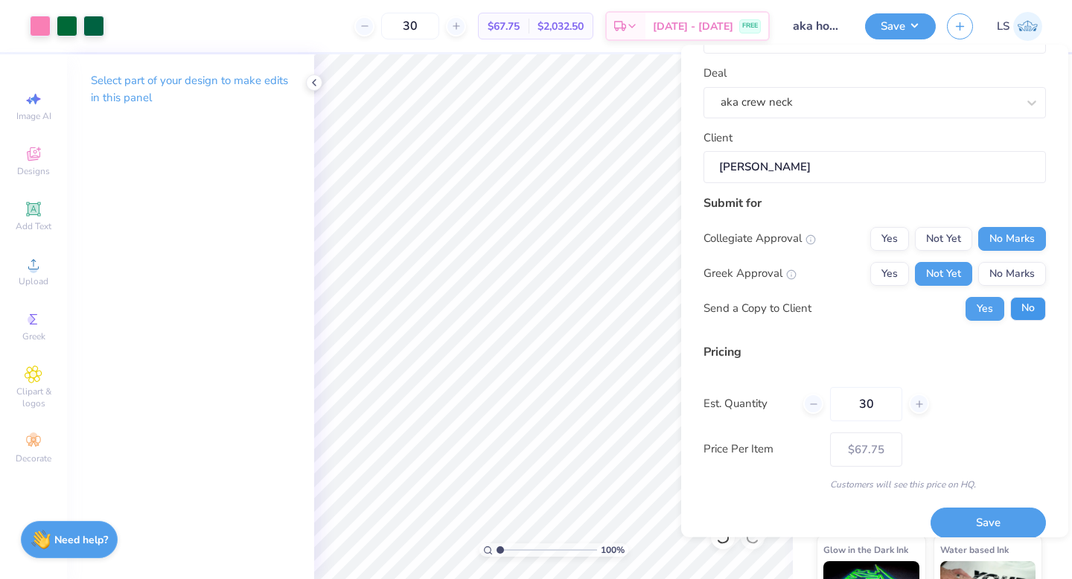
click at [1029, 313] on button "No" at bounding box center [1029, 309] width 36 height 24
click at [994, 520] on button "Save" at bounding box center [988, 524] width 115 height 31
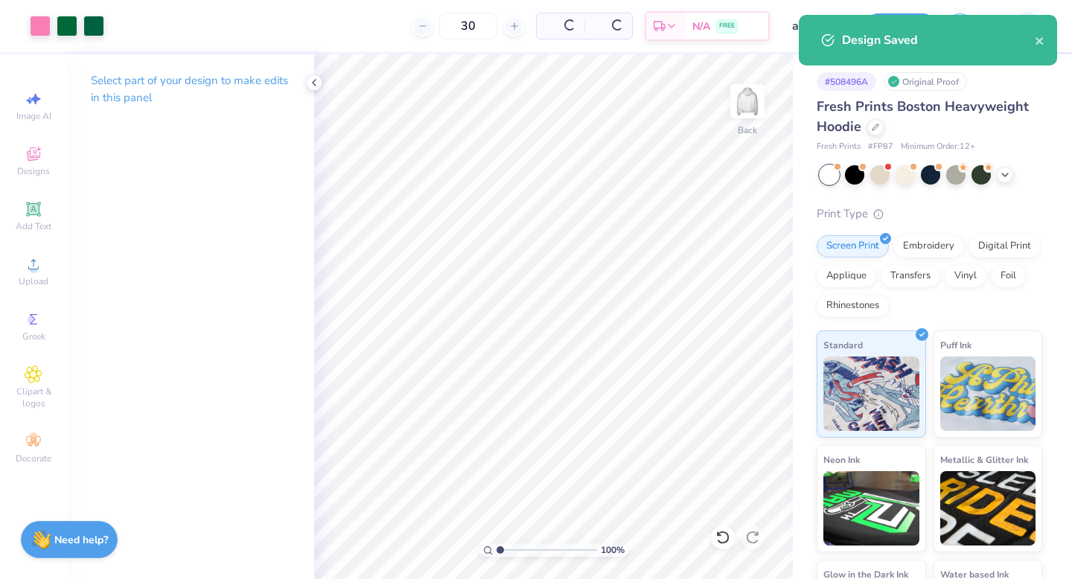
type input "$57.13"
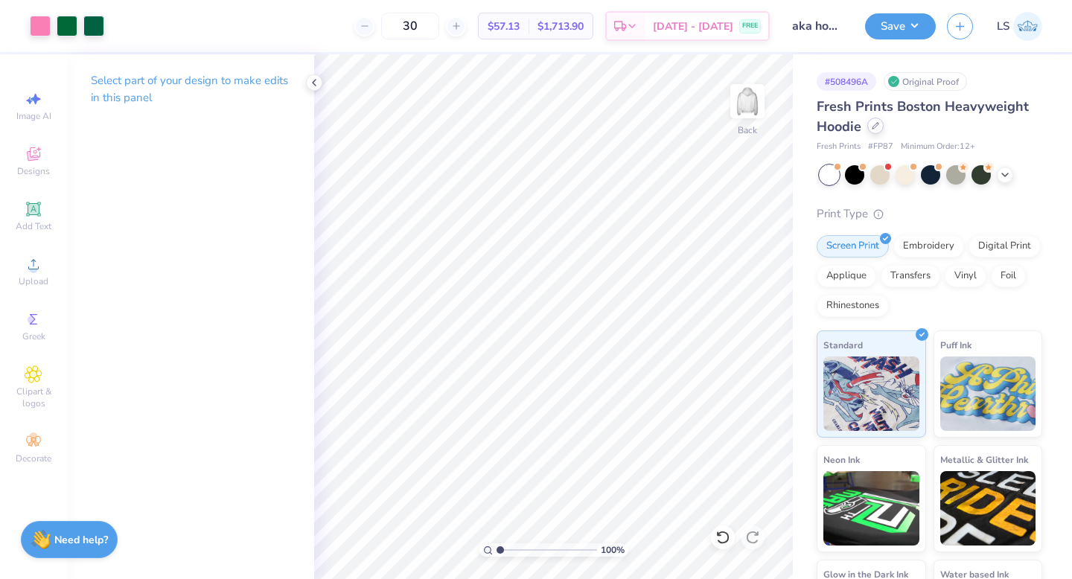
click at [874, 129] on icon at bounding box center [875, 125] width 7 height 7
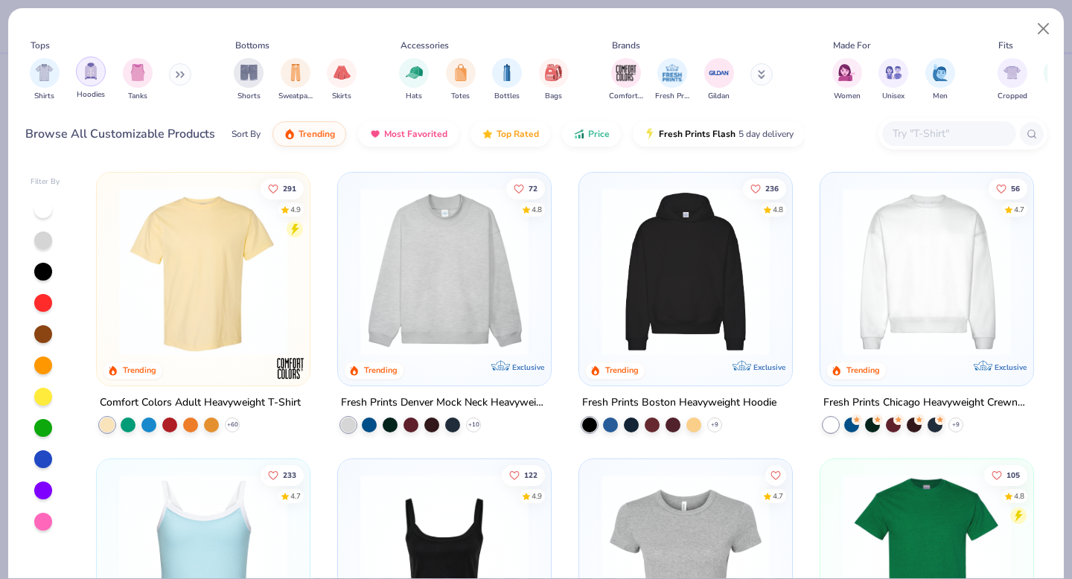
click at [85, 80] on div "filter for Hoodies" at bounding box center [91, 72] width 30 height 30
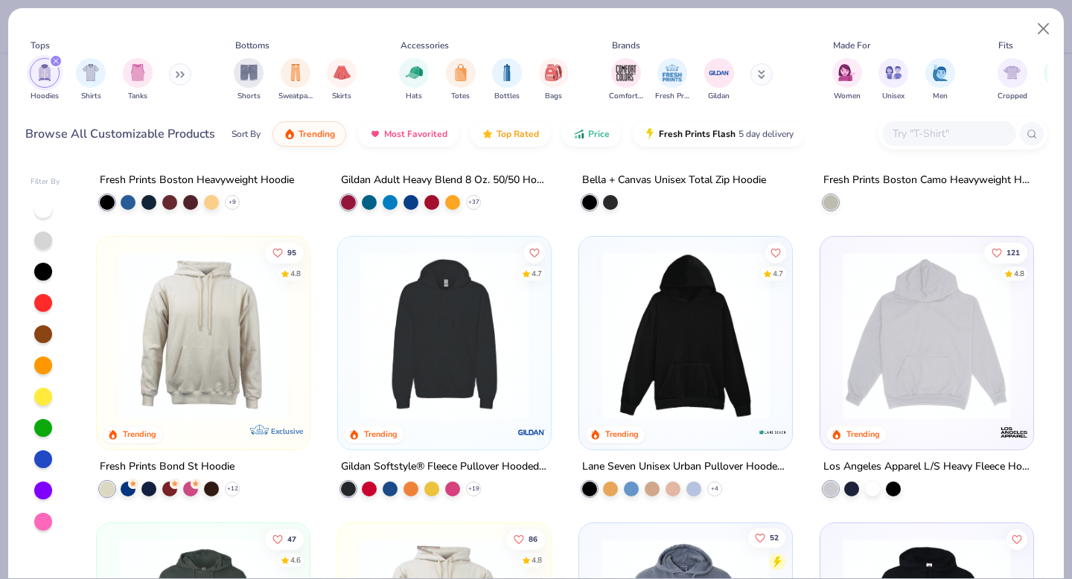
drag, startPoint x: 573, startPoint y: 486, endPoint x: 771, endPoint y: 507, distance: 198.5
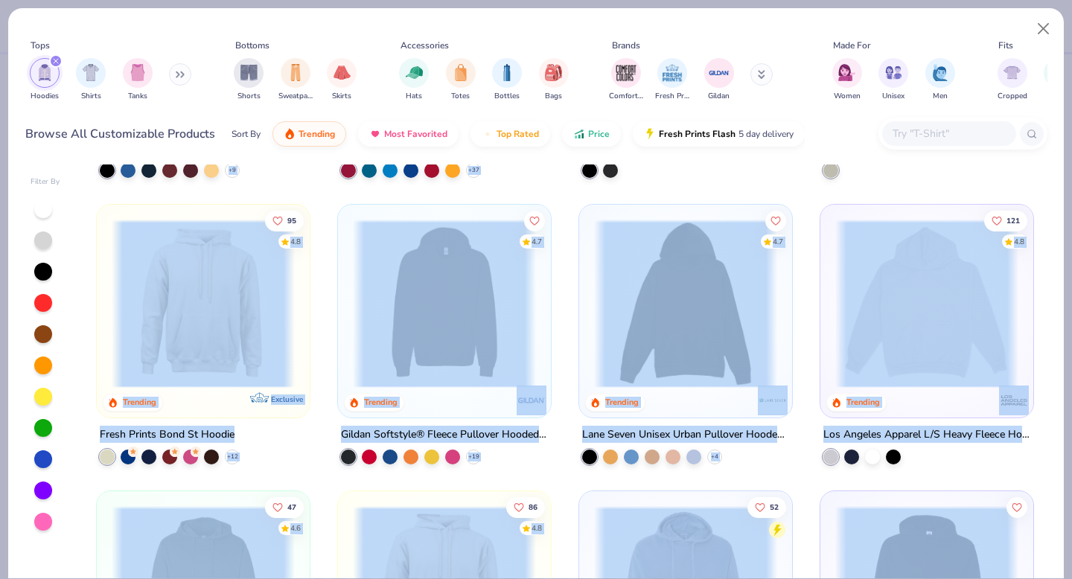
click at [440, 319] on img at bounding box center [444, 304] width 183 height 168
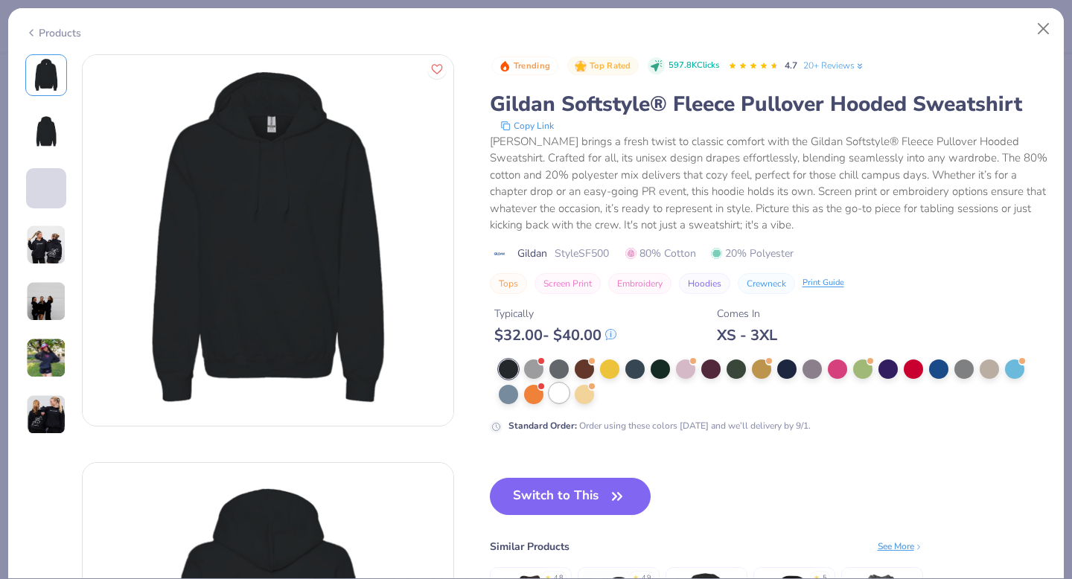
click at [562, 392] on div at bounding box center [559, 393] width 19 height 19
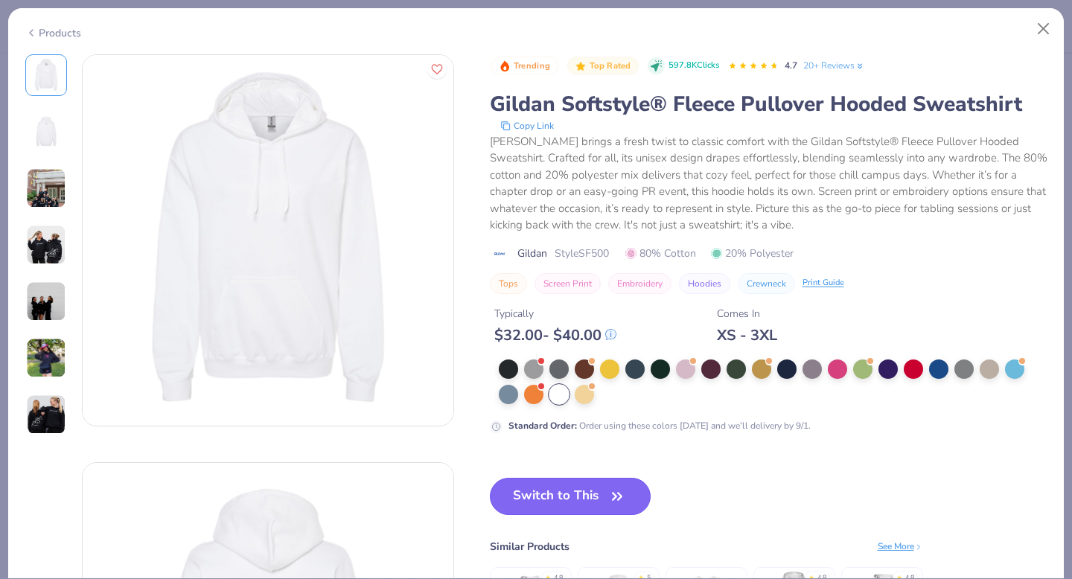
click at [583, 493] on button "Switch to This" at bounding box center [571, 496] width 162 height 37
click at [608, 488] on icon "button" at bounding box center [617, 496] width 21 height 21
click at [609, 489] on icon "button" at bounding box center [617, 496] width 21 height 21
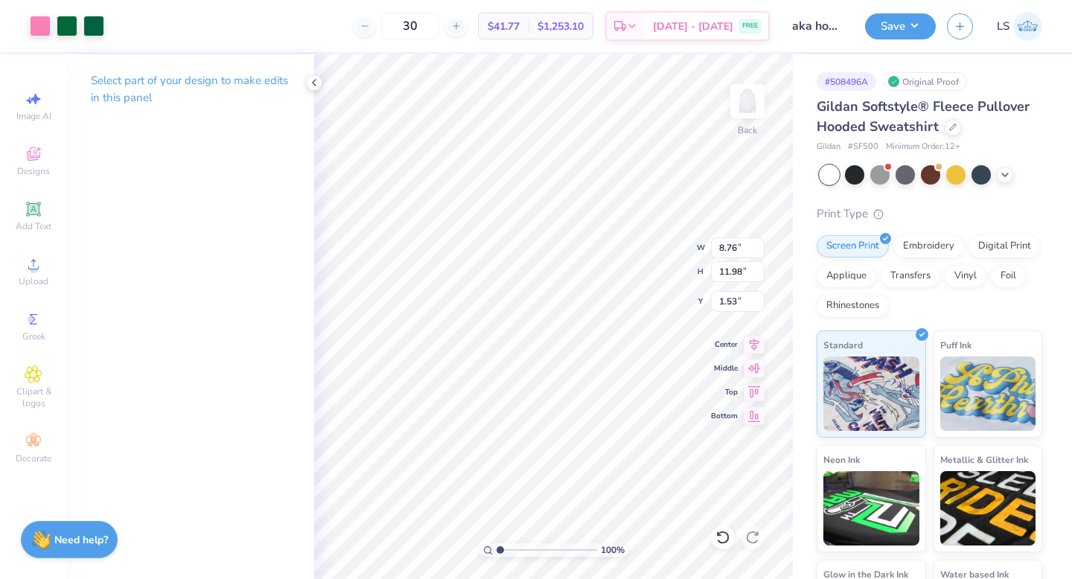
type input "8.76"
type input "11.98"
type input "8.63"
type input "11.79"
click at [753, 340] on icon at bounding box center [754, 343] width 21 height 18
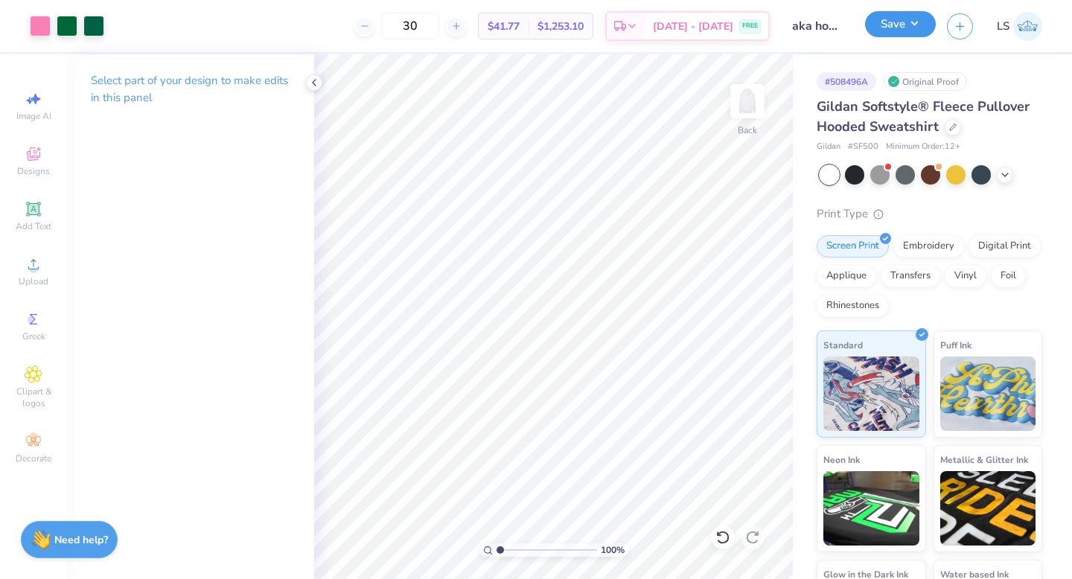
click at [893, 23] on button "Save" at bounding box center [900, 24] width 71 height 26
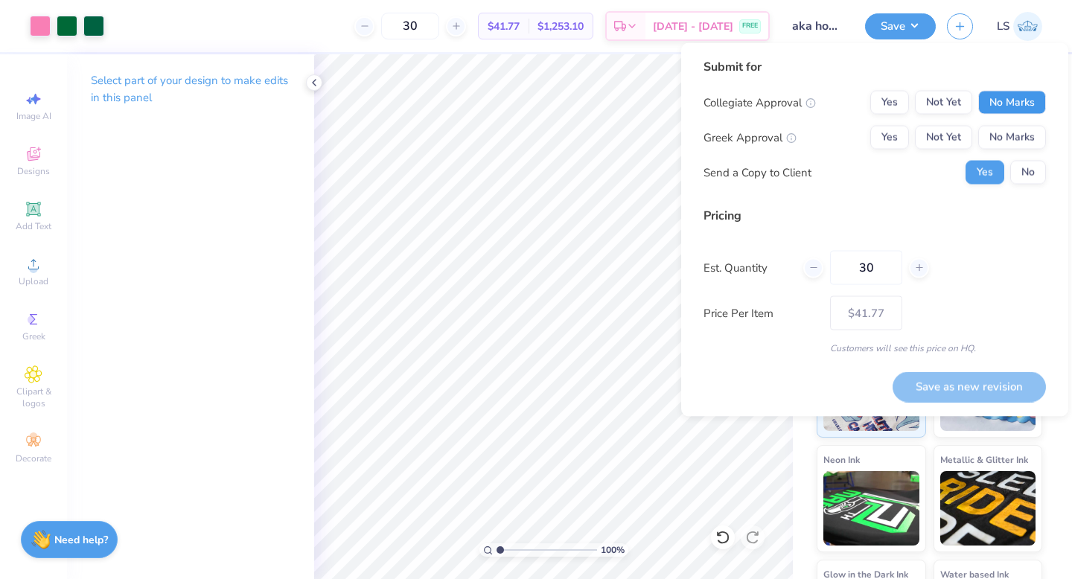
click at [994, 92] on button "No Marks" at bounding box center [1013, 103] width 68 height 24
click at [956, 132] on button "Not Yet" at bounding box center [943, 138] width 57 height 24
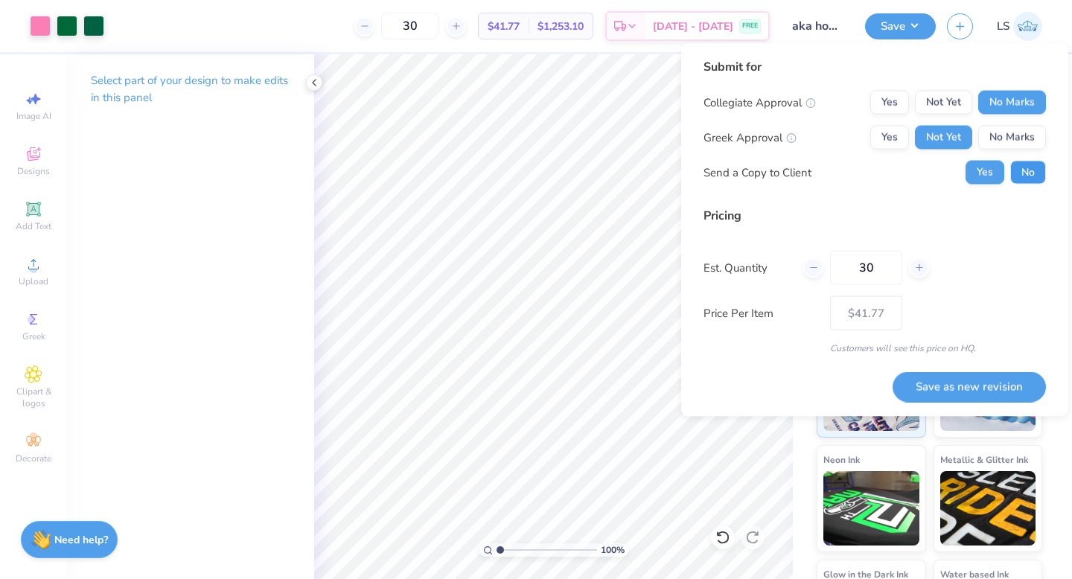
click at [1018, 179] on button "No" at bounding box center [1029, 173] width 36 height 24
click at [959, 395] on button "Save as new revision" at bounding box center [969, 387] width 153 height 31
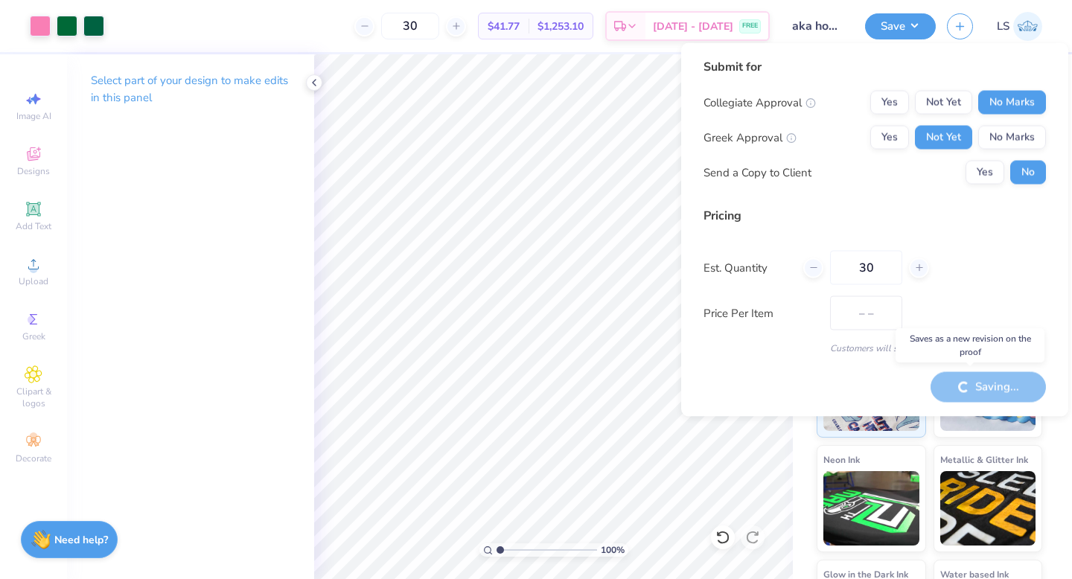
type input "$41.77"
